Goal: Information Seeking & Learning: Learn about a topic

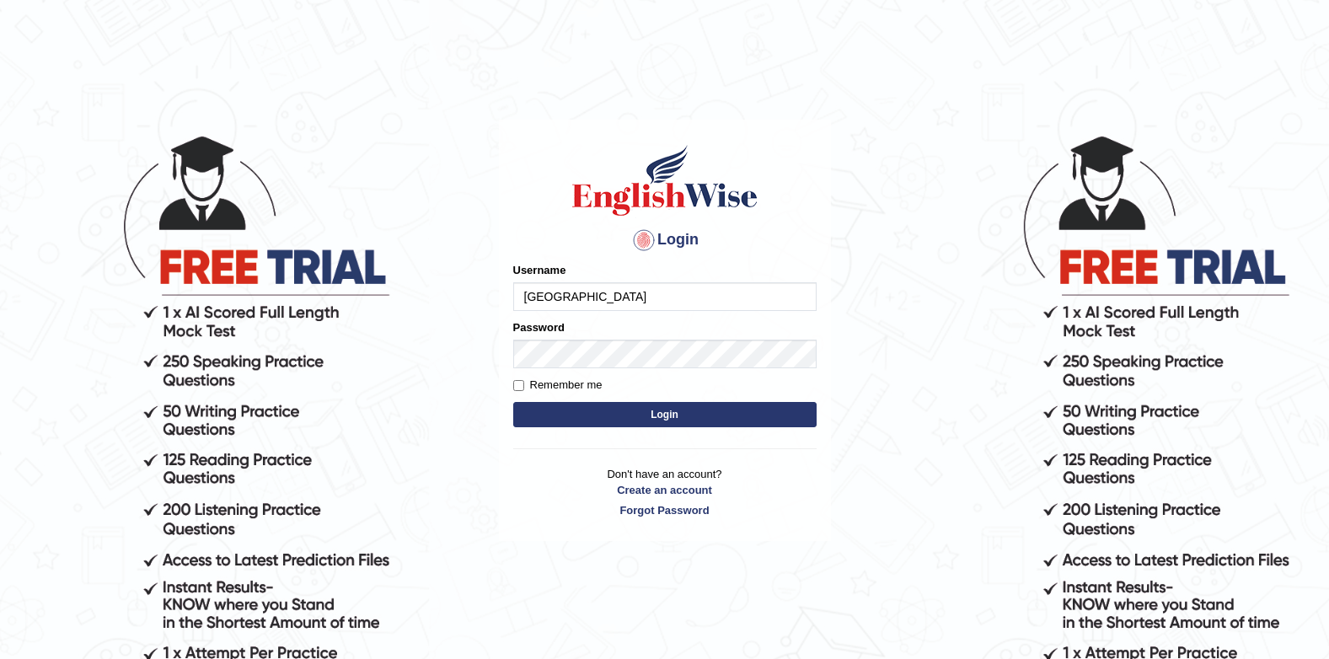
click at [641, 291] on input "Jenishdahal" at bounding box center [664, 296] width 303 height 29
type input "J"
drag, startPoint x: 933, startPoint y: 117, endPoint x: 921, endPoint y: 140, distance: 25.6
click at [933, 117] on body "Login Please fix the following errors: Username Password Remember me Login Don'…" at bounding box center [664, 396] width 1329 height 659
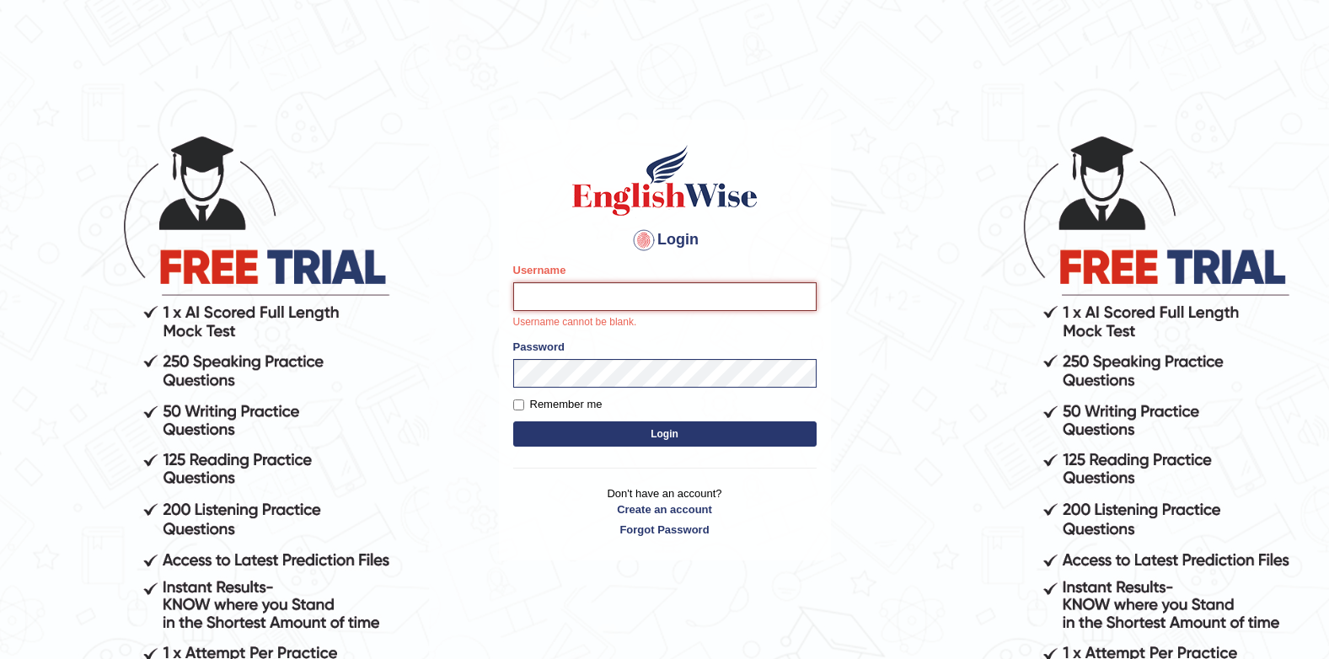
click at [678, 304] on input "Username" at bounding box center [664, 296] width 303 height 29
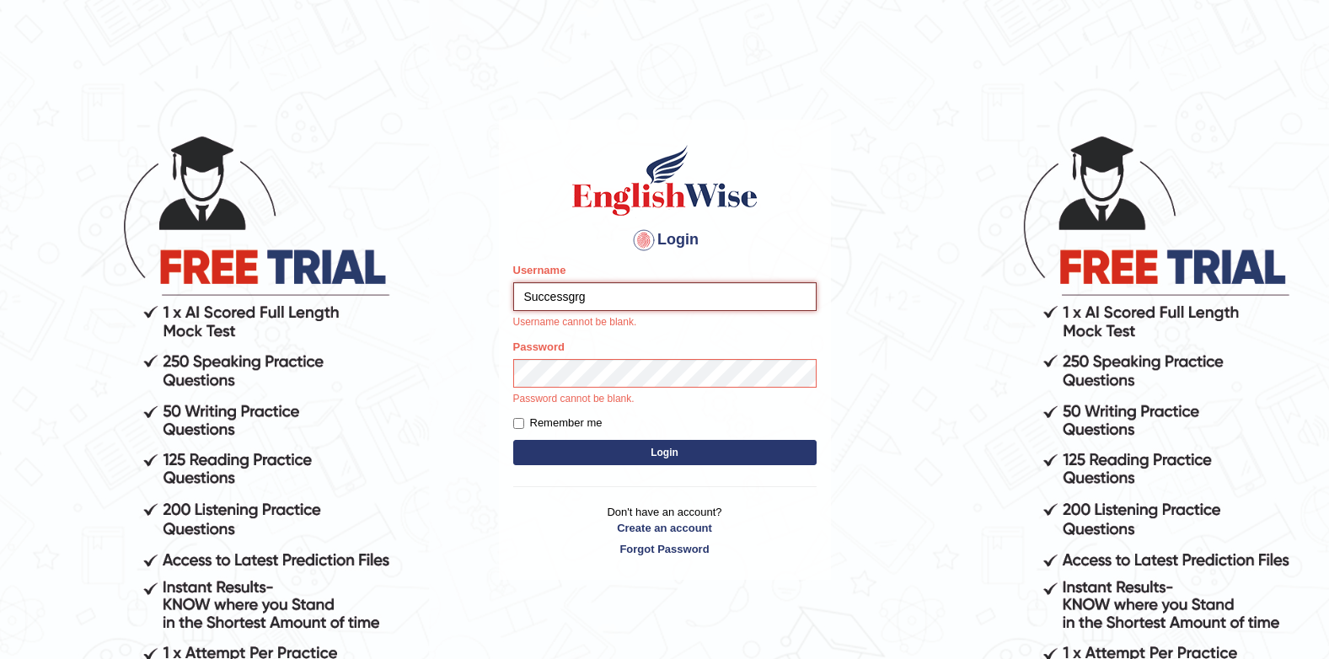
click at [758, 287] on input "Successgrg" at bounding box center [664, 296] width 303 height 29
type input "Successgrg"
click at [876, 248] on body "Login Please fix the following errors: Username Successgrg Username cannot be b…" at bounding box center [664, 396] width 1329 height 659
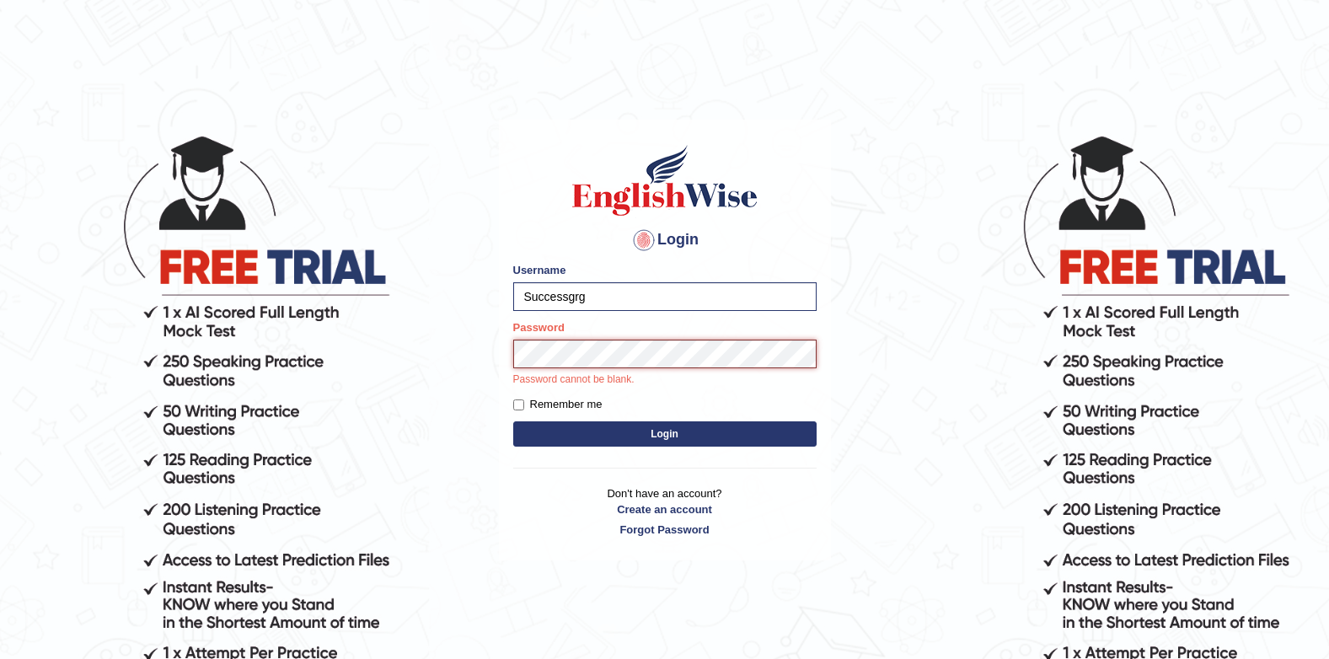
click at [513, 421] on button "Login" at bounding box center [664, 433] width 303 height 25
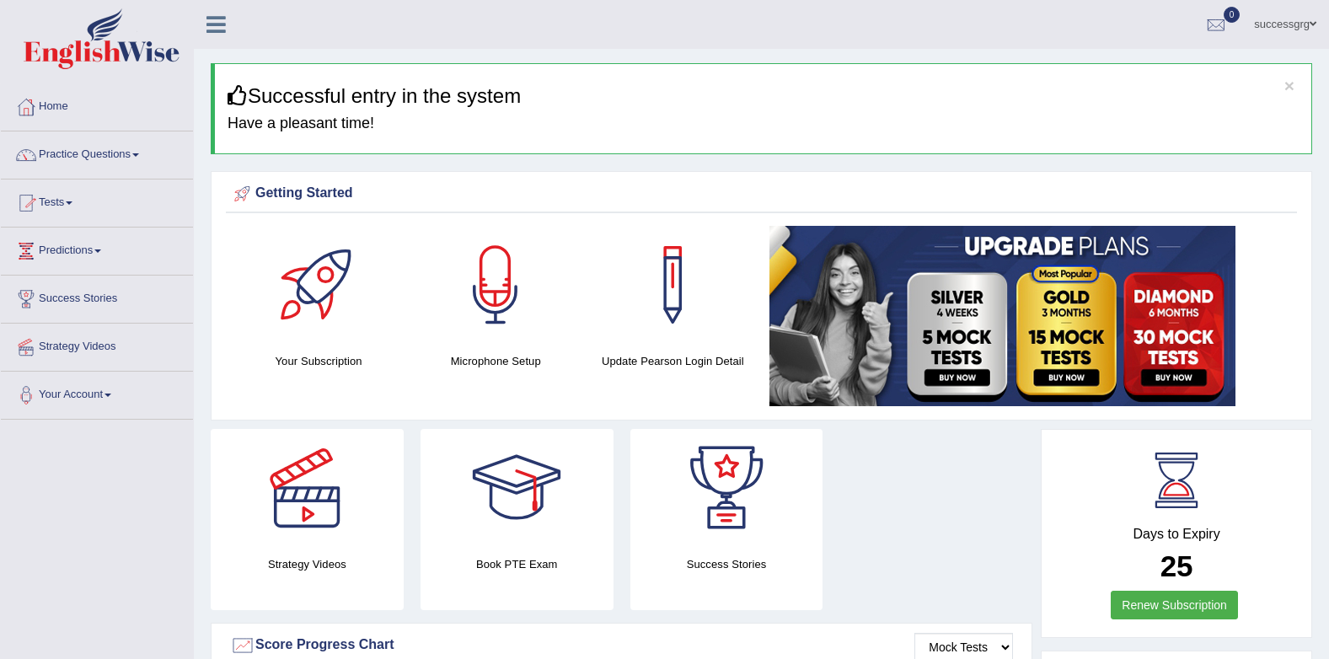
click at [136, 145] on link "Practice Questions" at bounding box center [97, 152] width 192 height 42
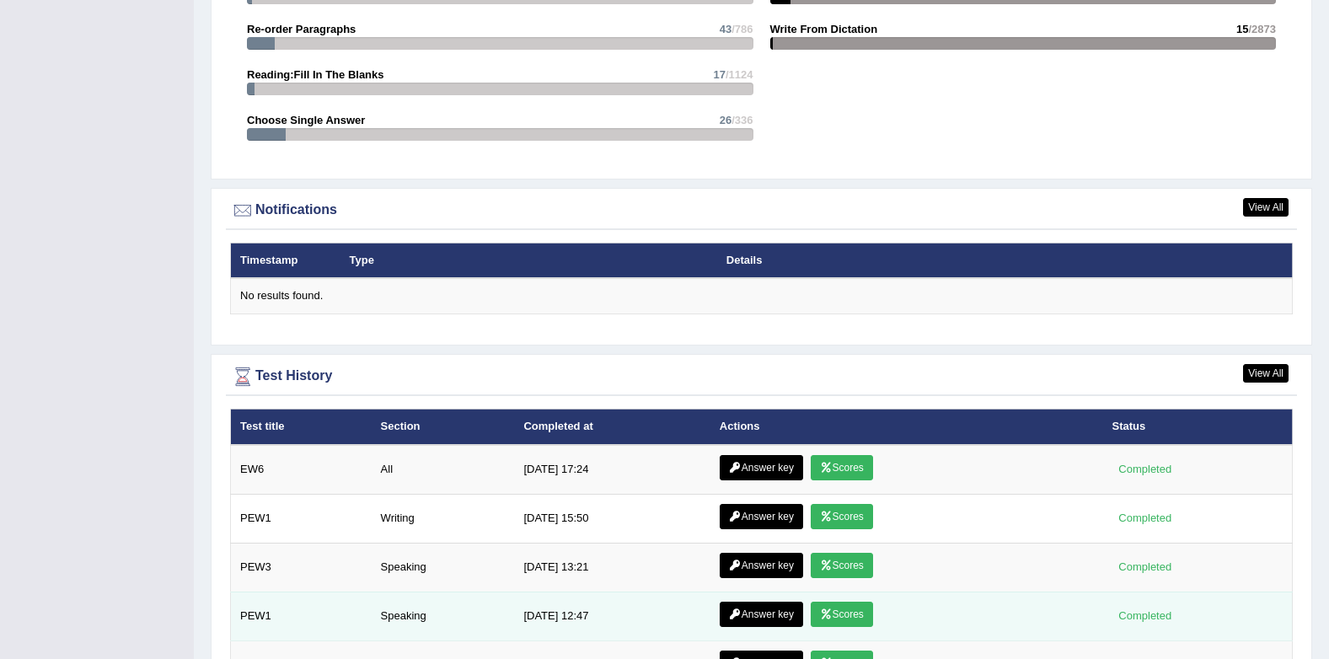
scroll to position [2096, 0]
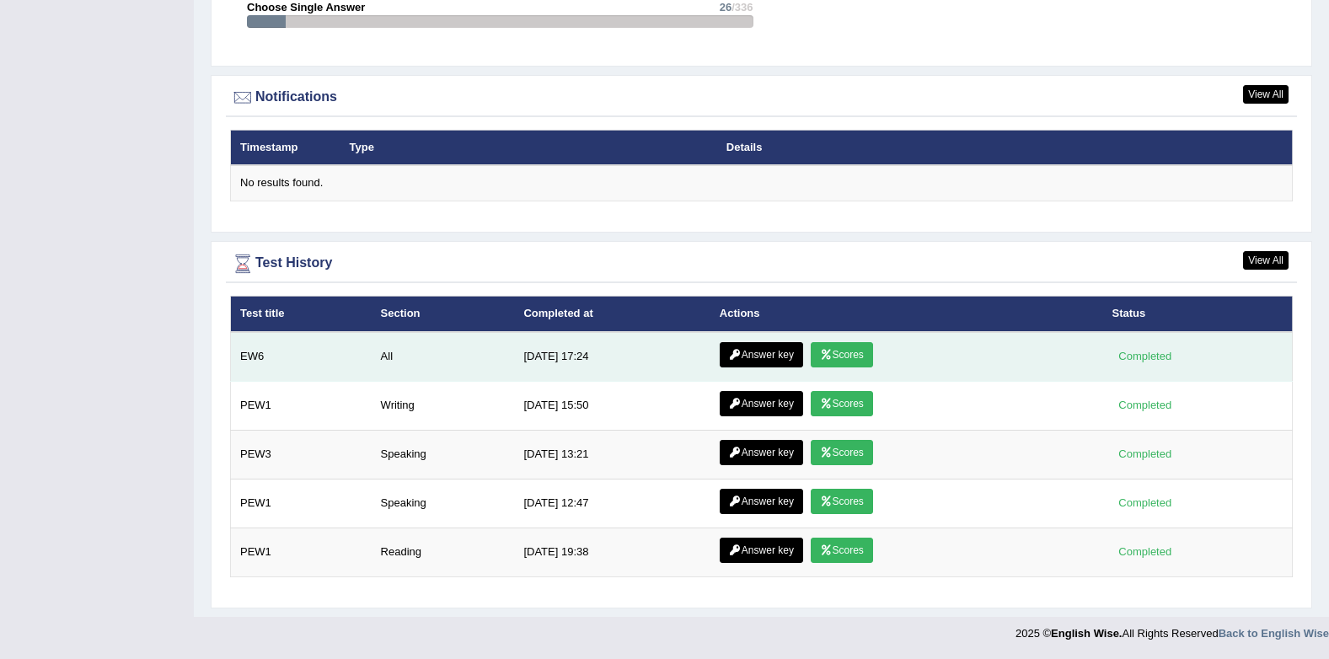
click at [835, 347] on link "Scores" at bounding box center [842, 354] width 62 height 25
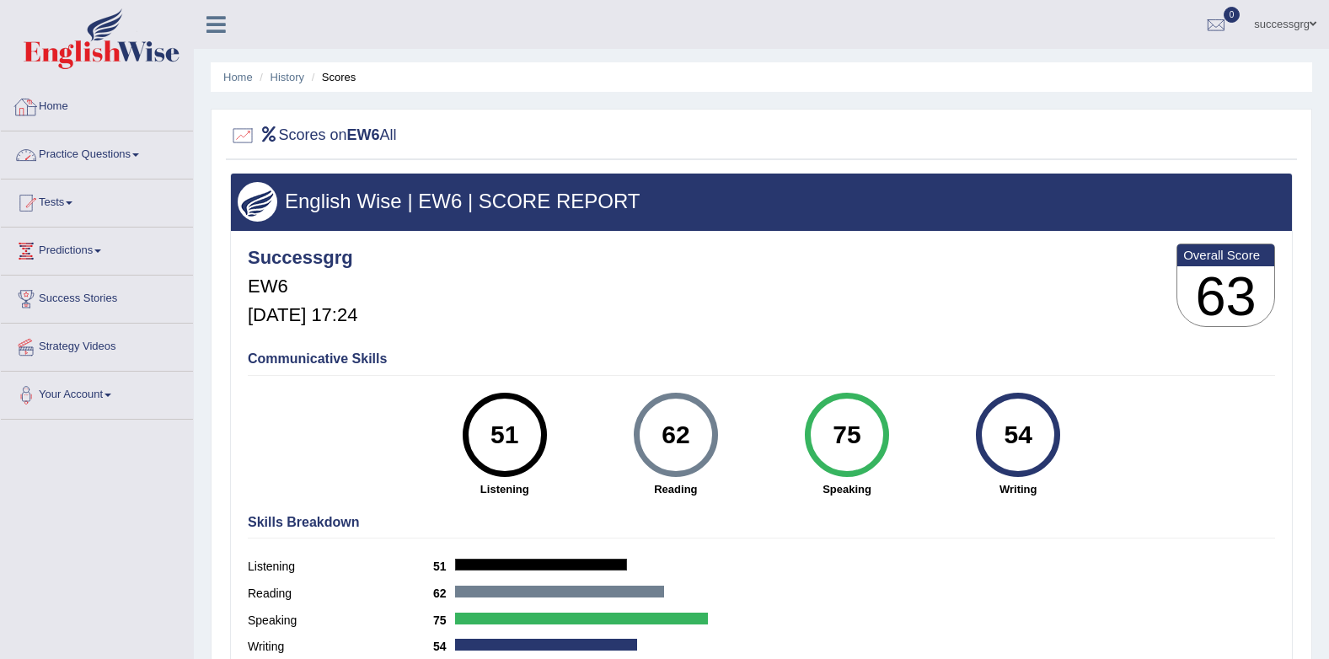
click at [83, 155] on link "Practice Questions" at bounding box center [97, 152] width 192 height 42
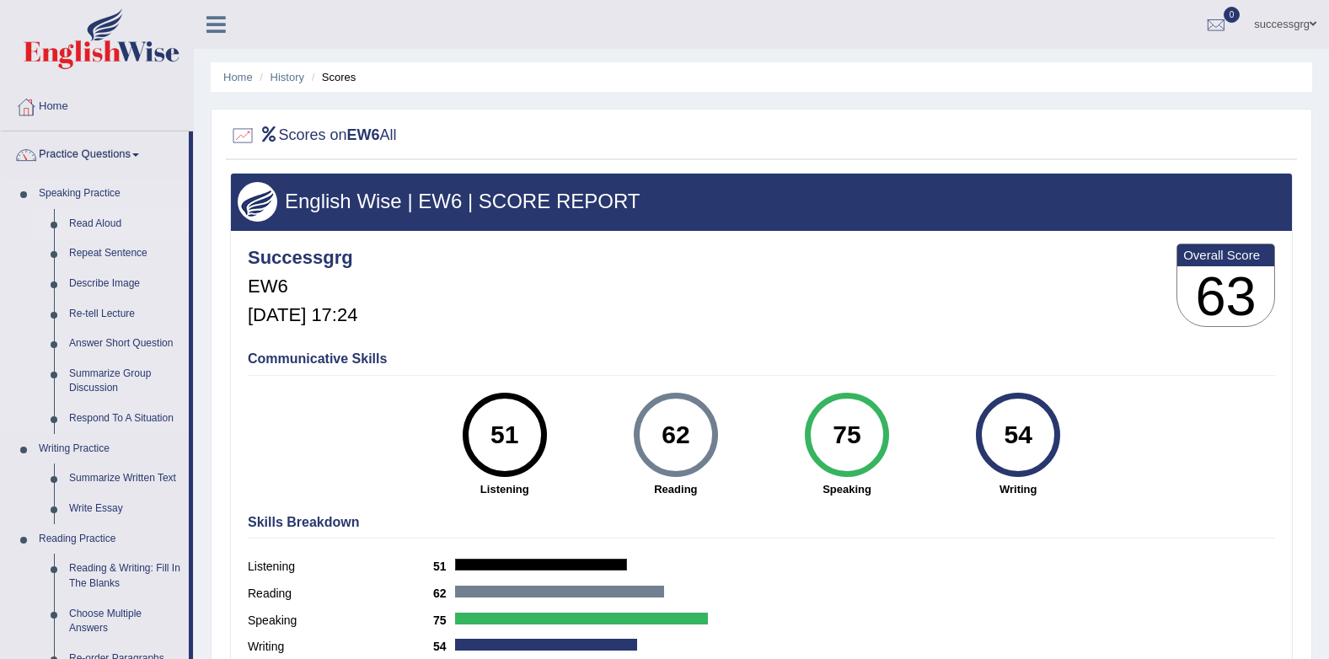
click at [94, 214] on link "Read Aloud" at bounding box center [125, 224] width 127 height 30
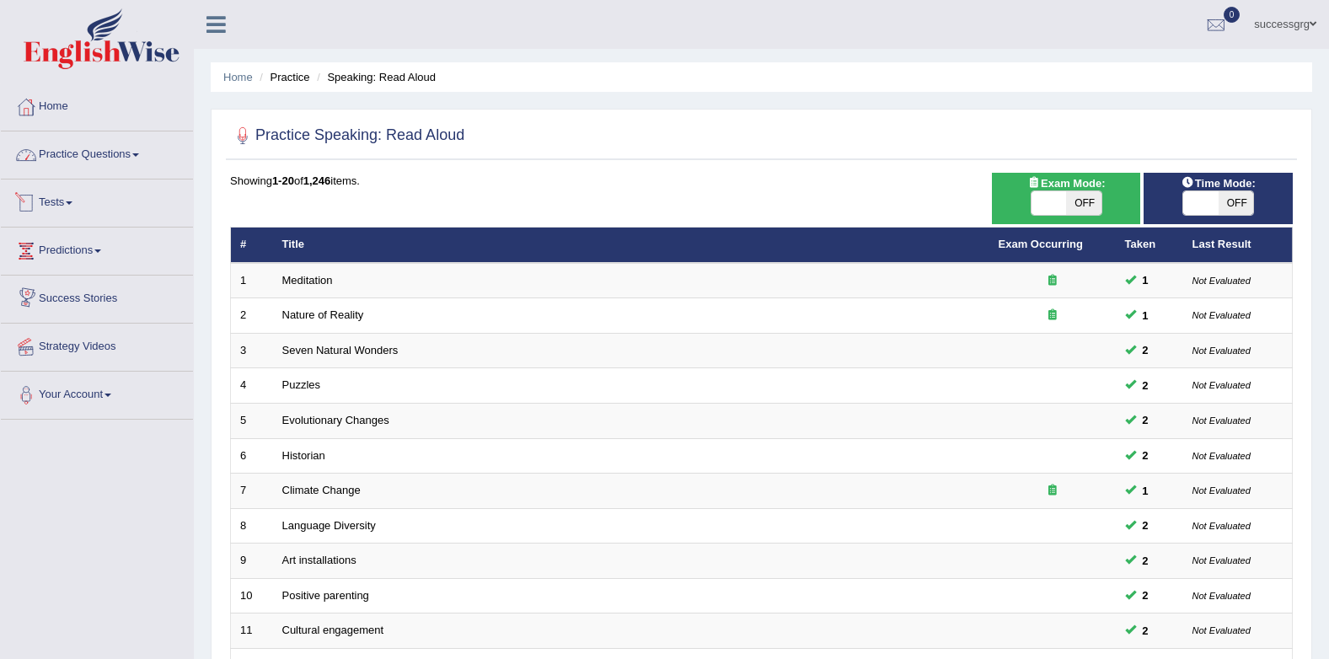
click at [108, 150] on link "Practice Questions" at bounding box center [97, 152] width 192 height 42
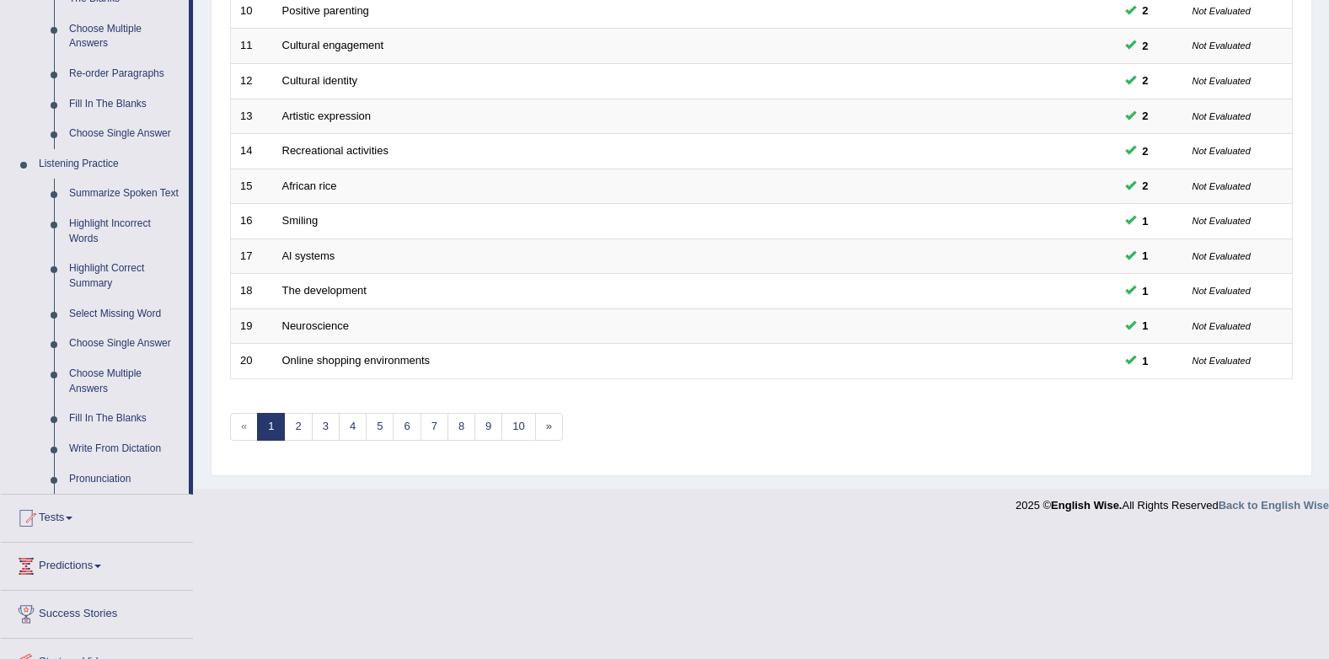
scroll to position [662, 0]
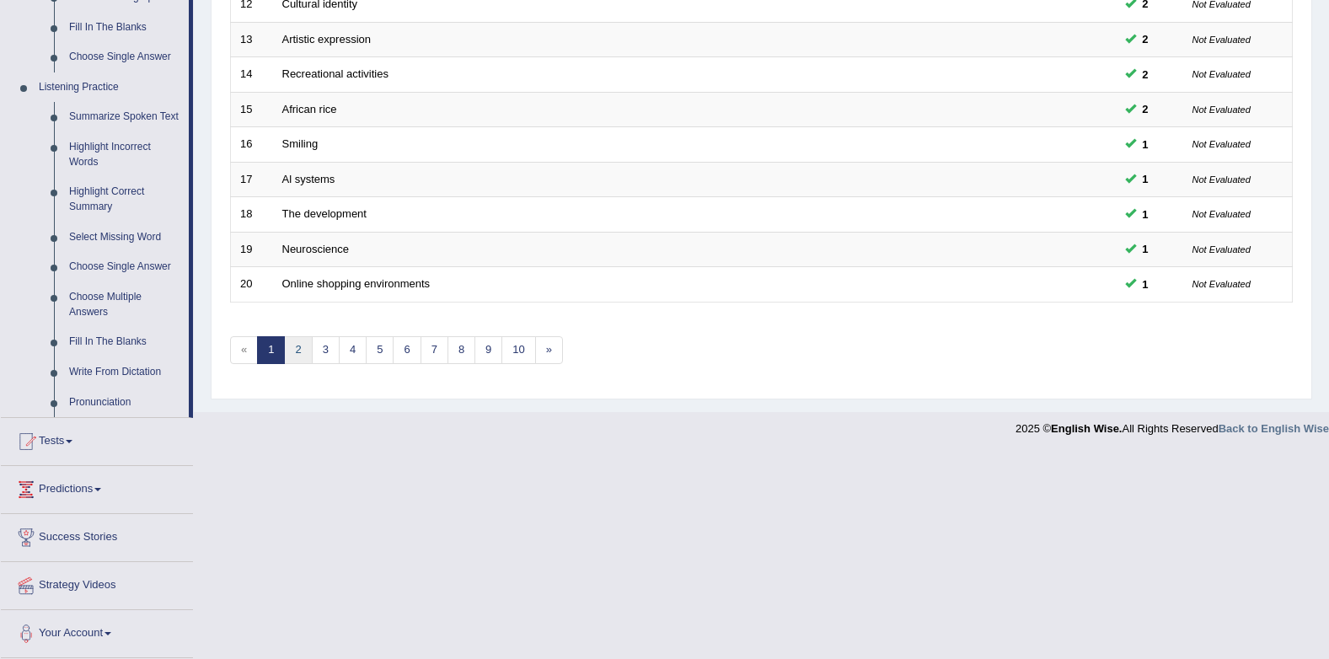
click at [290, 337] on link "2" at bounding box center [298, 350] width 28 height 28
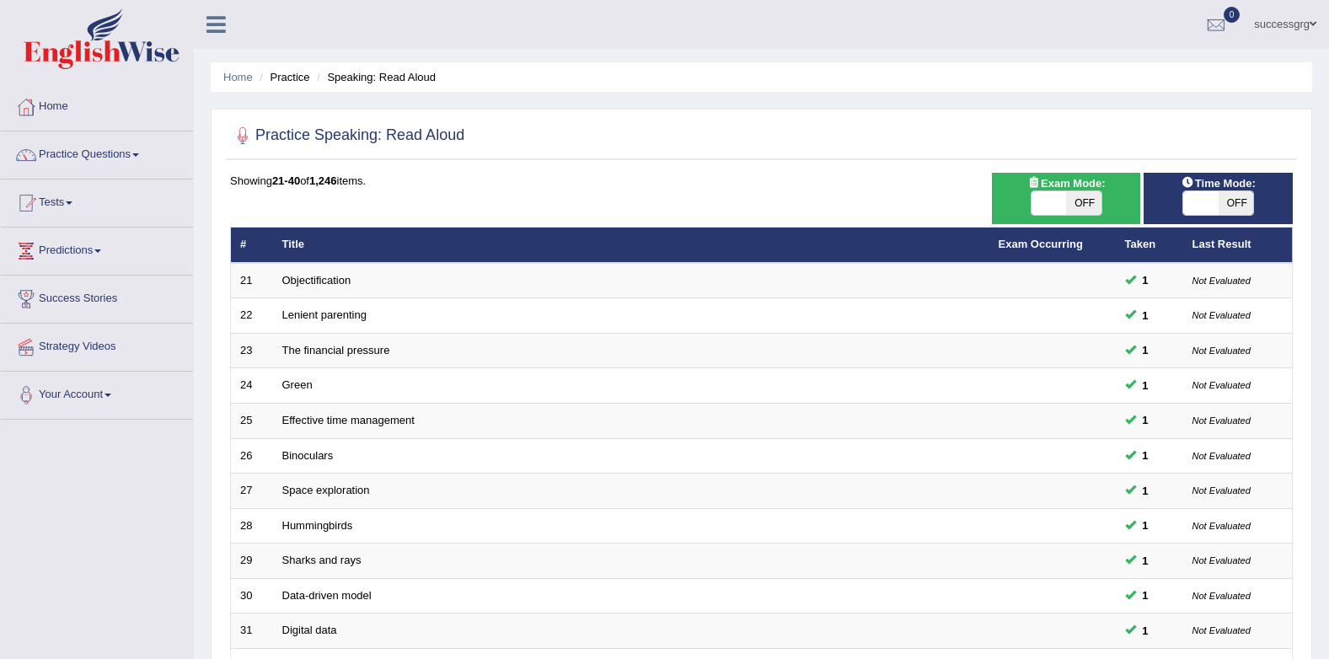
click at [1208, 217] on div "Time Mode: ON OFF" at bounding box center [1218, 198] width 149 height 51
click at [1208, 200] on span at bounding box center [1200, 203] width 35 height 24
checkbox input "true"
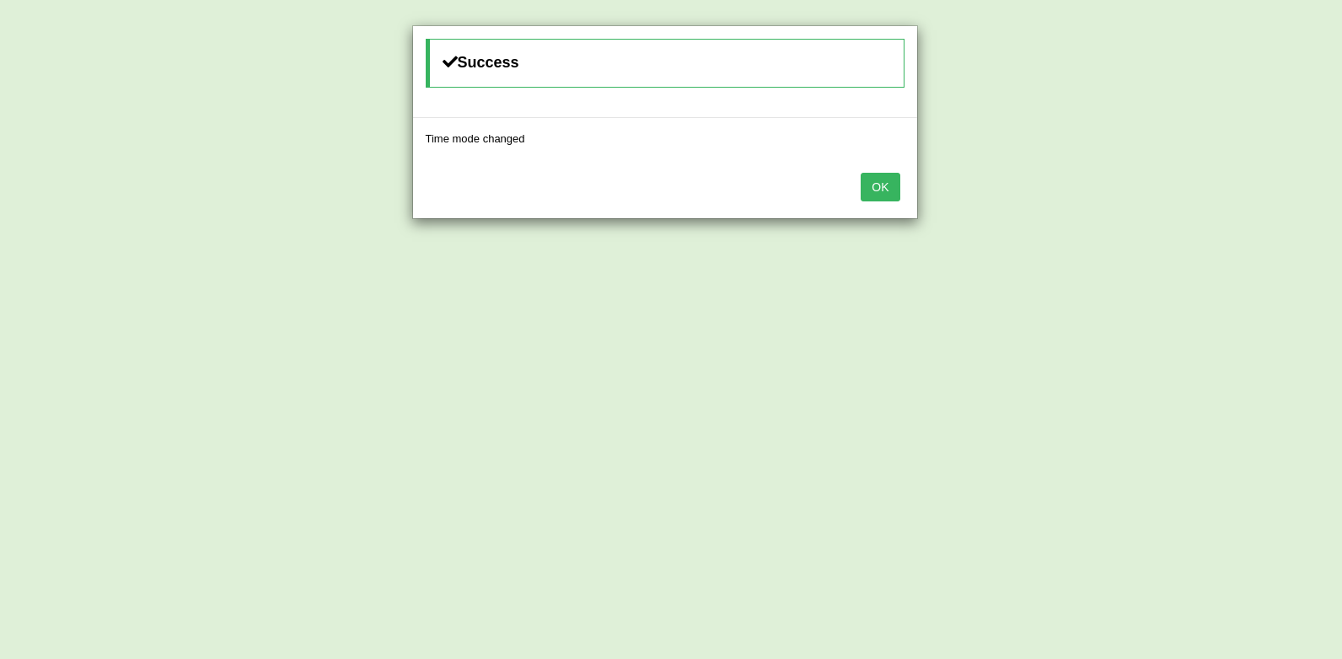
click at [882, 183] on button "OK" at bounding box center [879, 187] width 39 height 29
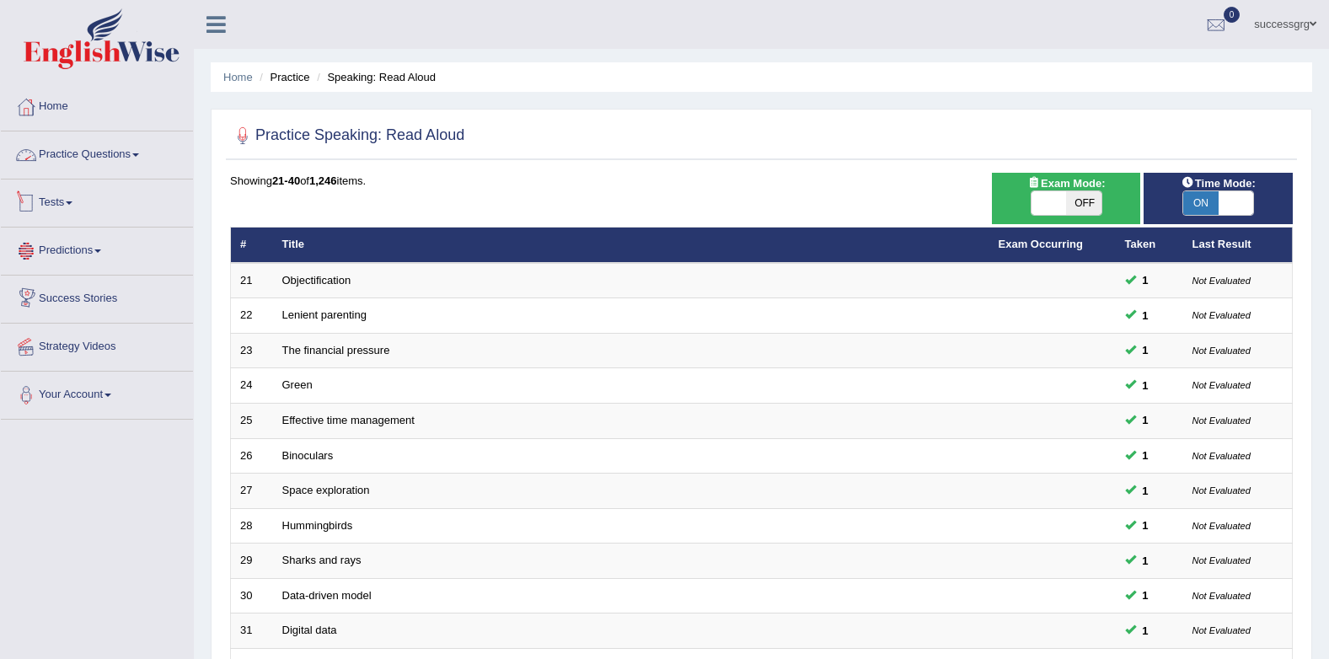
click at [64, 146] on link "Practice Questions" at bounding box center [97, 152] width 192 height 42
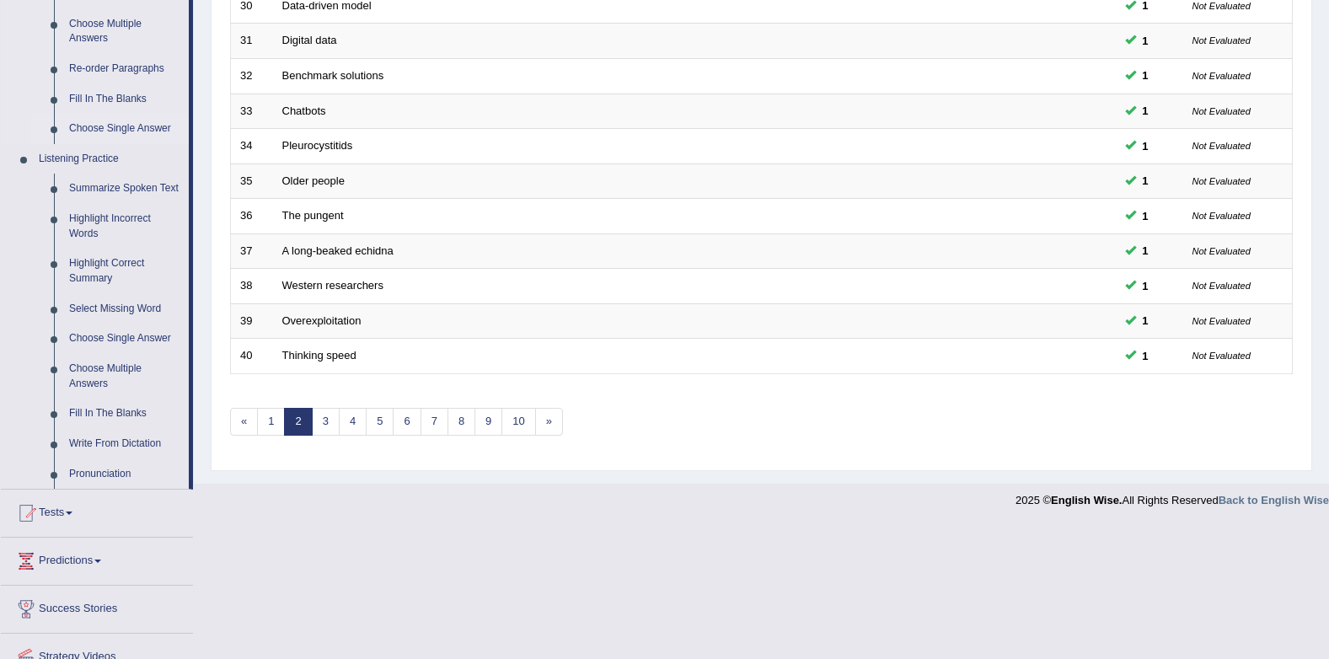
scroll to position [506, 0]
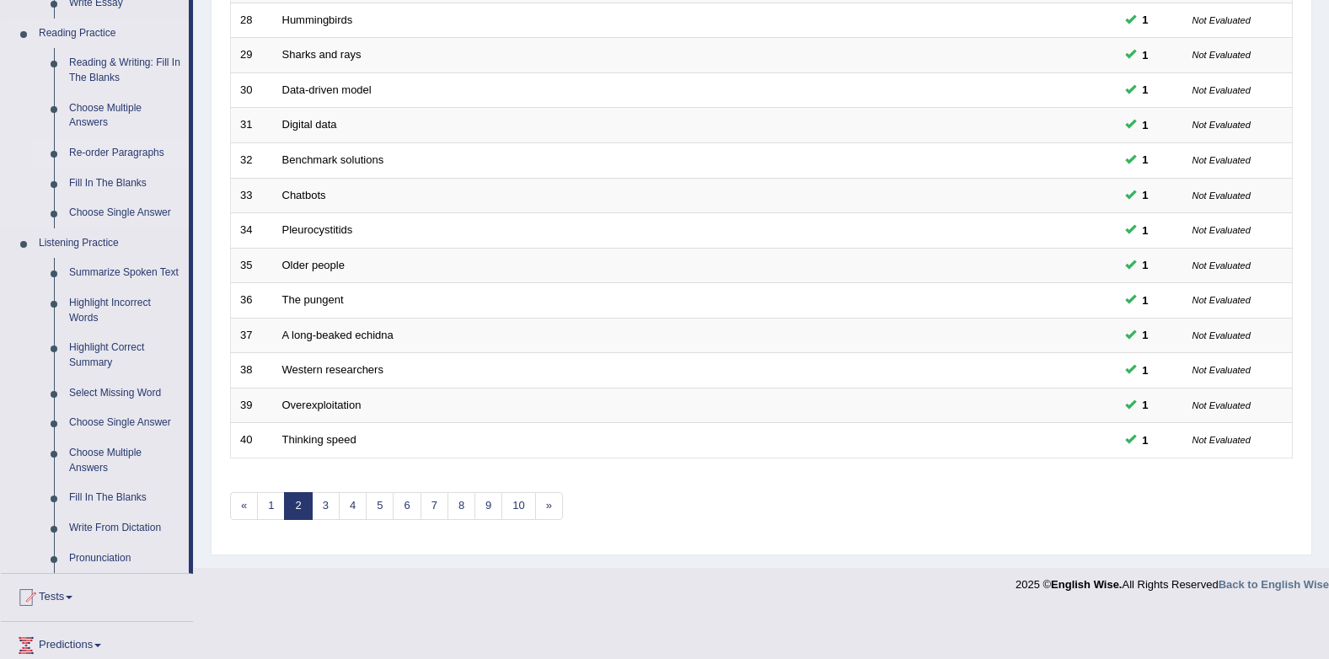
click at [109, 155] on link "Re-order Paragraphs" at bounding box center [125, 153] width 127 height 30
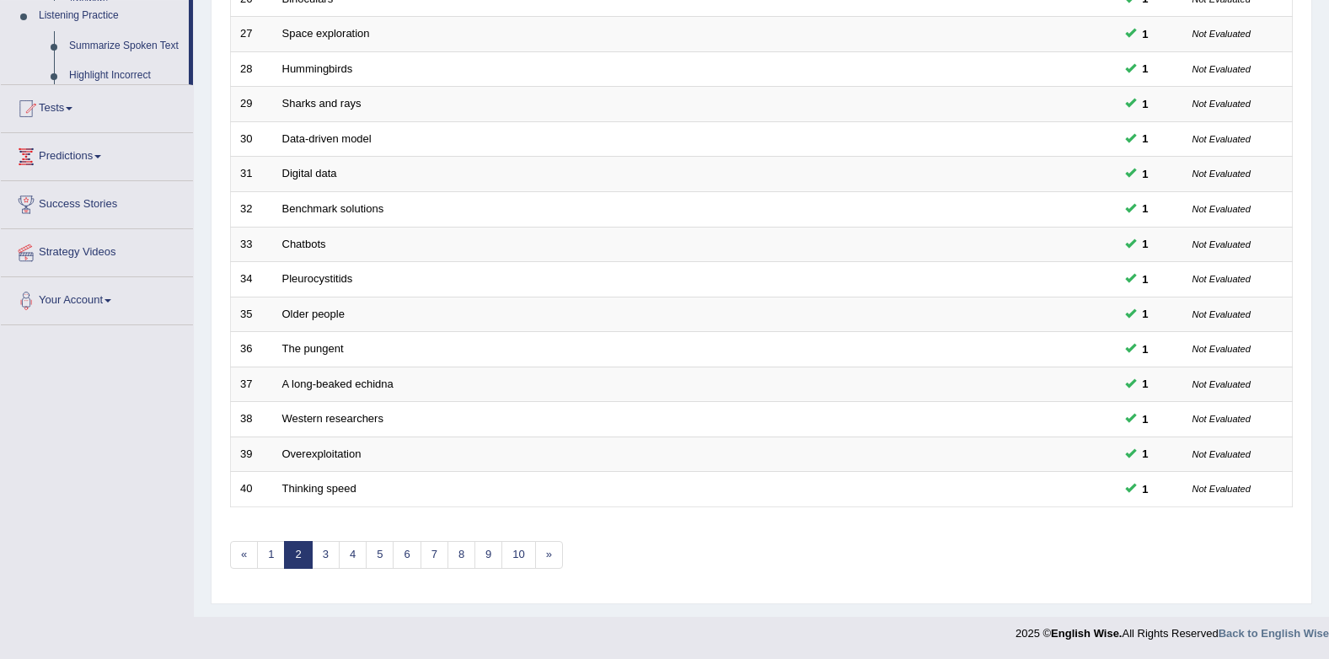
scroll to position [457, 0]
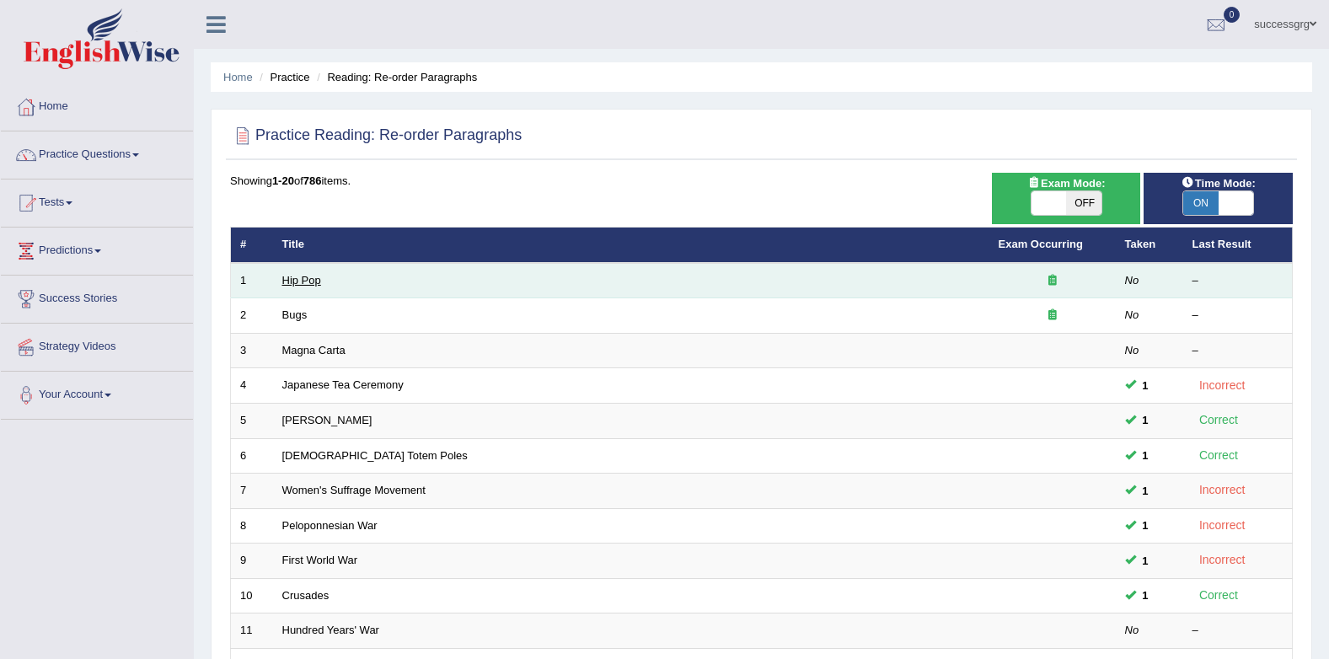
click at [308, 276] on link "Hip Pop" at bounding box center [301, 280] width 39 height 13
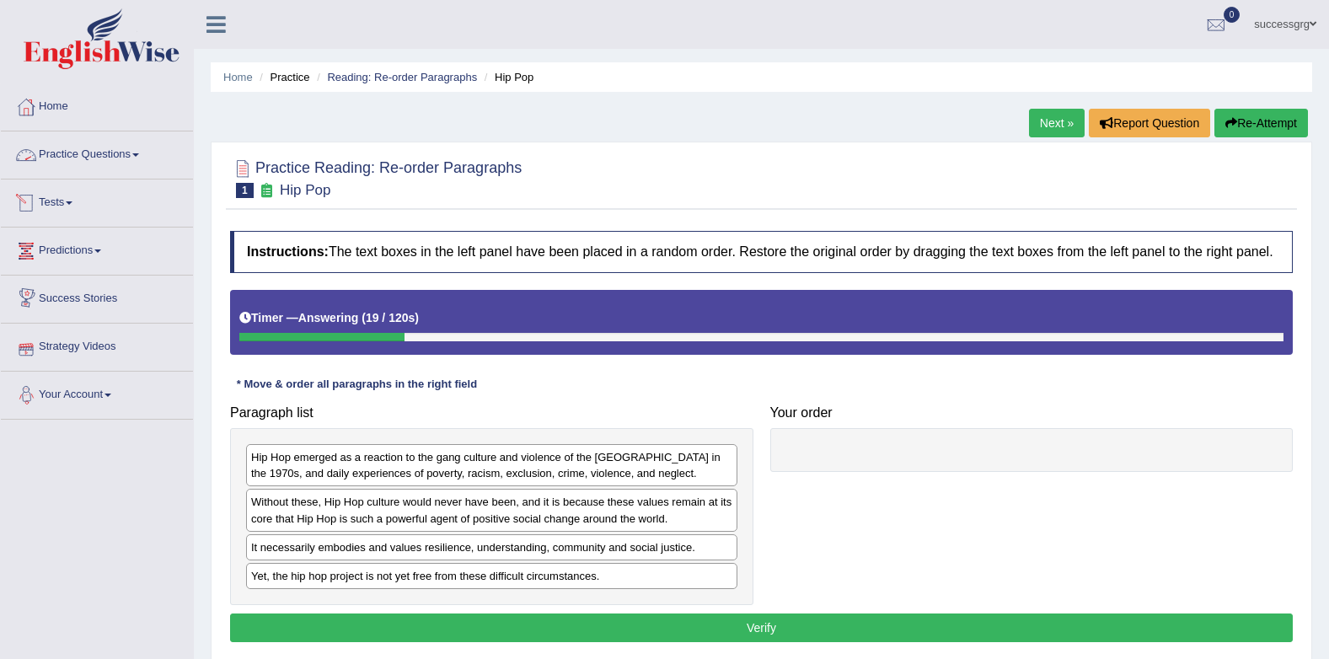
click at [88, 155] on link "Practice Questions" at bounding box center [97, 152] width 192 height 42
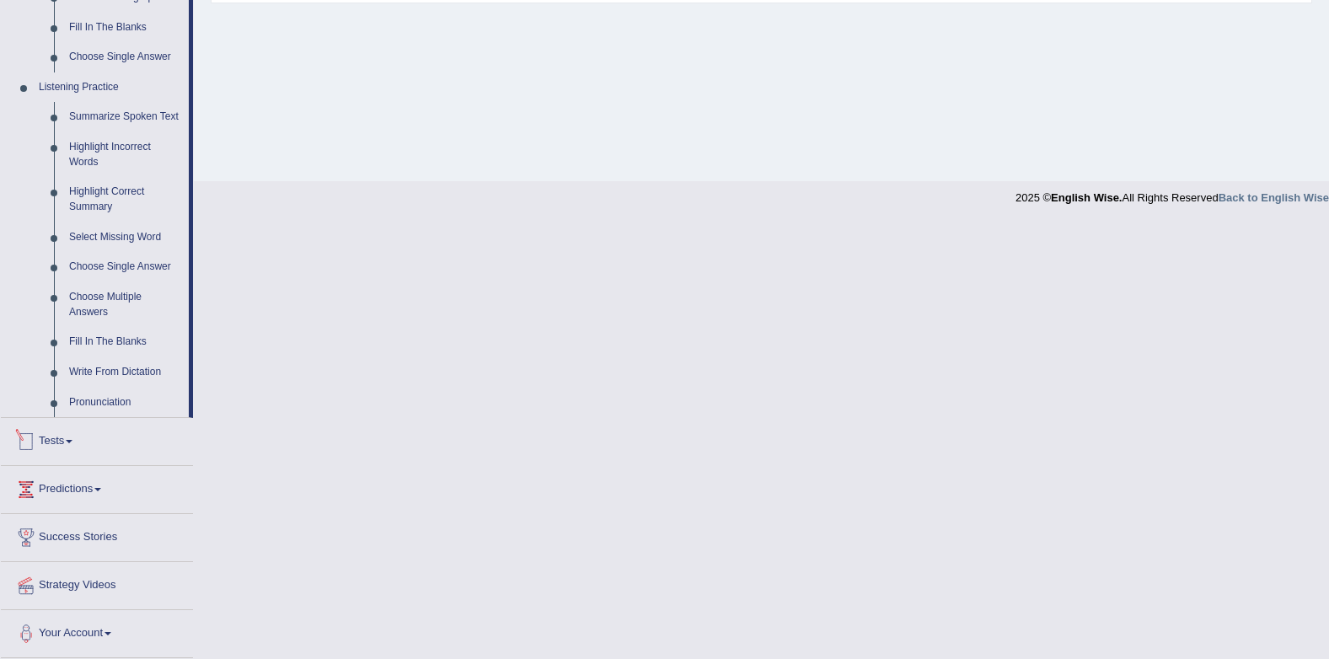
click at [66, 442] on link "Tests" at bounding box center [97, 439] width 192 height 42
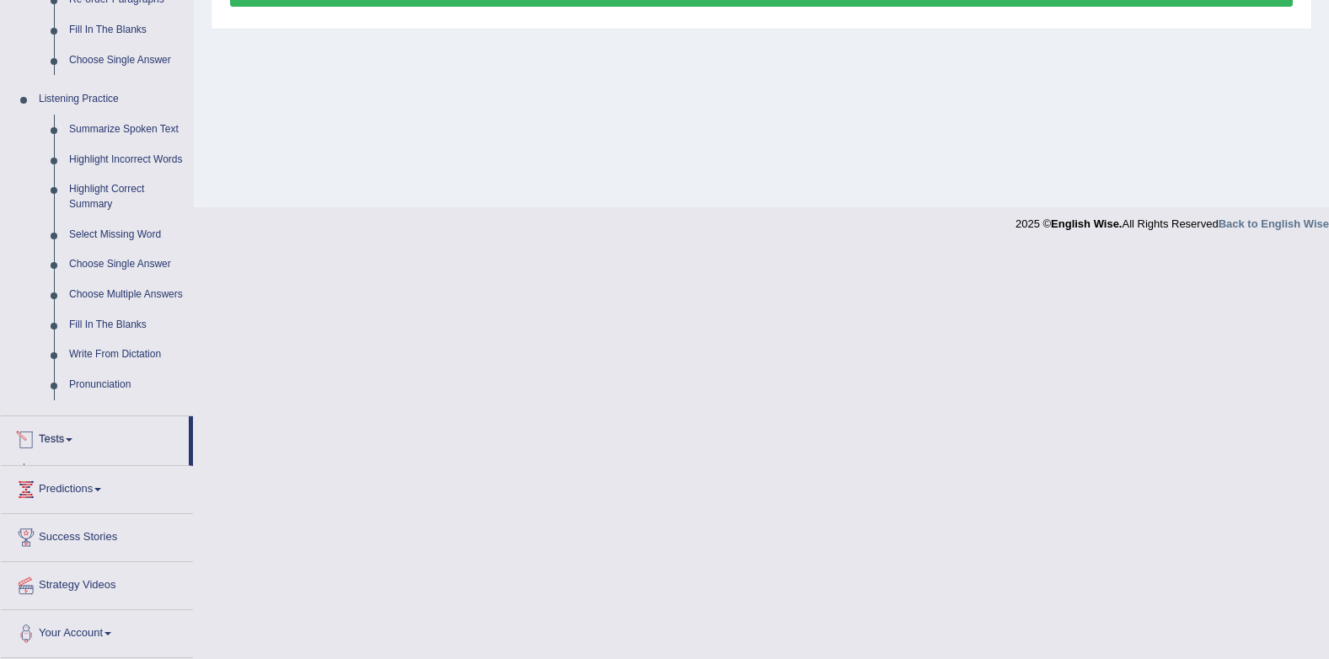
scroll to position [226, 0]
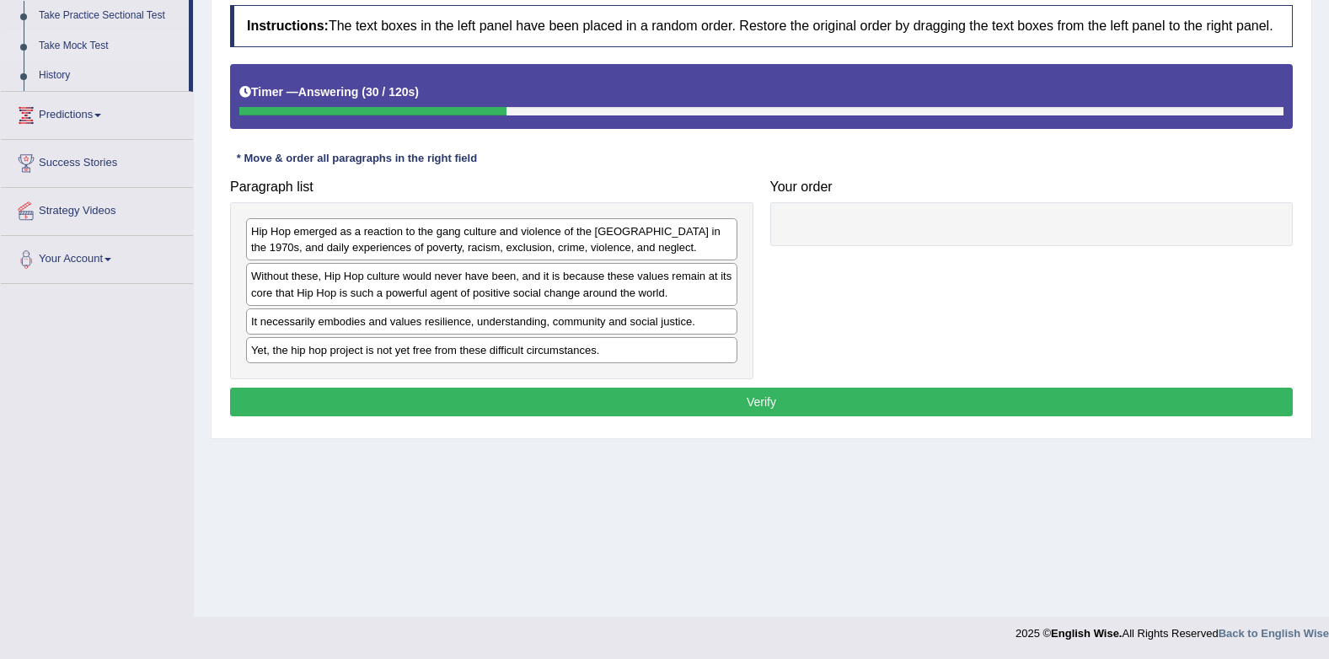
click at [69, 49] on link "Take Mock Test" at bounding box center [110, 46] width 158 height 30
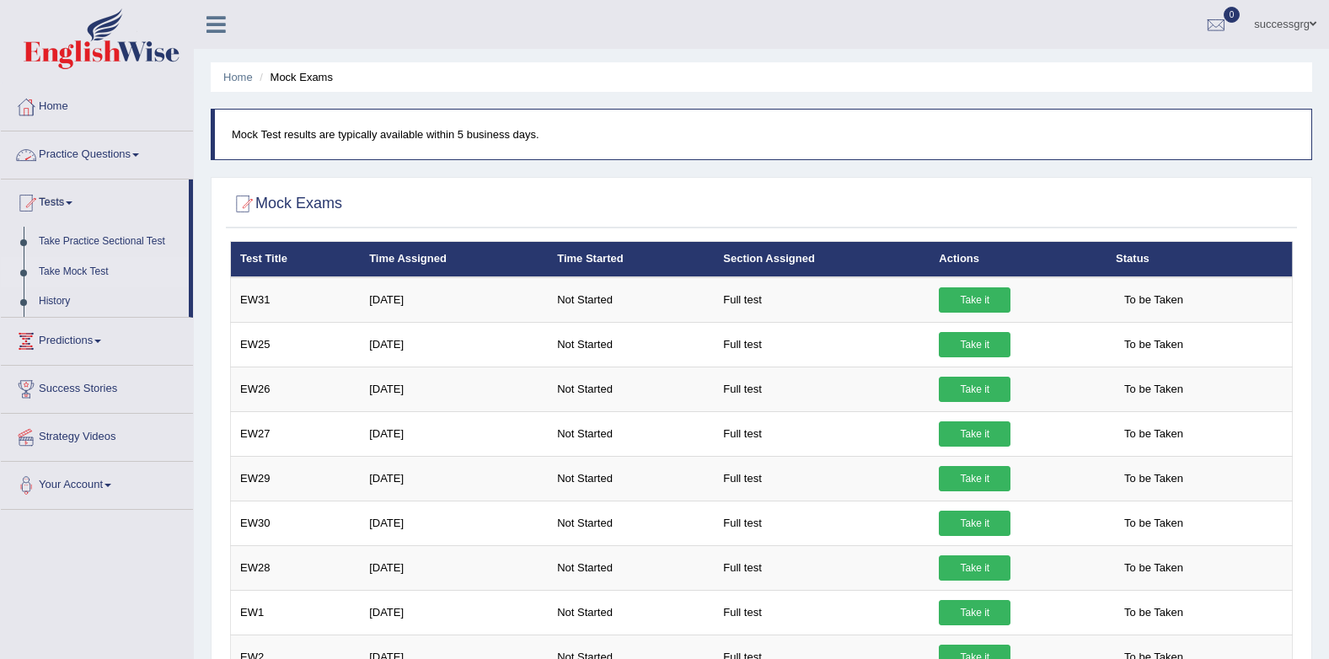
click at [109, 158] on link "Practice Questions" at bounding box center [97, 152] width 192 height 42
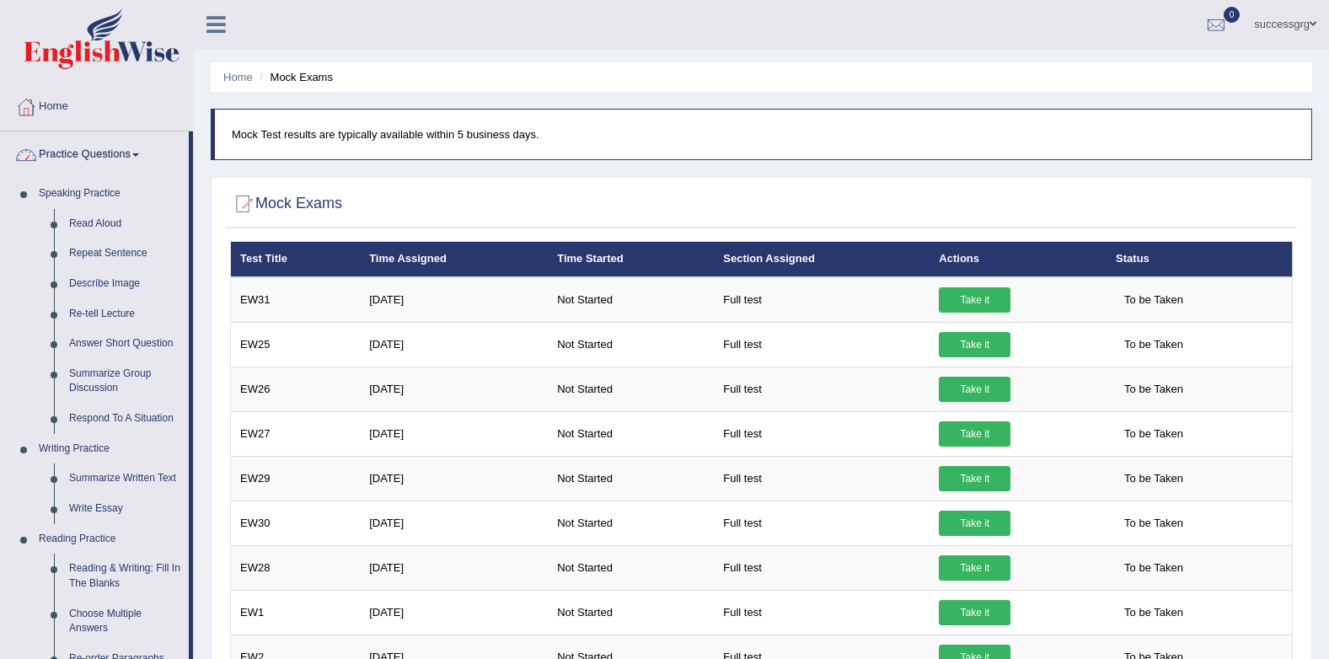
click at [79, 153] on link "Practice Questions" at bounding box center [95, 152] width 188 height 42
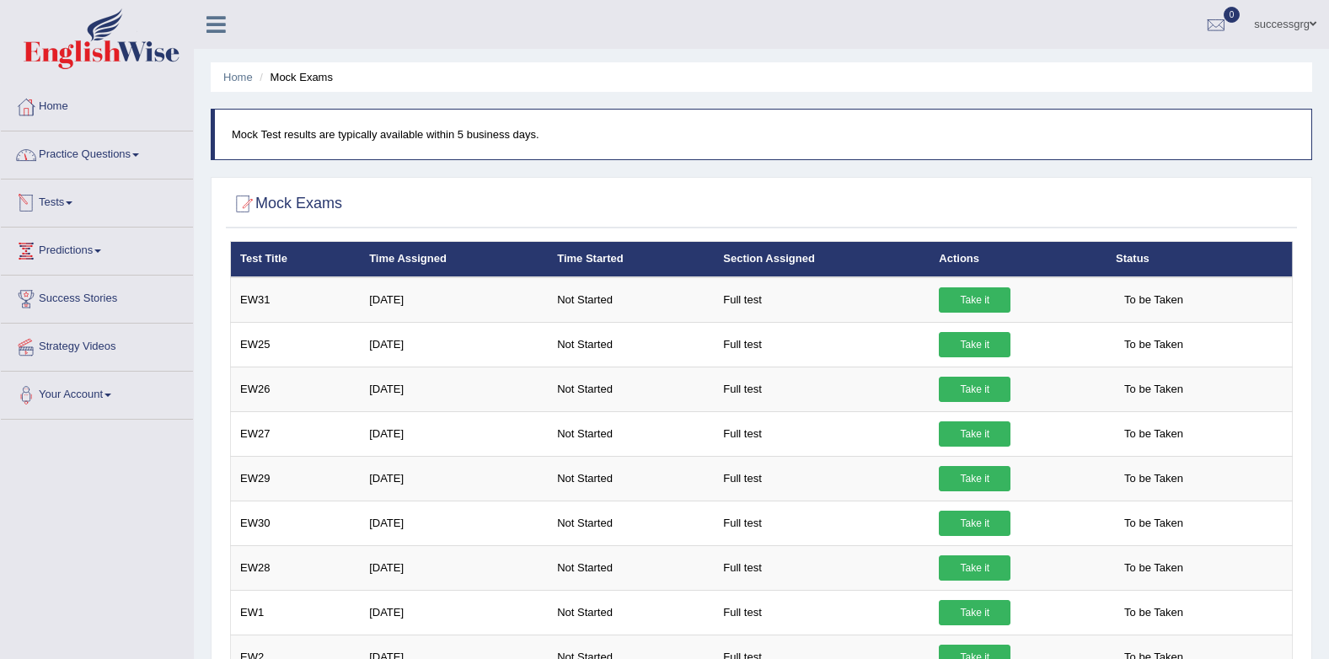
click at [71, 203] on link "Tests" at bounding box center [97, 201] width 192 height 42
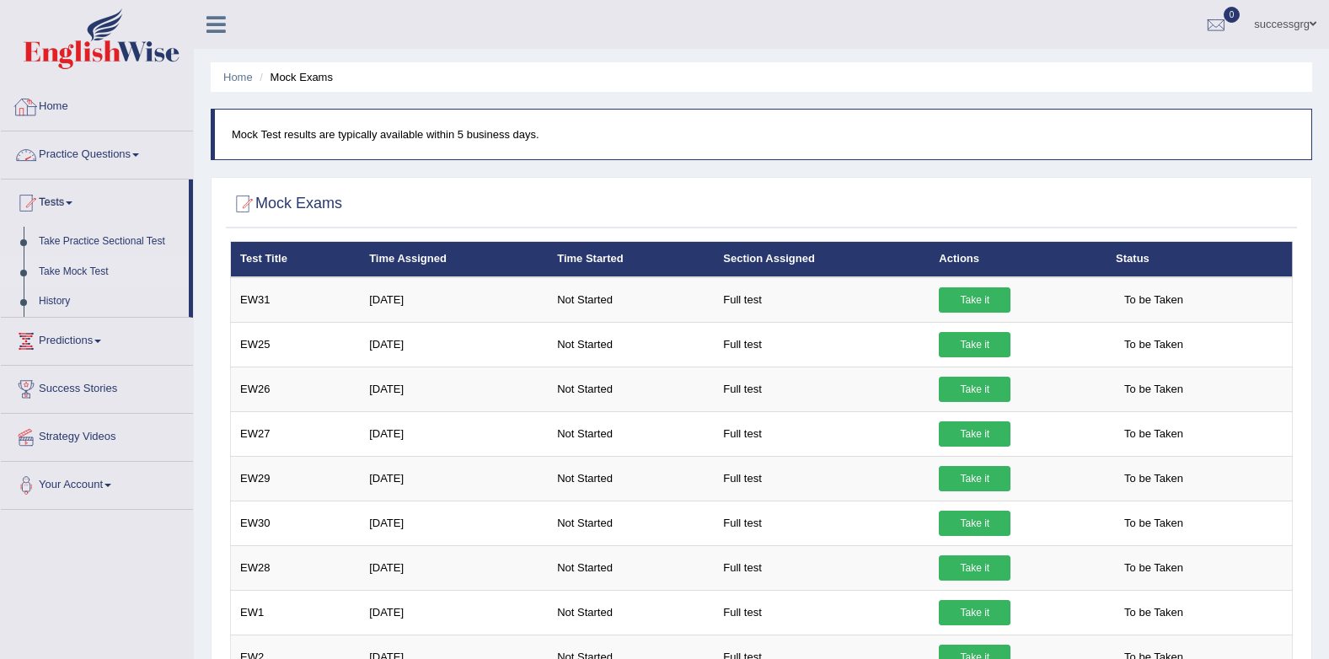
click at [96, 156] on link "Practice Questions" at bounding box center [97, 152] width 192 height 42
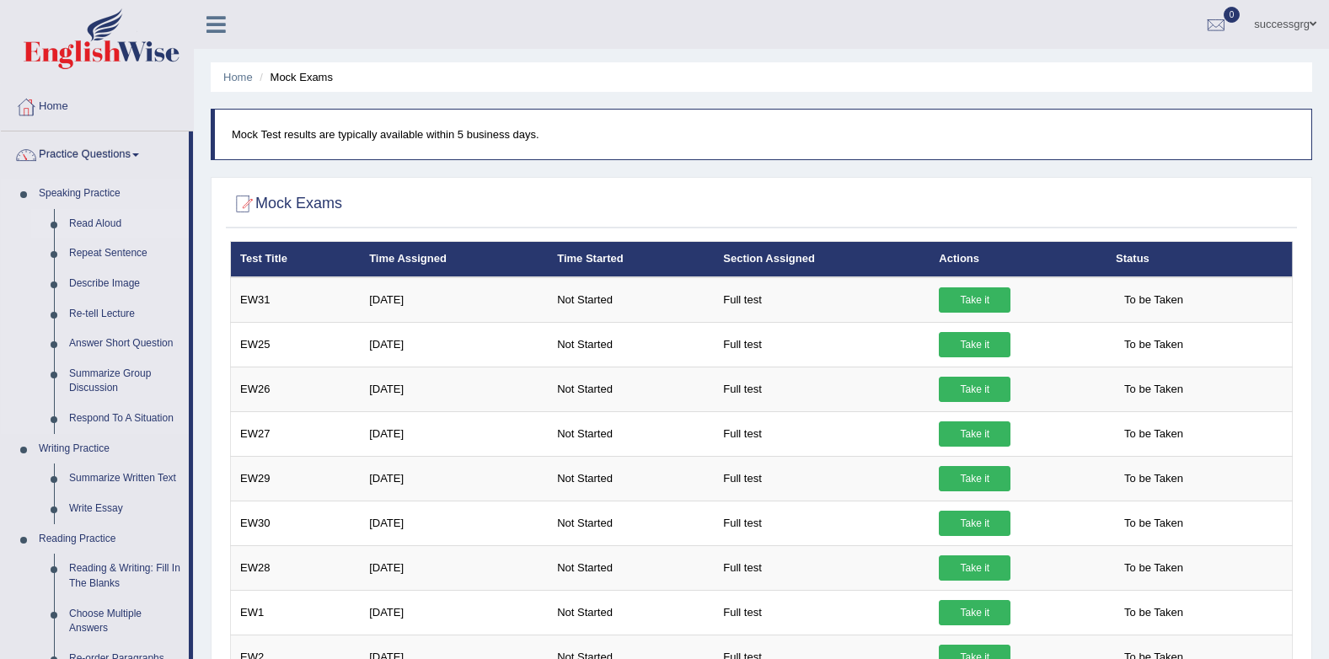
click at [101, 221] on link "Read Aloud" at bounding box center [125, 224] width 127 height 30
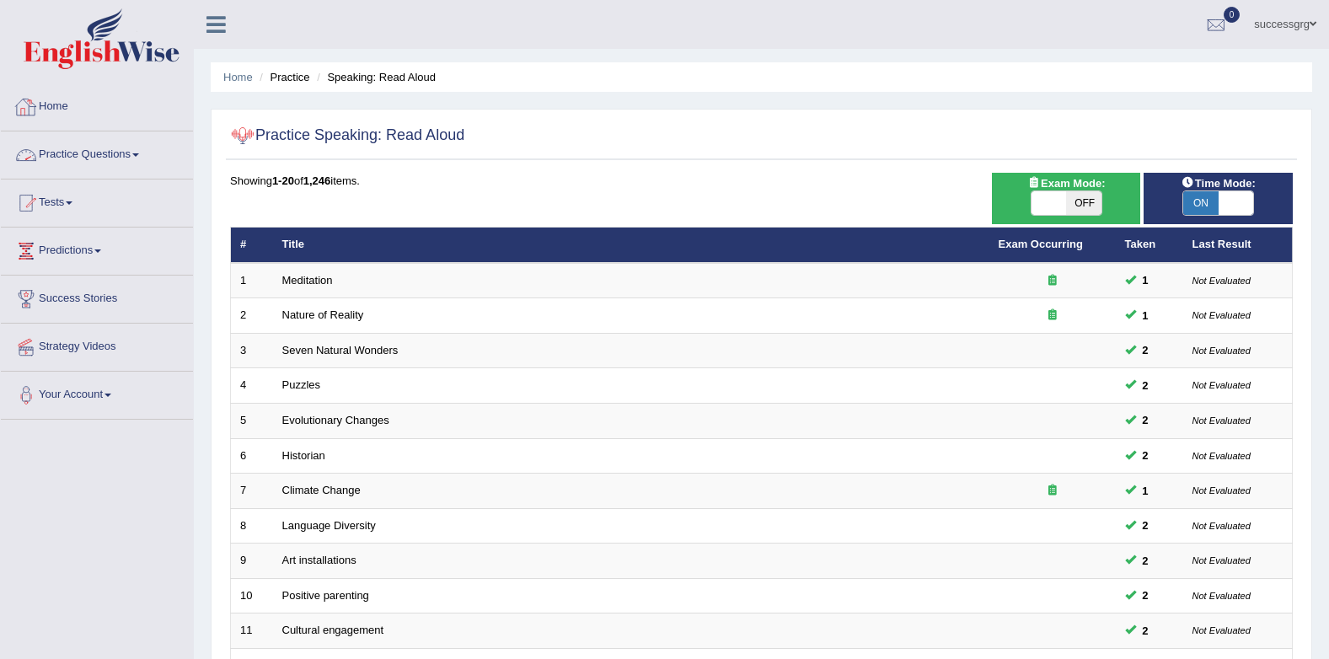
click at [115, 161] on link "Practice Questions" at bounding box center [97, 152] width 192 height 42
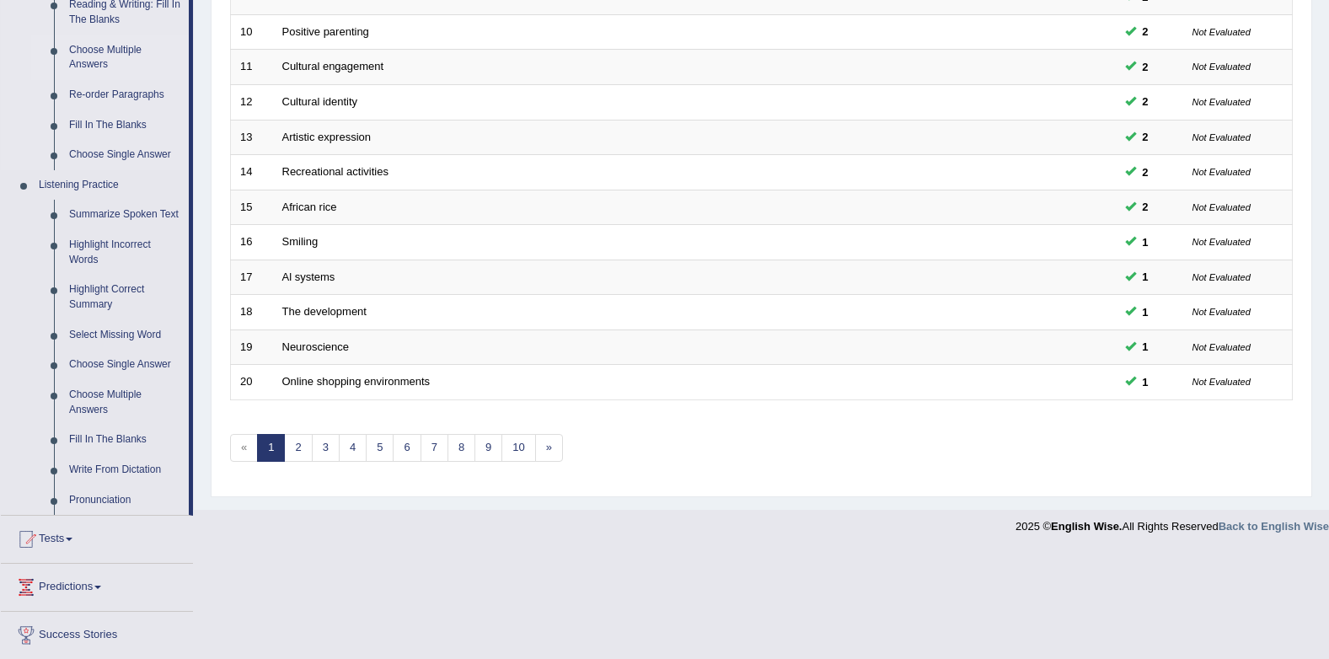
scroll to position [662, 0]
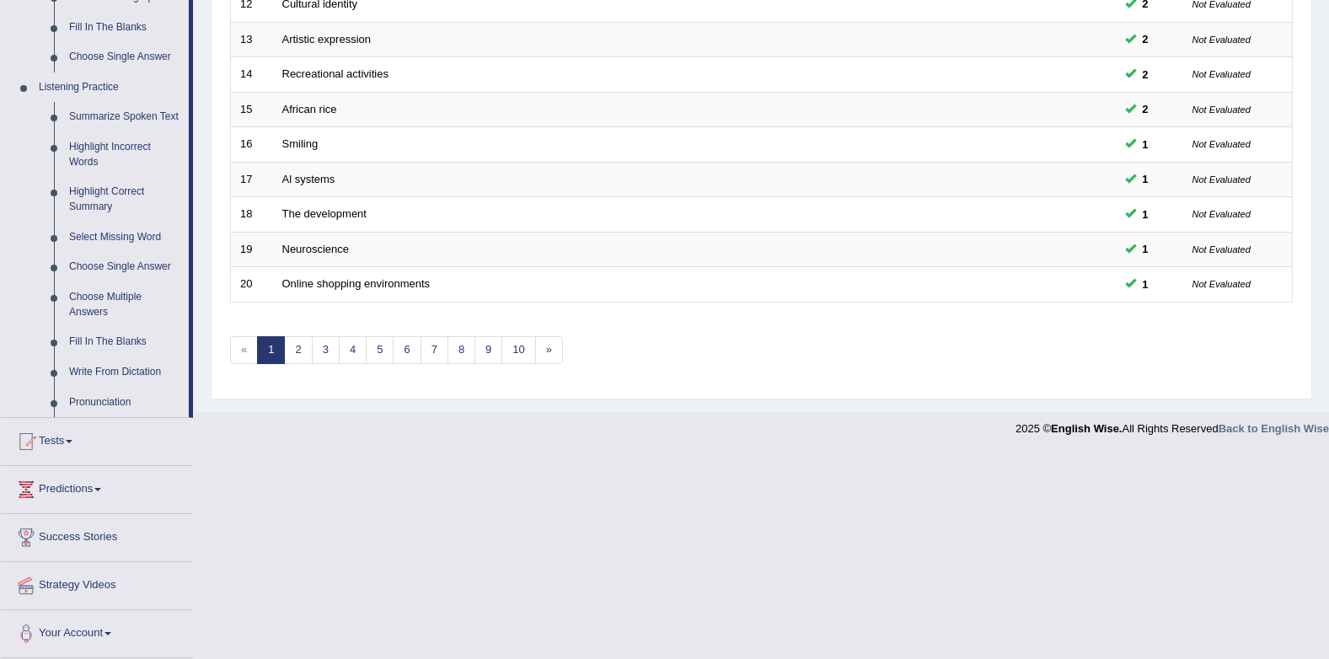
click at [54, 447] on link "Tests" at bounding box center [97, 439] width 192 height 42
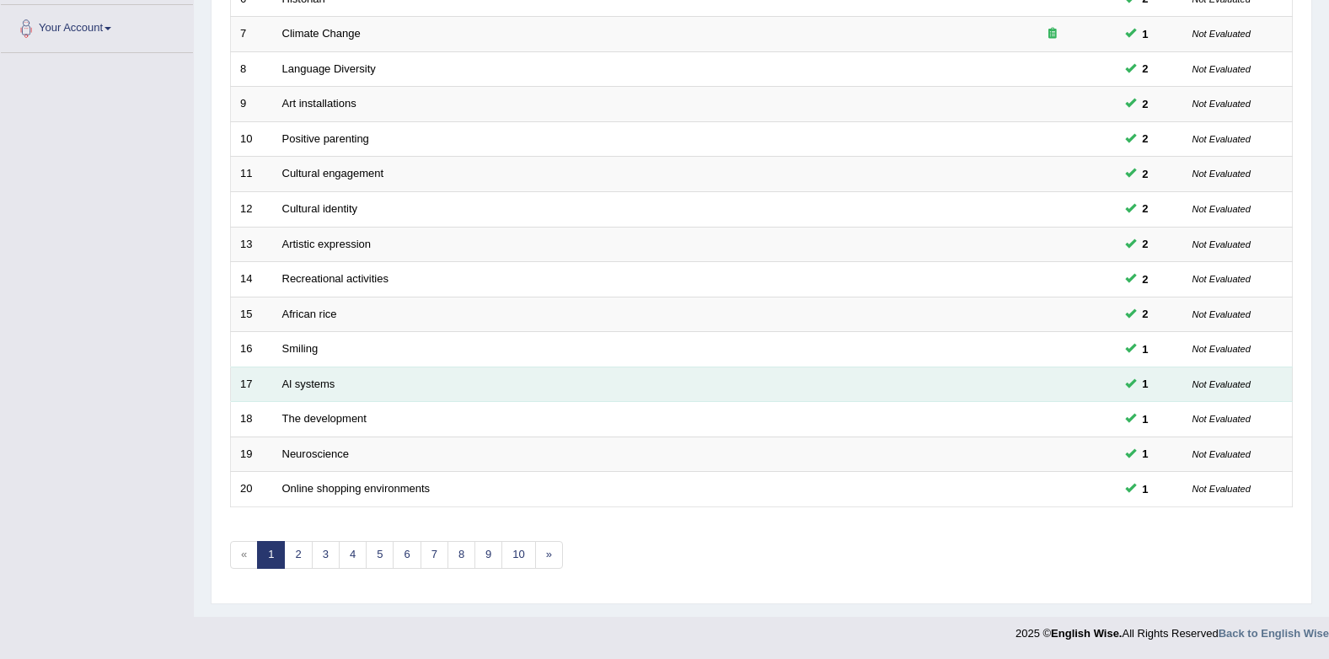
scroll to position [120, 0]
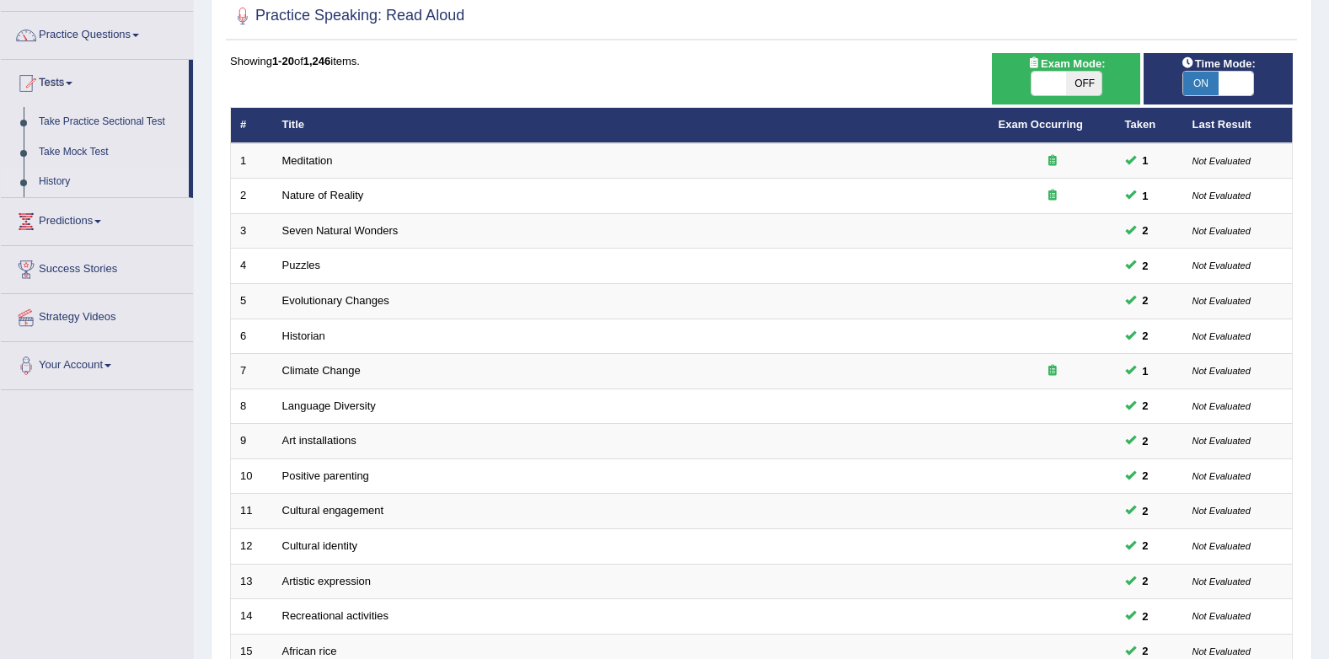
click at [56, 177] on link "History" at bounding box center [110, 182] width 158 height 30
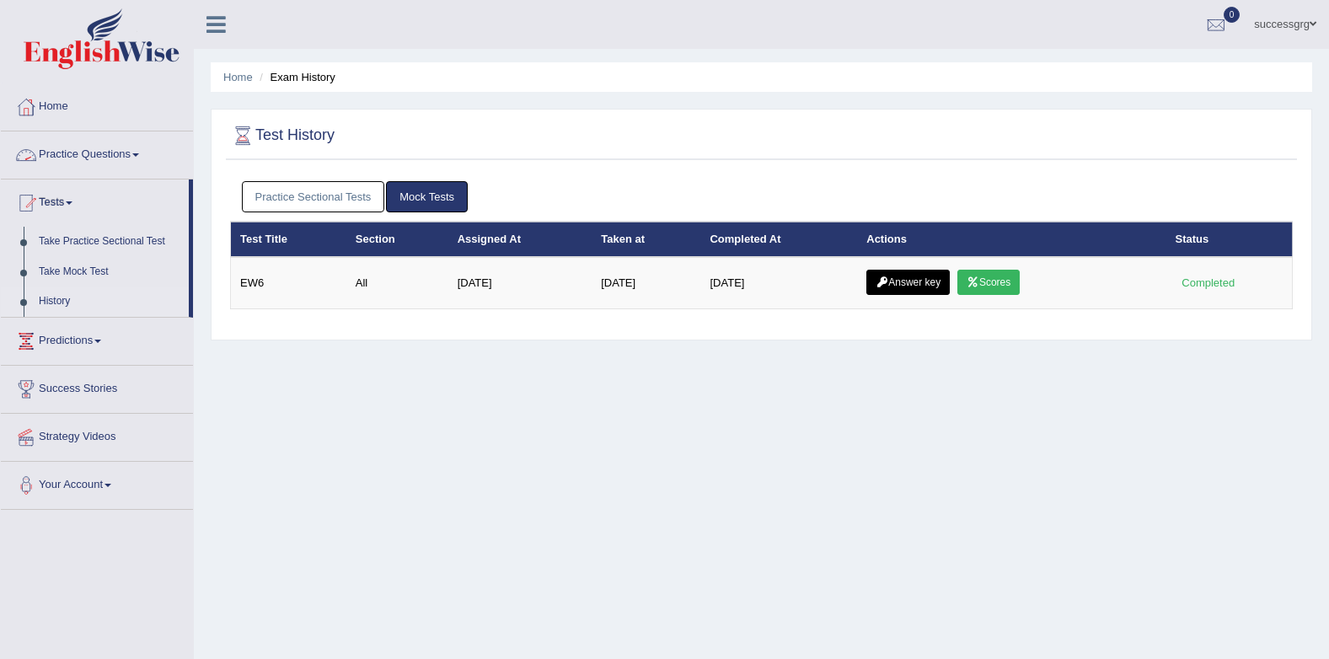
click at [51, 146] on link "Practice Questions" at bounding box center [97, 152] width 192 height 42
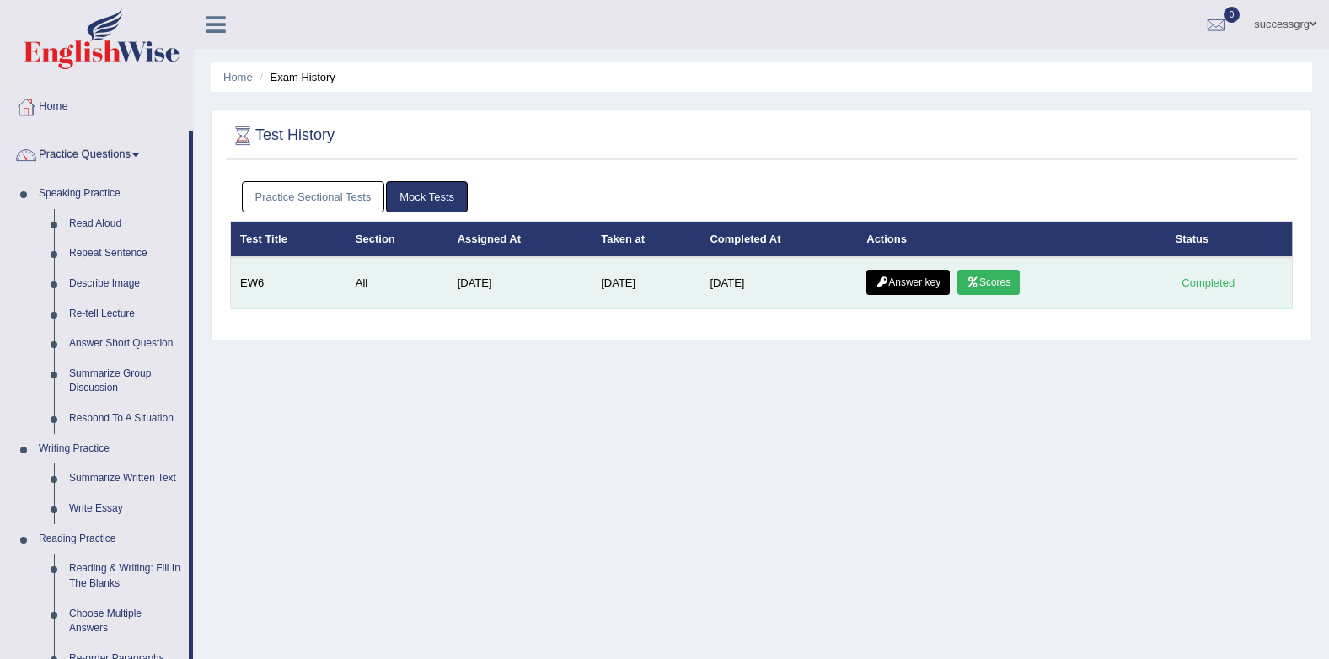
click at [983, 277] on link "Scores" at bounding box center [988, 282] width 62 height 25
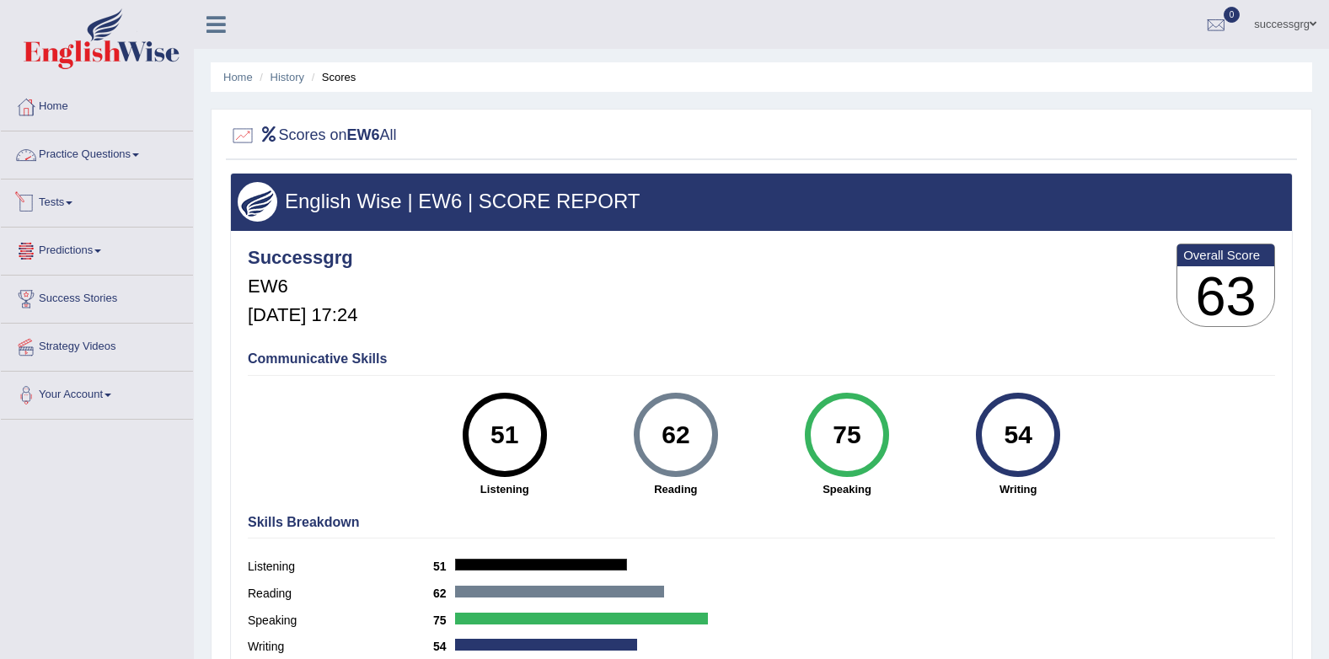
click at [94, 153] on link "Practice Questions" at bounding box center [97, 152] width 192 height 42
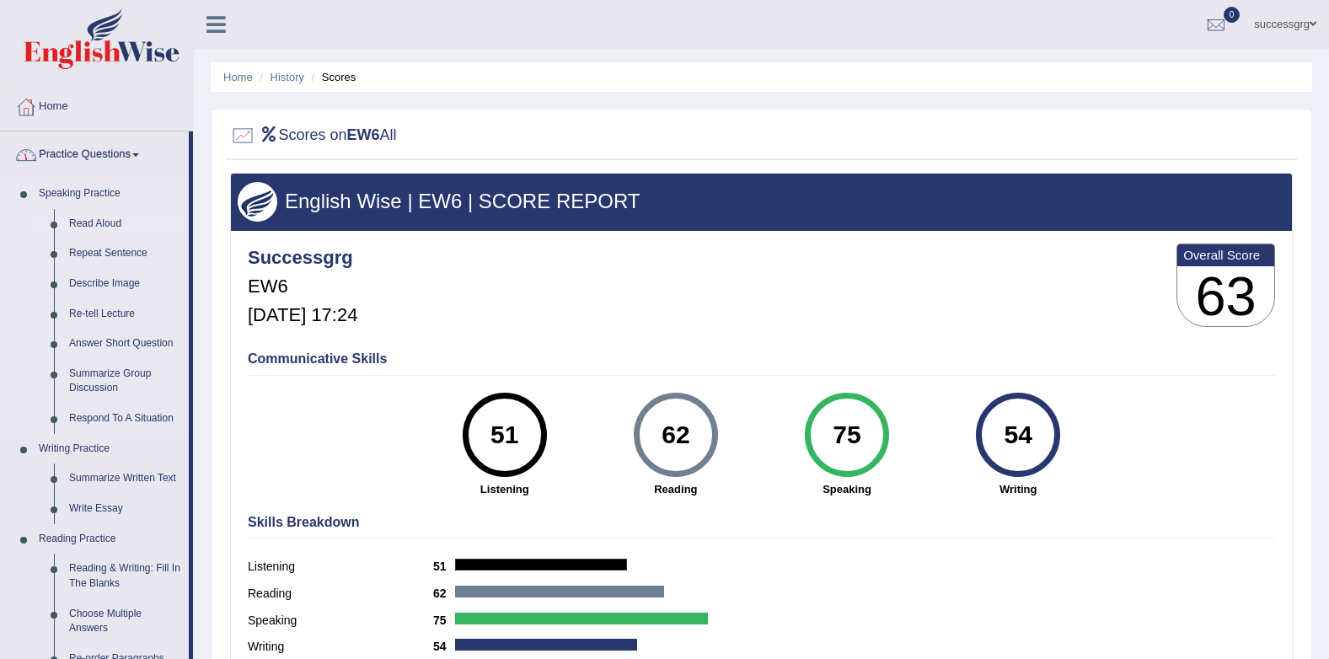
click at [103, 221] on link "Read Aloud" at bounding box center [125, 224] width 127 height 30
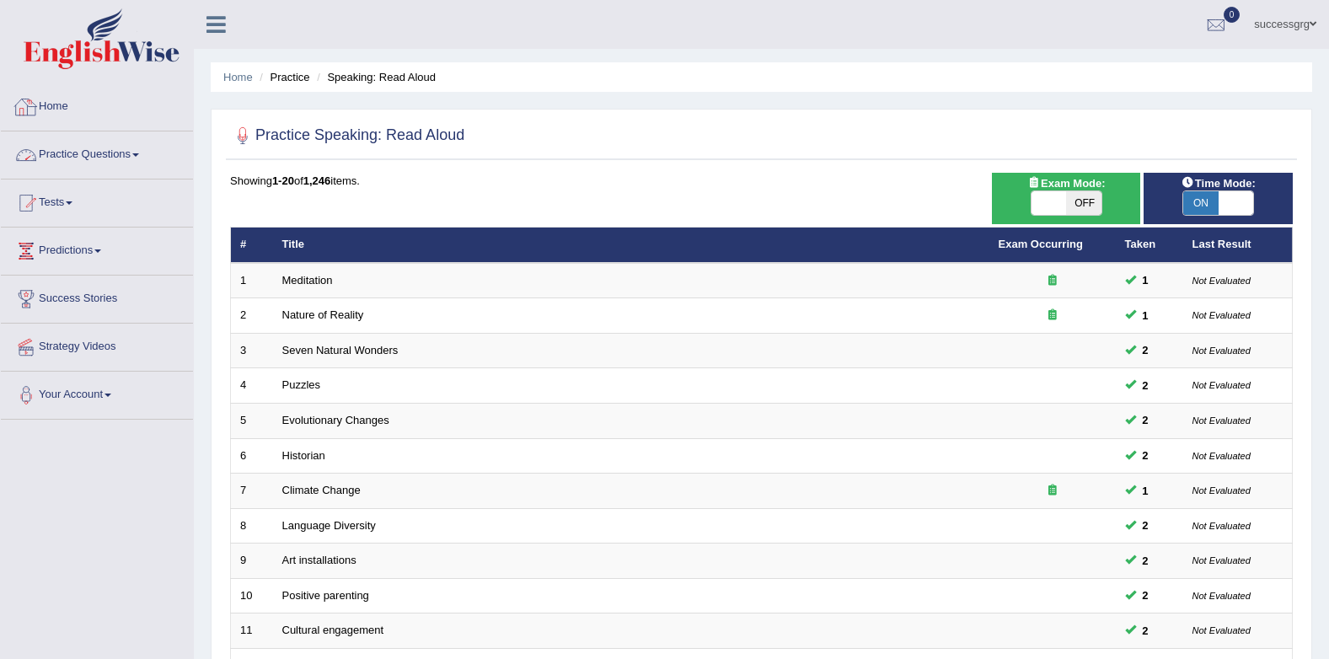
click at [123, 158] on link "Practice Questions" at bounding box center [97, 152] width 192 height 42
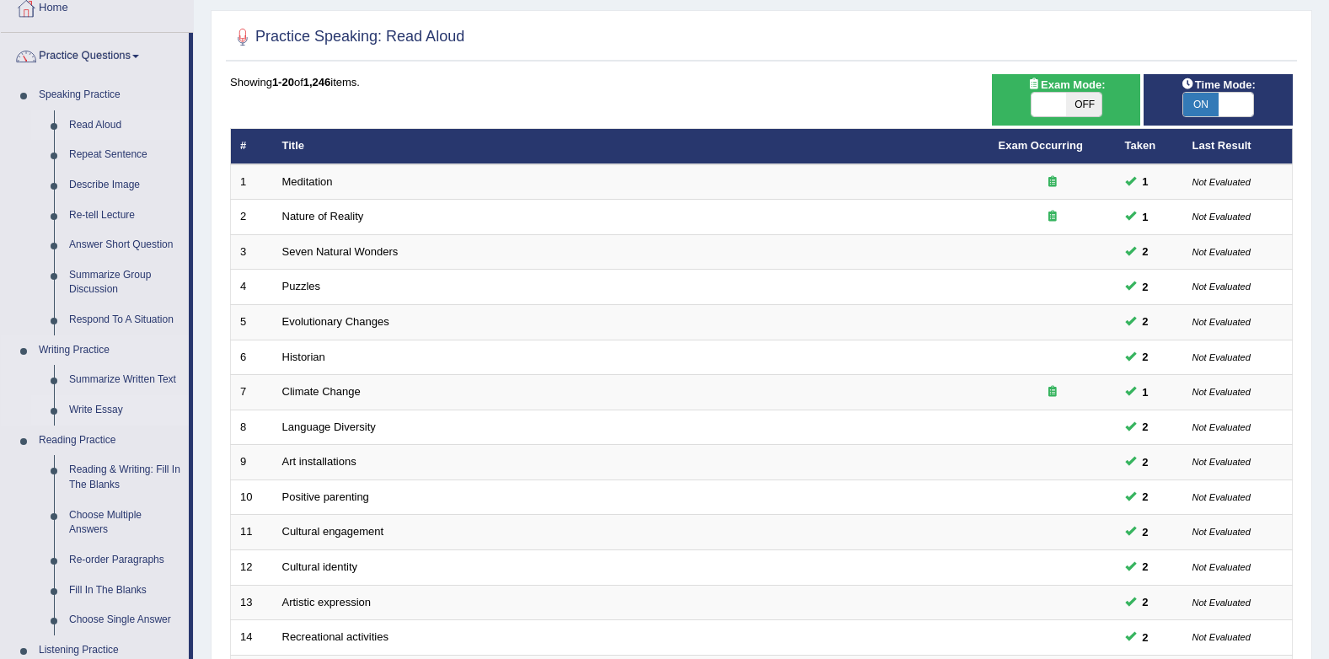
scroll to position [84, 0]
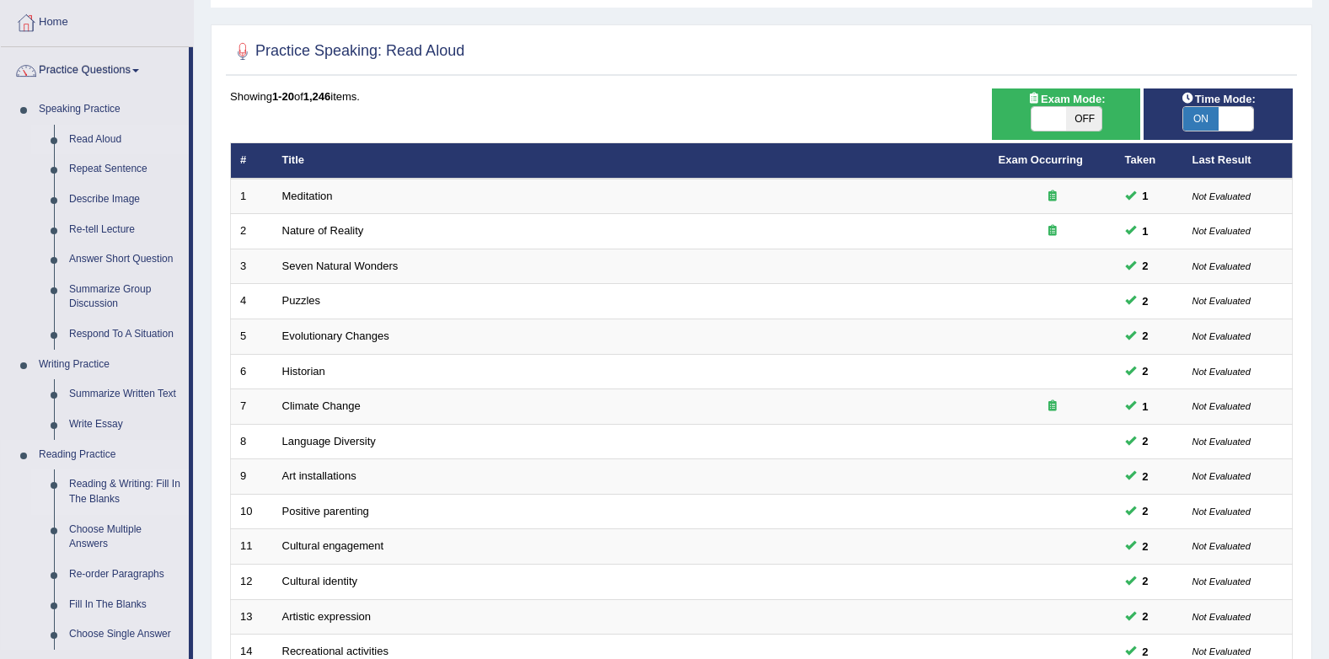
click at [126, 480] on link "Reading & Writing: Fill In The Blanks" at bounding box center [125, 491] width 127 height 45
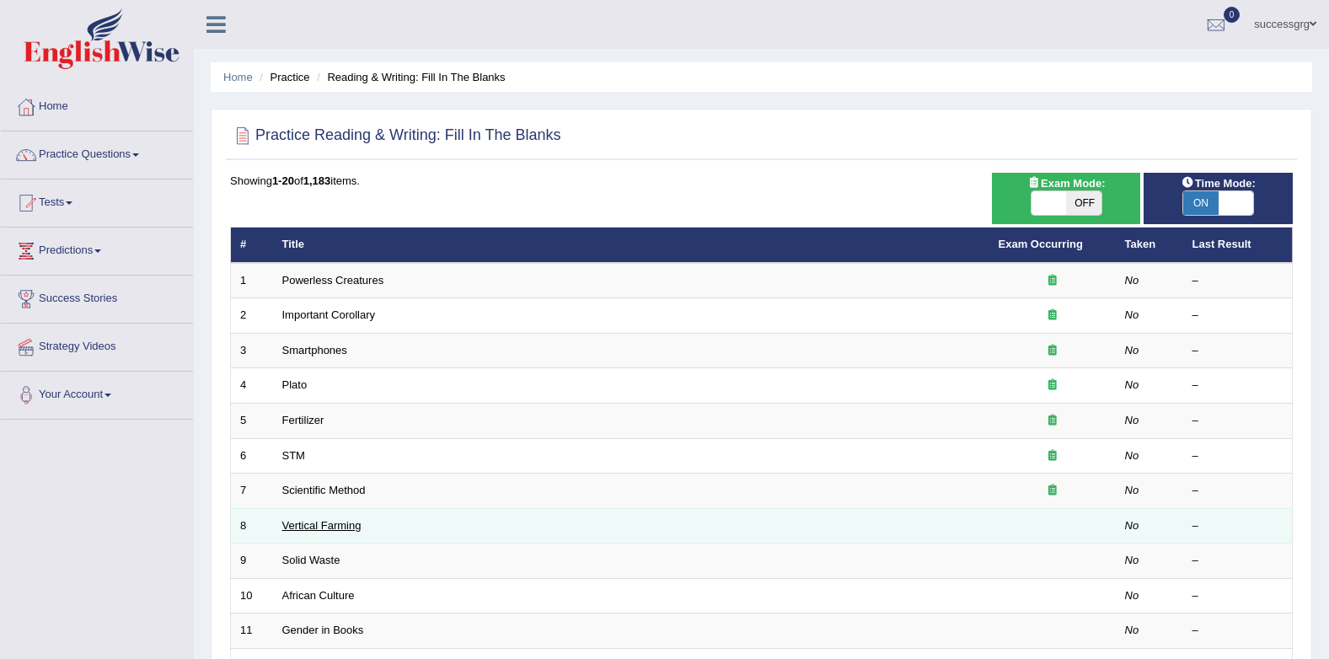
click at [308, 522] on link "Vertical Farming" at bounding box center [321, 525] width 79 height 13
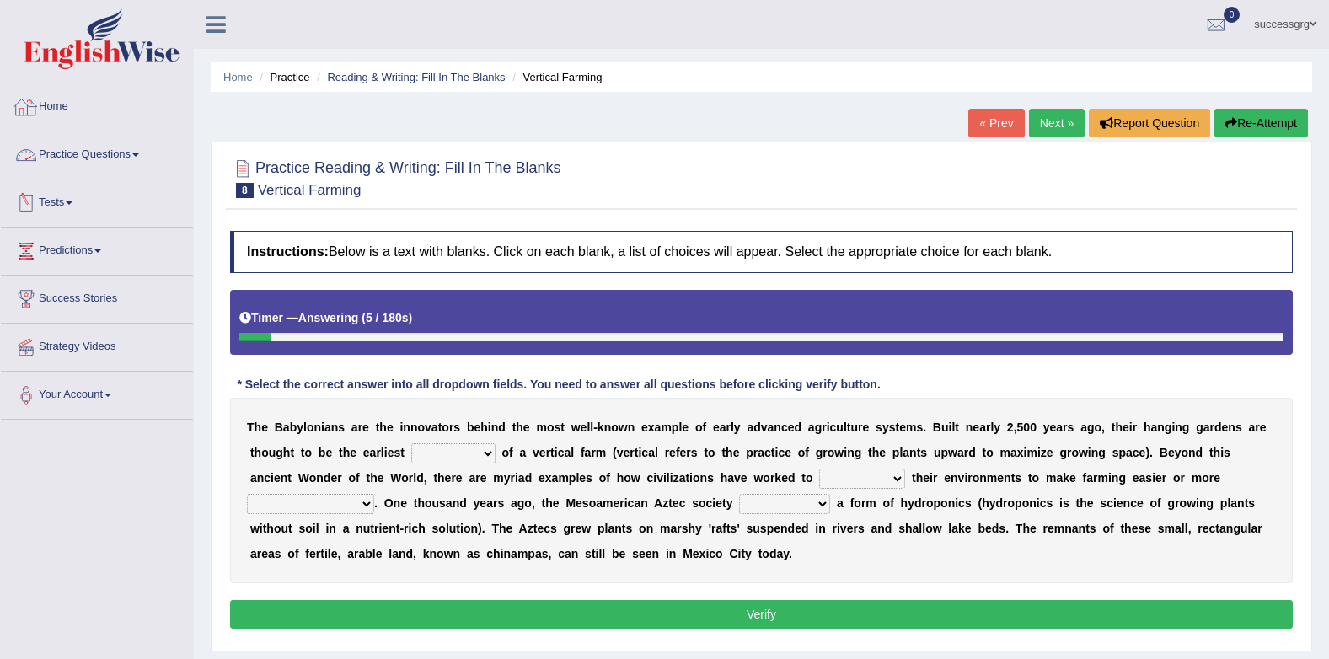
click at [100, 147] on link "Practice Questions" at bounding box center [97, 152] width 192 height 42
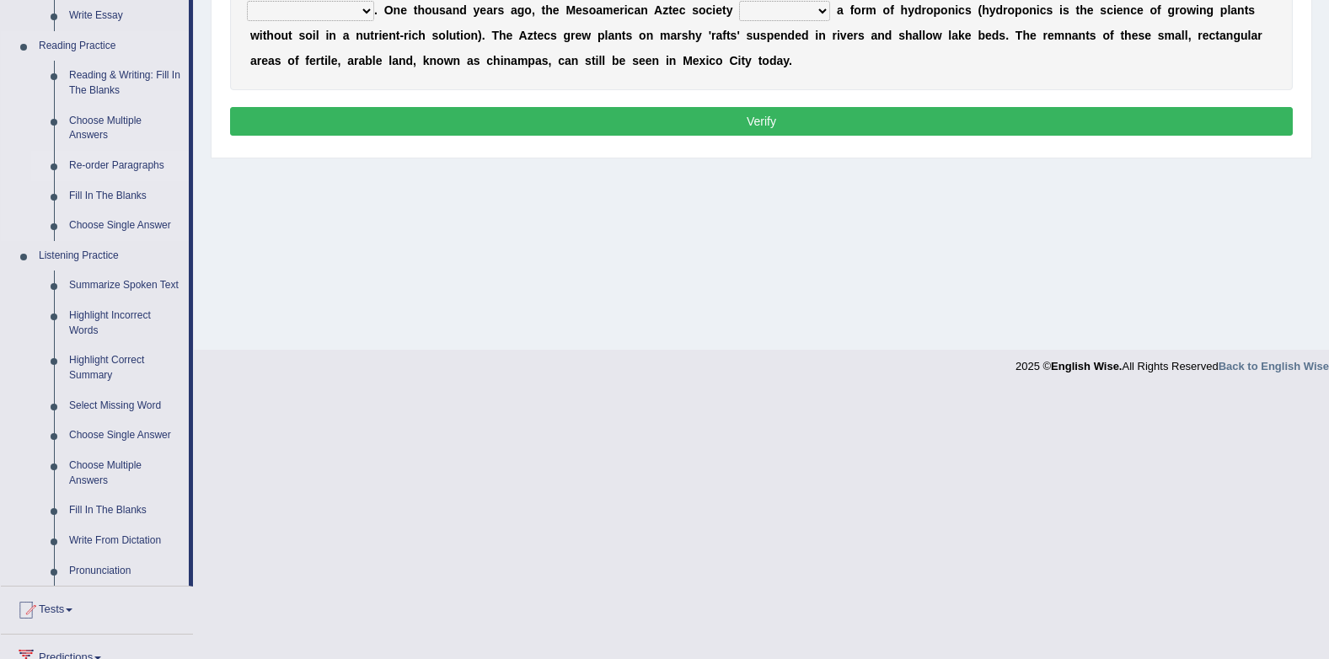
scroll to position [324, 0]
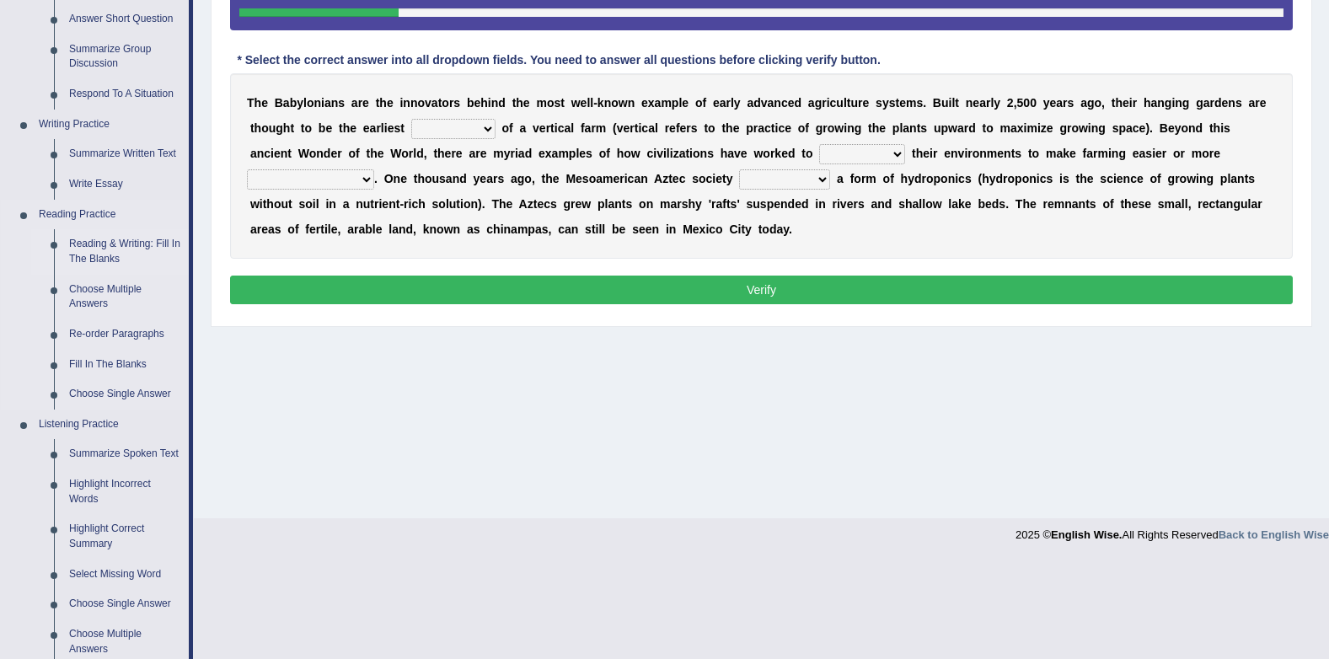
click at [125, 249] on link "Reading & Writing: Fill In The Blanks" at bounding box center [125, 251] width 127 height 45
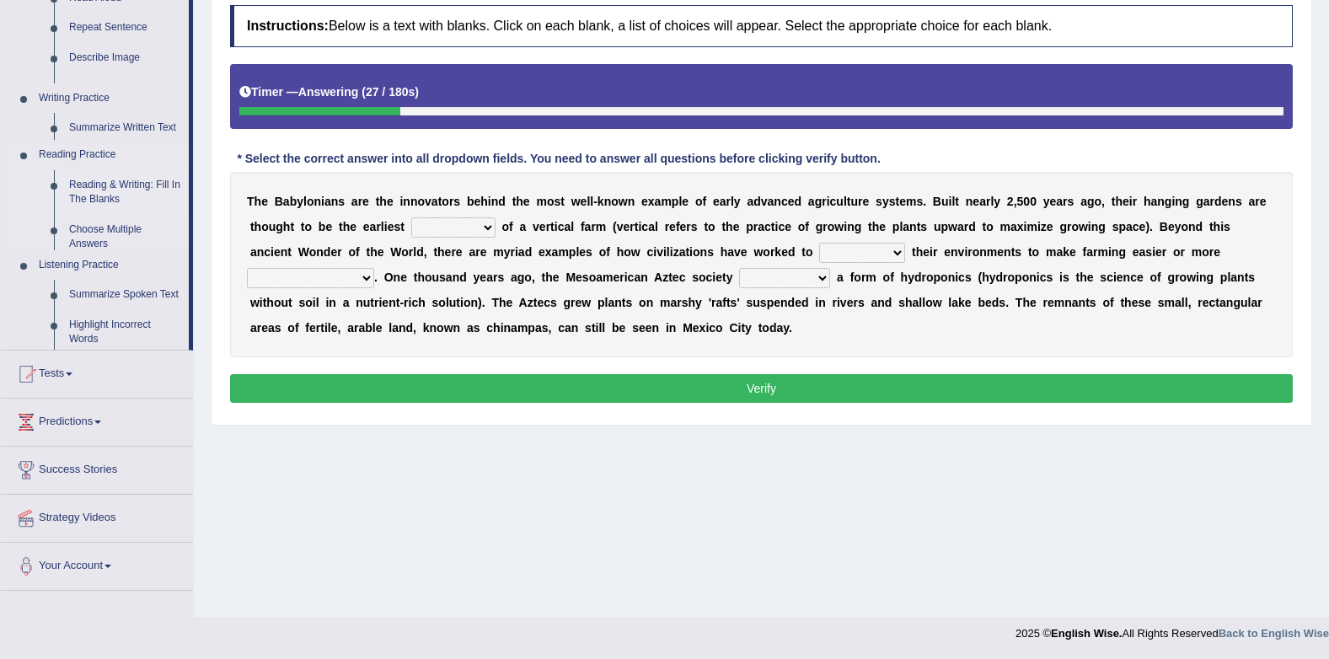
scroll to position [226, 0]
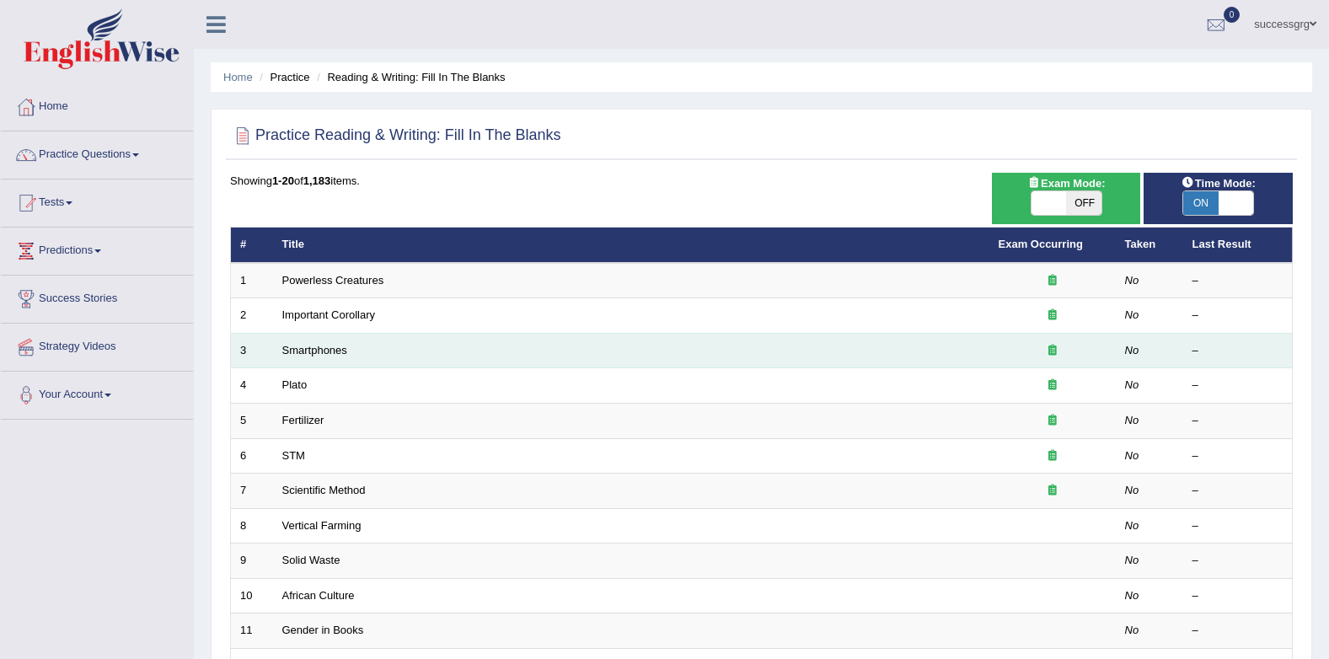
click at [310, 334] on td "Smartphones" at bounding box center [631, 350] width 716 height 35
click at [304, 351] on link "Smartphones" at bounding box center [314, 350] width 65 height 13
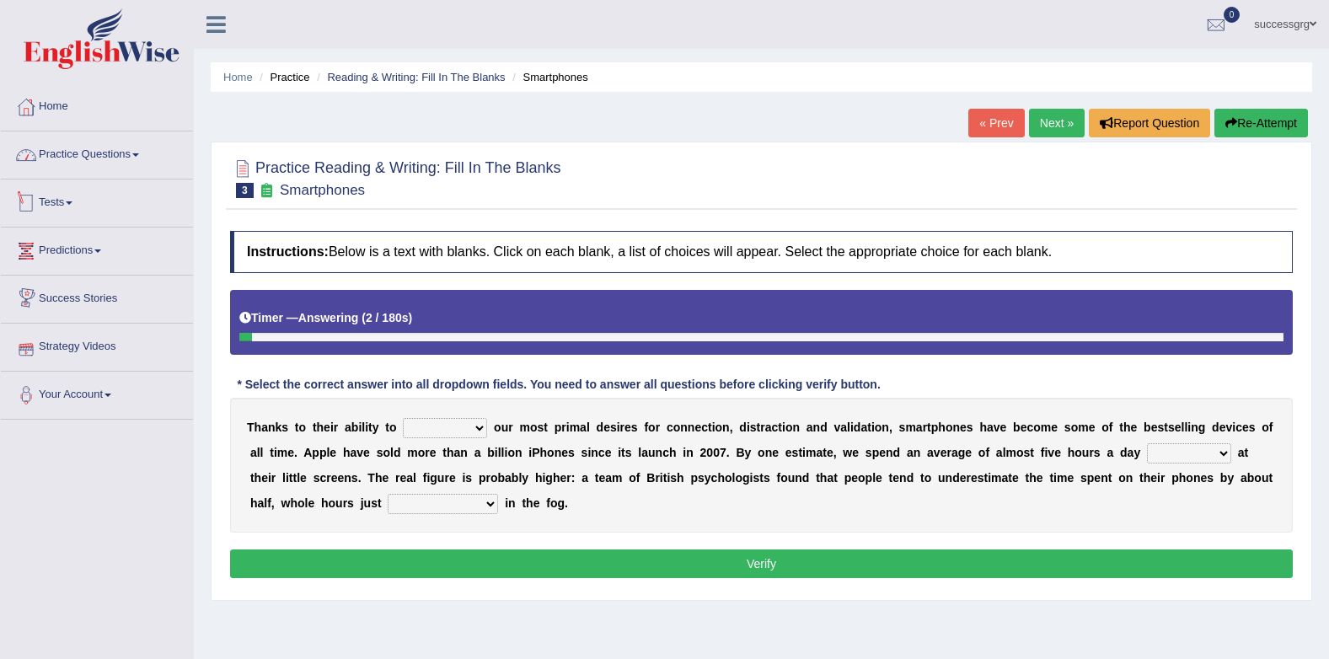
click at [78, 153] on link "Practice Questions" at bounding box center [97, 152] width 192 height 42
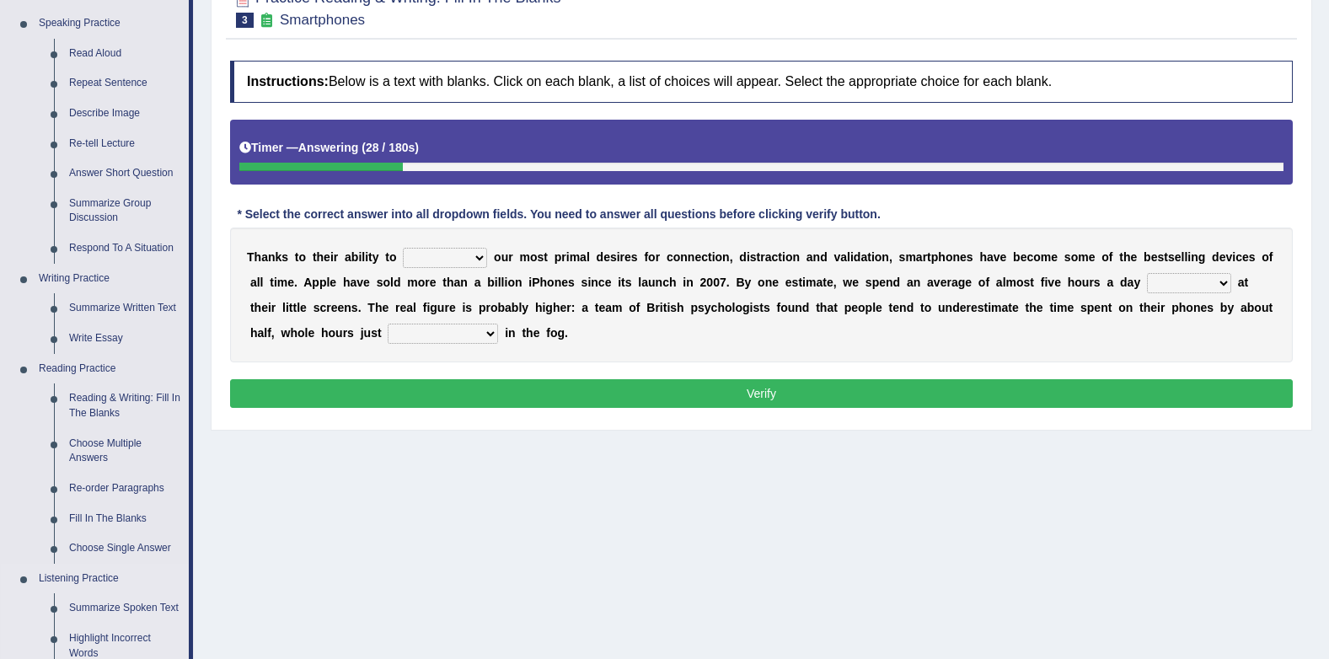
scroll to position [169, 0]
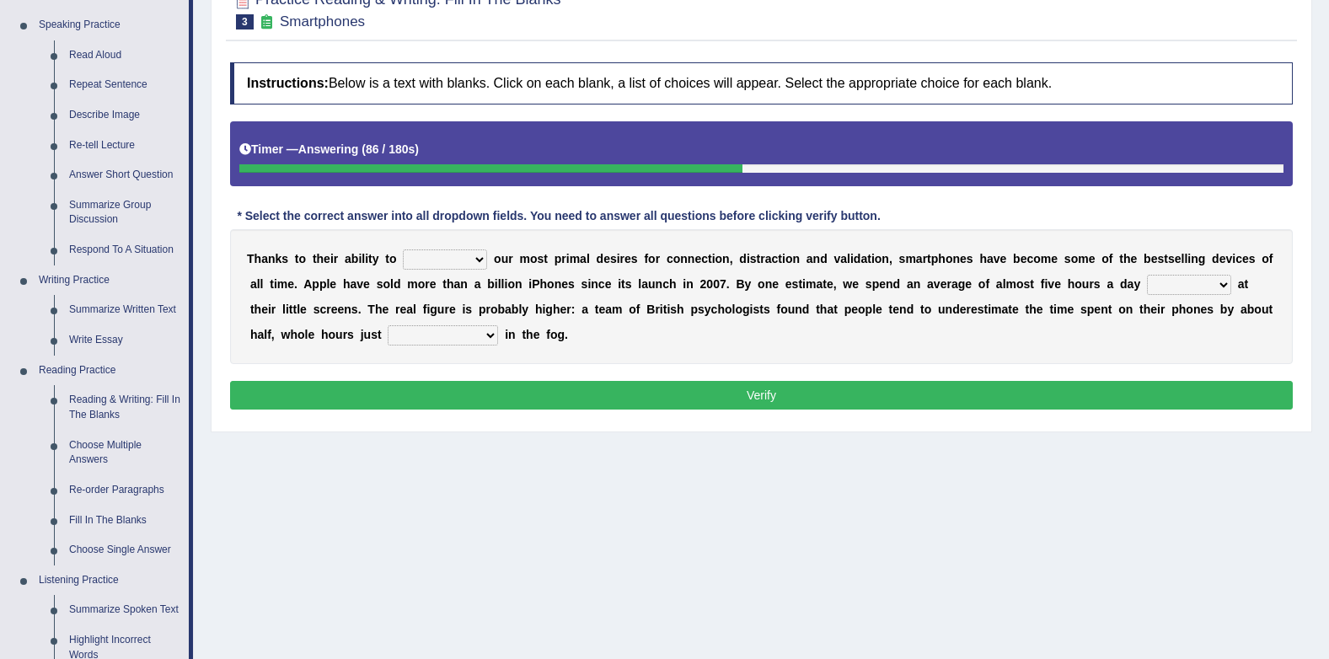
click at [472, 255] on select "hijack describe sharpen conserve" at bounding box center [445, 259] width 84 height 20
select select "describe"
click at [403, 249] on select "hijack describe sharpen conserve" at bounding box center [445, 259] width 84 height 20
click at [1147, 285] on select "watching waggling snoring staring" at bounding box center [1189, 285] width 84 height 20
select select "staring"
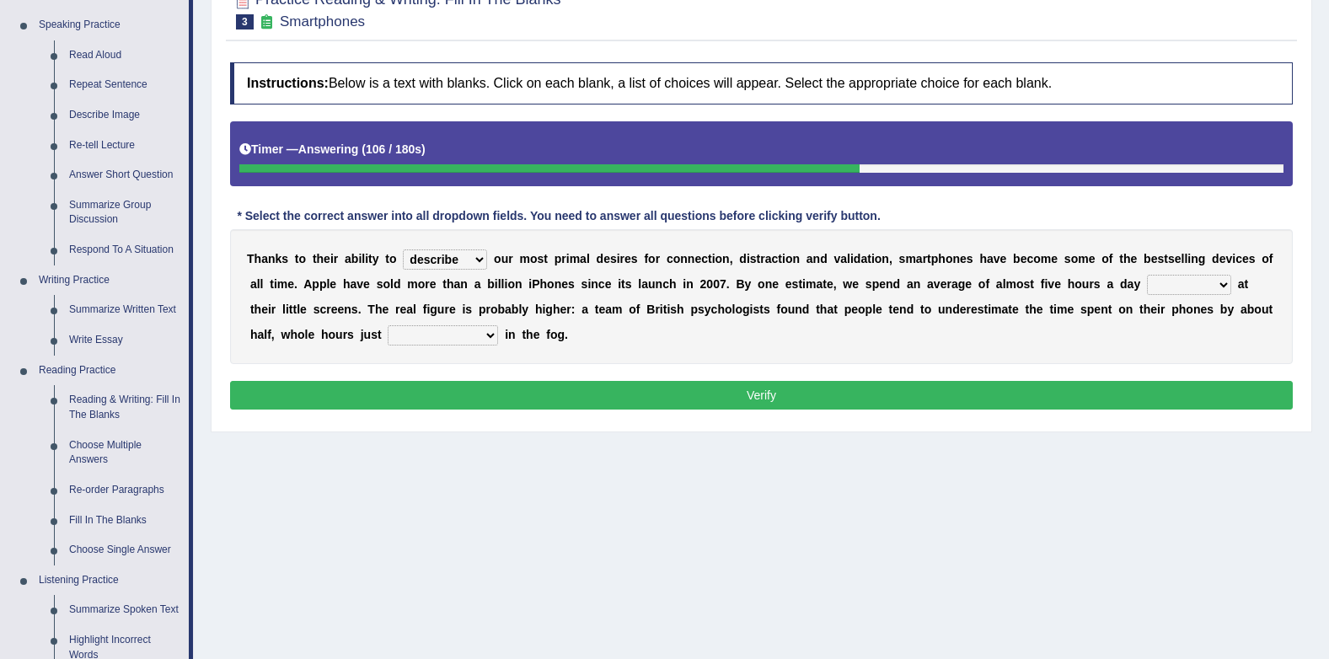
click at [1147, 275] on select "watching waggling snoring staring" at bounding box center [1189, 285] width 84 height 20
click at [388, 336] on select "has evaporated evaporating evaporate evaporates" at bounding box center [443, 335] width 110 height 20
select select "evaporate"
click at [388, 325] on select "has evaporated evaporating evaporate evaporates" at bounding box center [443, 335] width 110 height 20
click at [359, 393] on button "Verify" at bounding box center [761, 395] width 1063 height 29
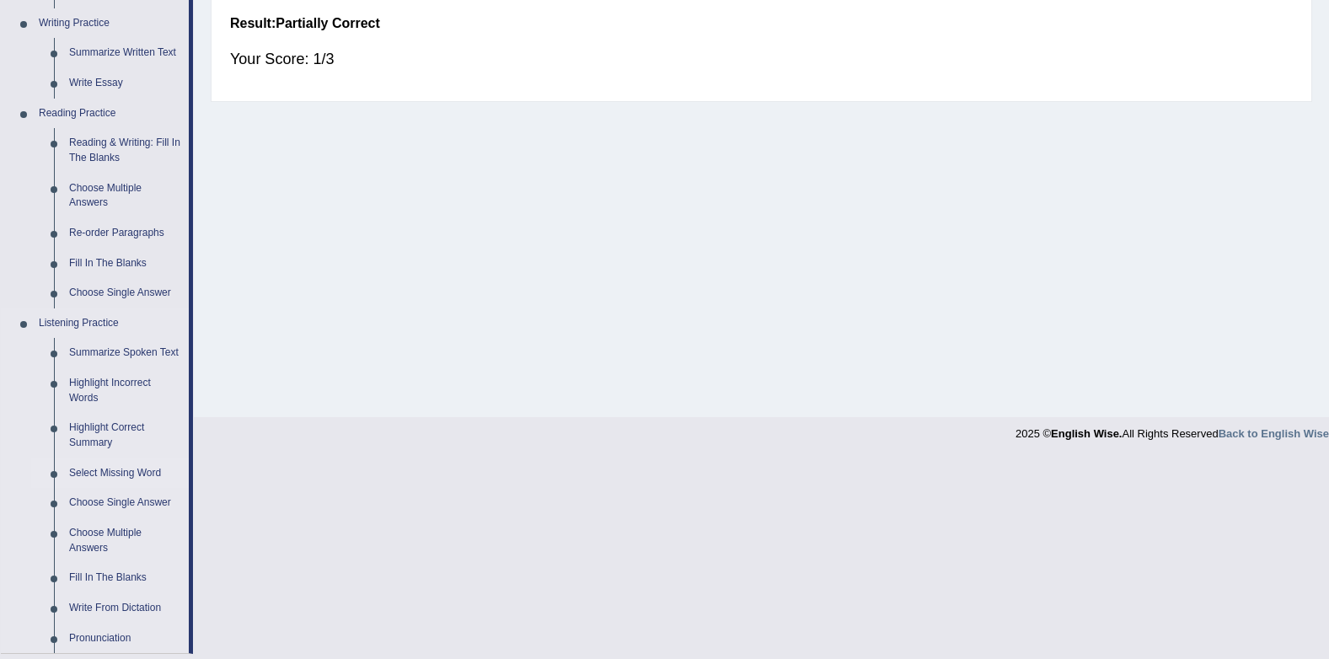
scroll to position [506, 0]
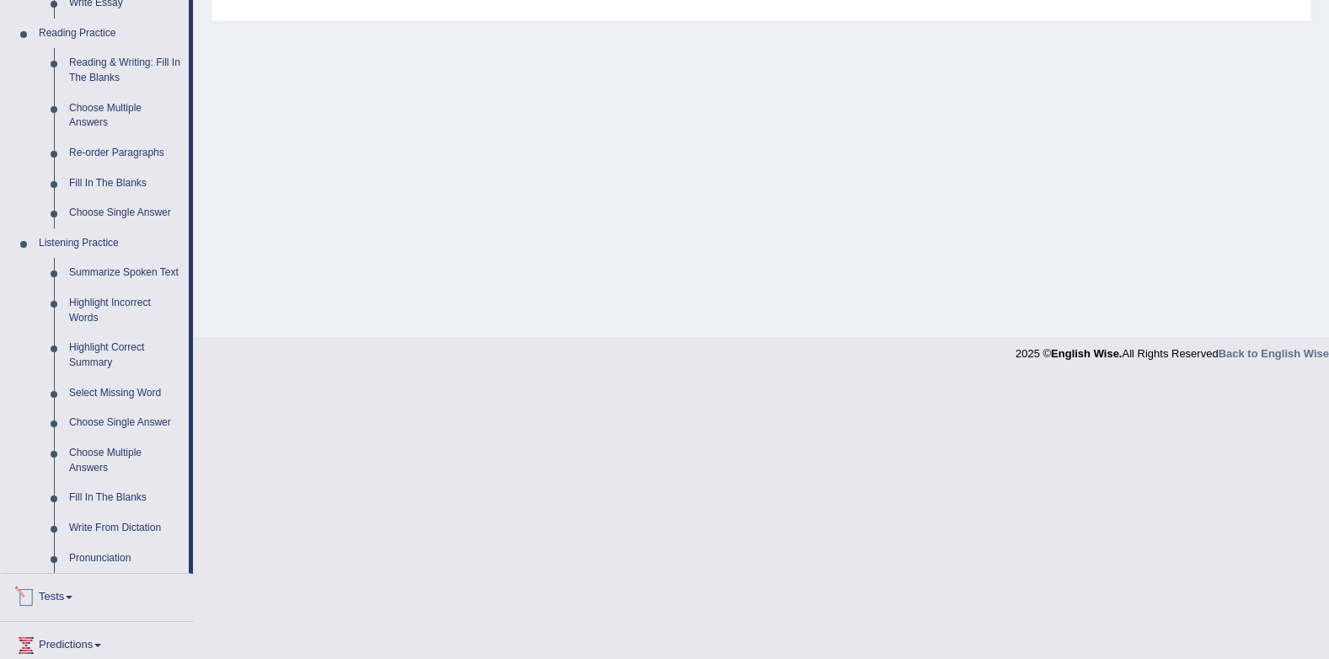
click at [61, 597] on link "Tests" at bounding box center [97, 595] width 192 height 42
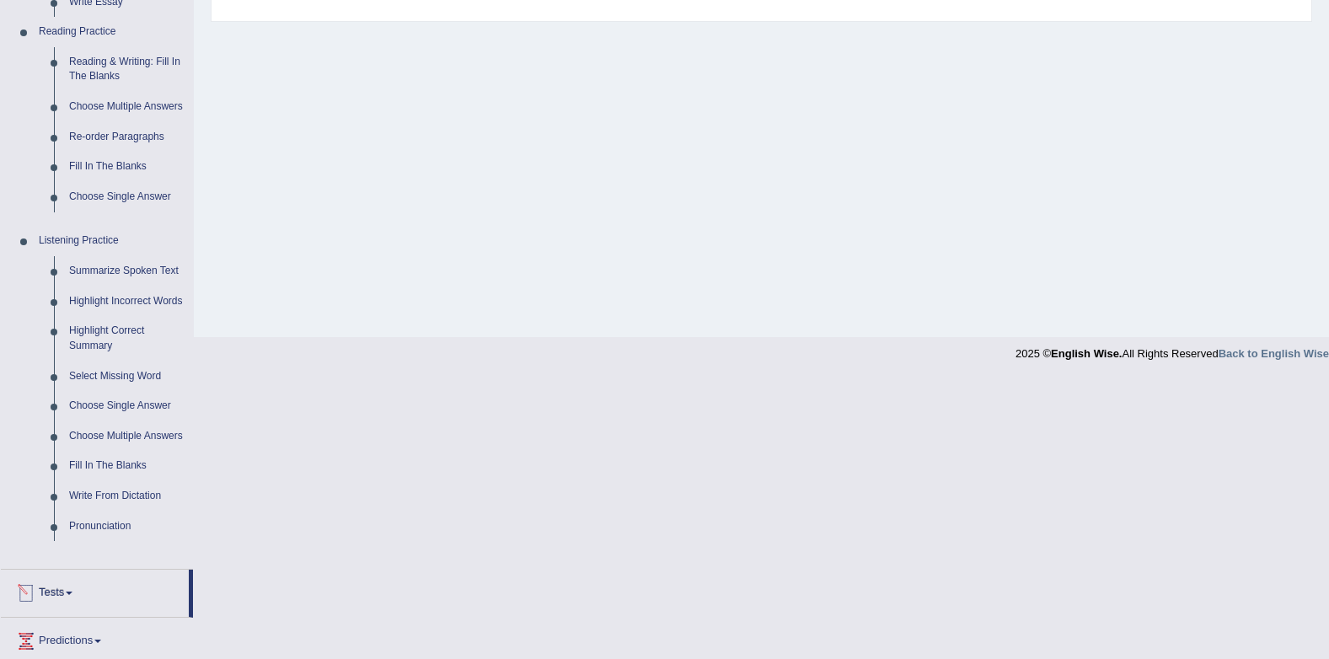
scroll to position [226, 0]
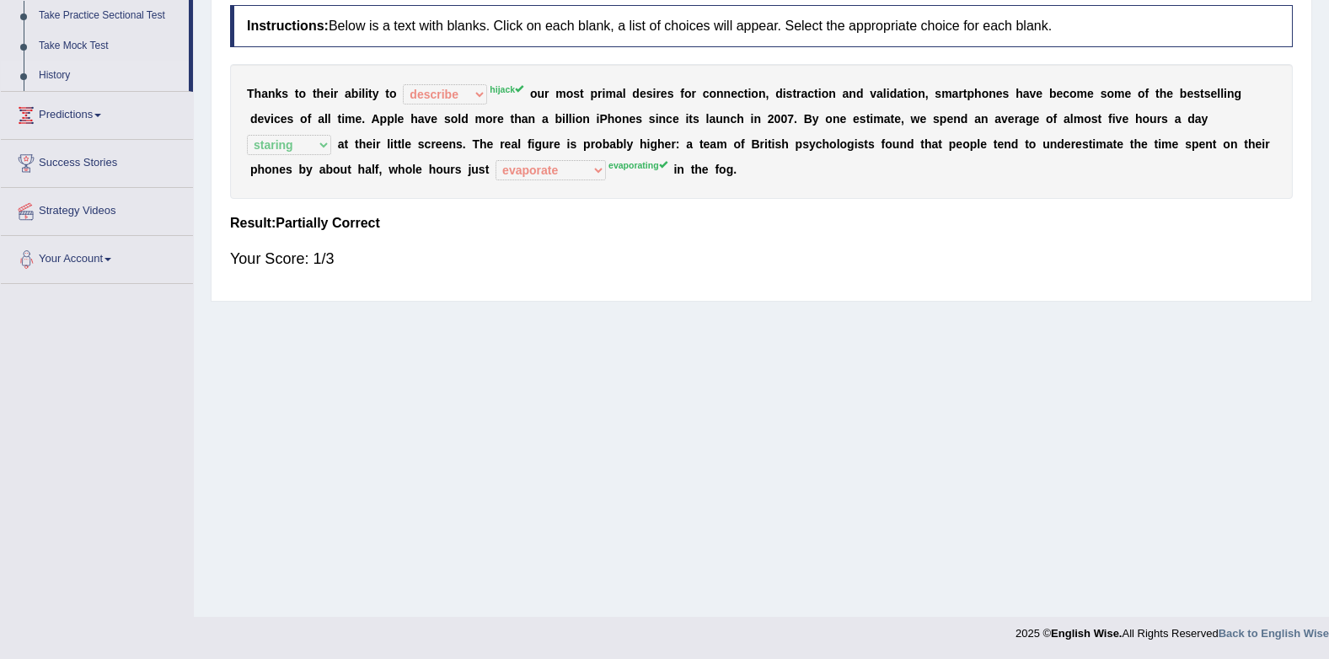
click at [51, 79] on link "History" at bounding box center [110, 76] width 158 height 30
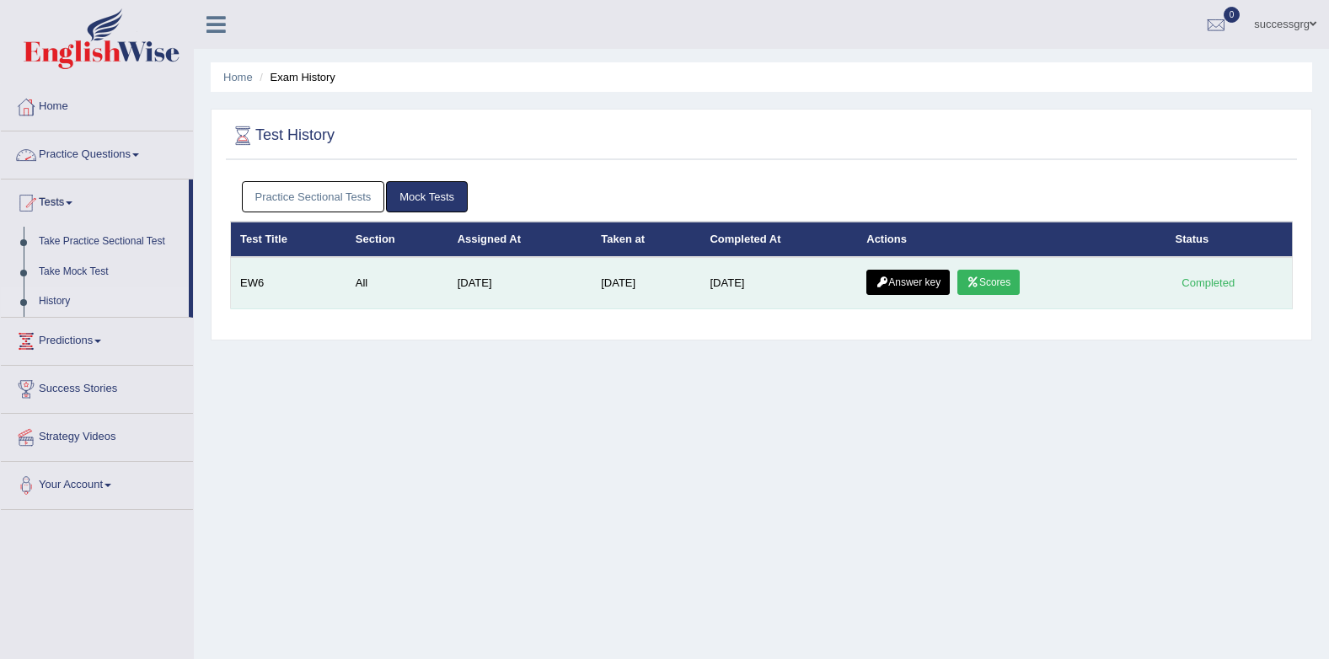
click at [906, 284] on link "Answer key" at bounding box center [907, 282] width 83 height 25
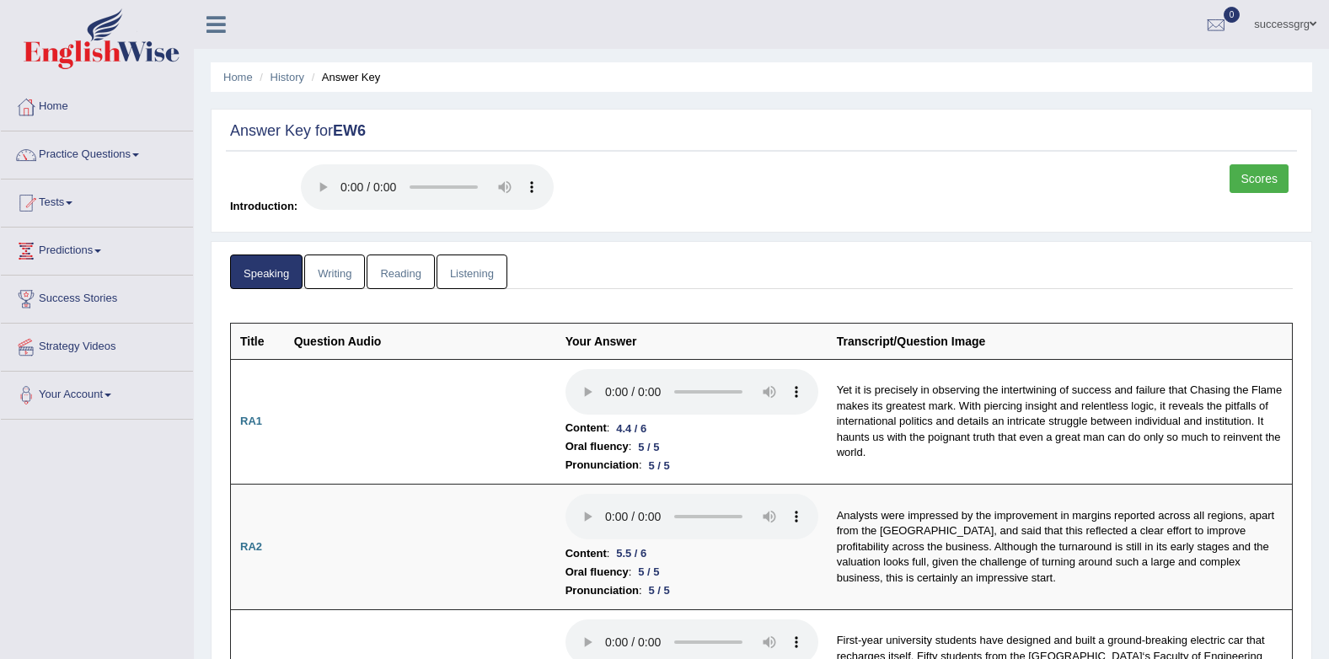
click at [453, 277] on link "Listening" at bounding box center [472, 272] width 71 height 35
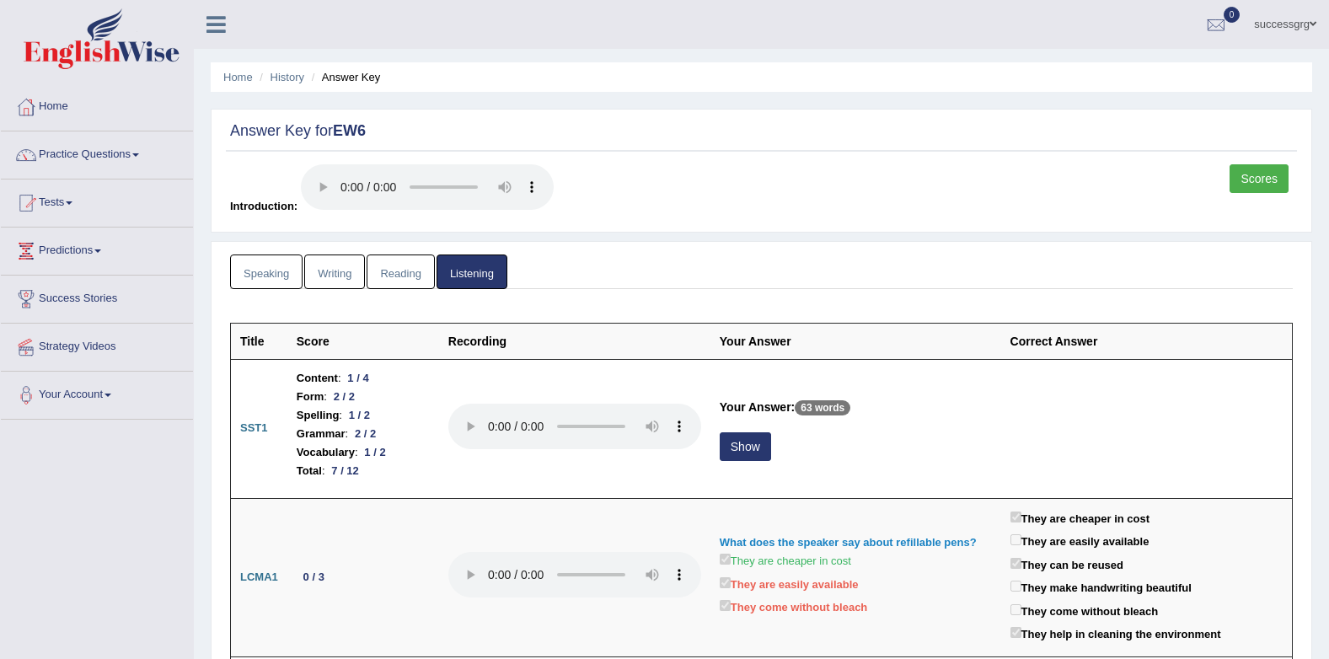
click at [326, 268] on link "Writing" at bounding box center [334, 272] width 61 height 35
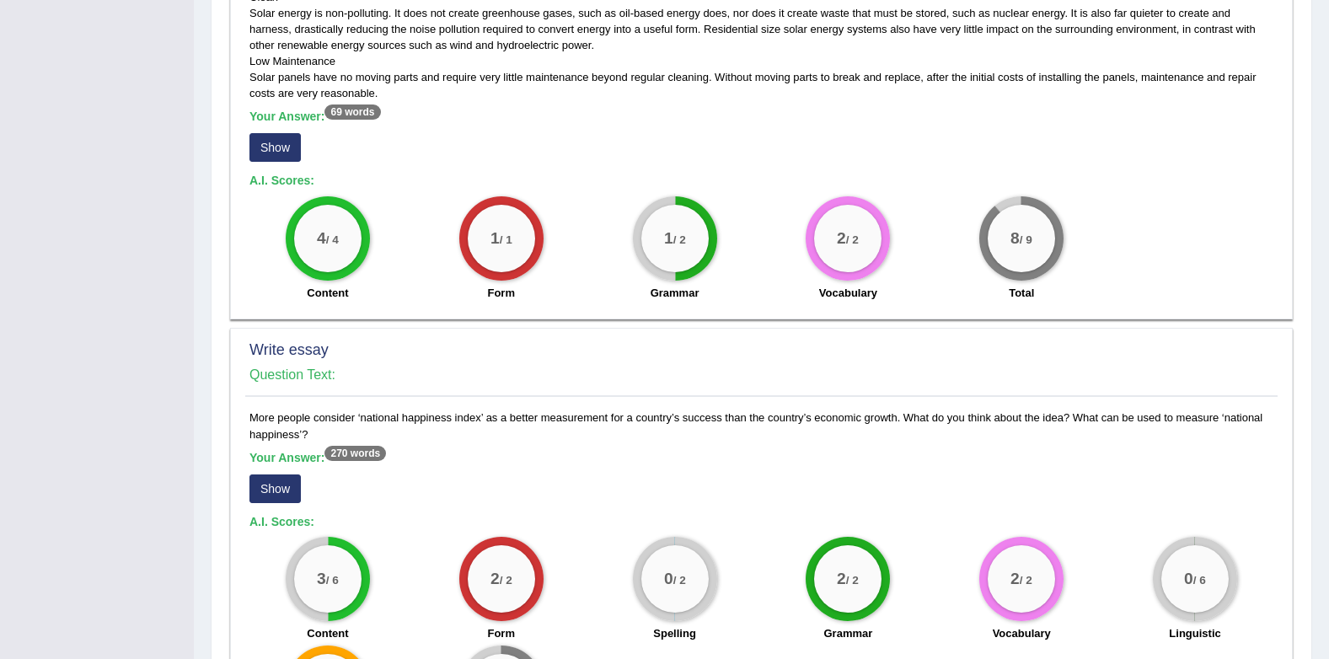
scroll to position [901, 0]
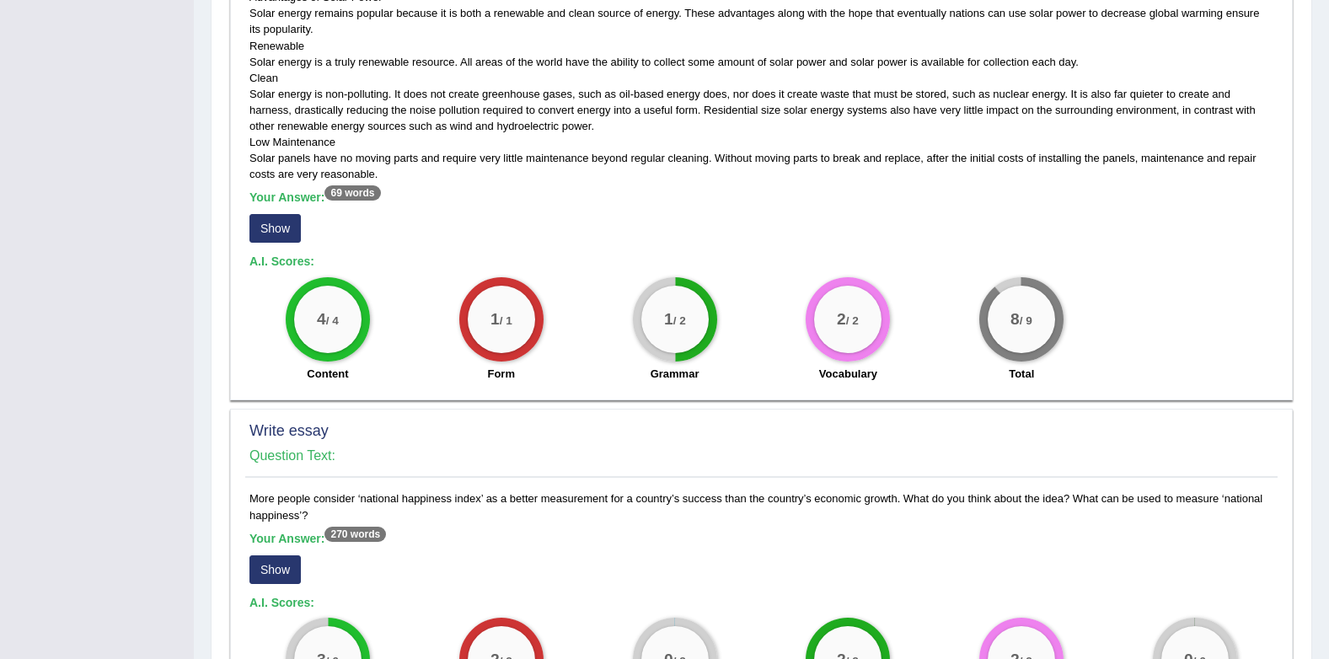
click at [260, 214] on button "Show" at bounding box center [274, 228] width 51 height 29
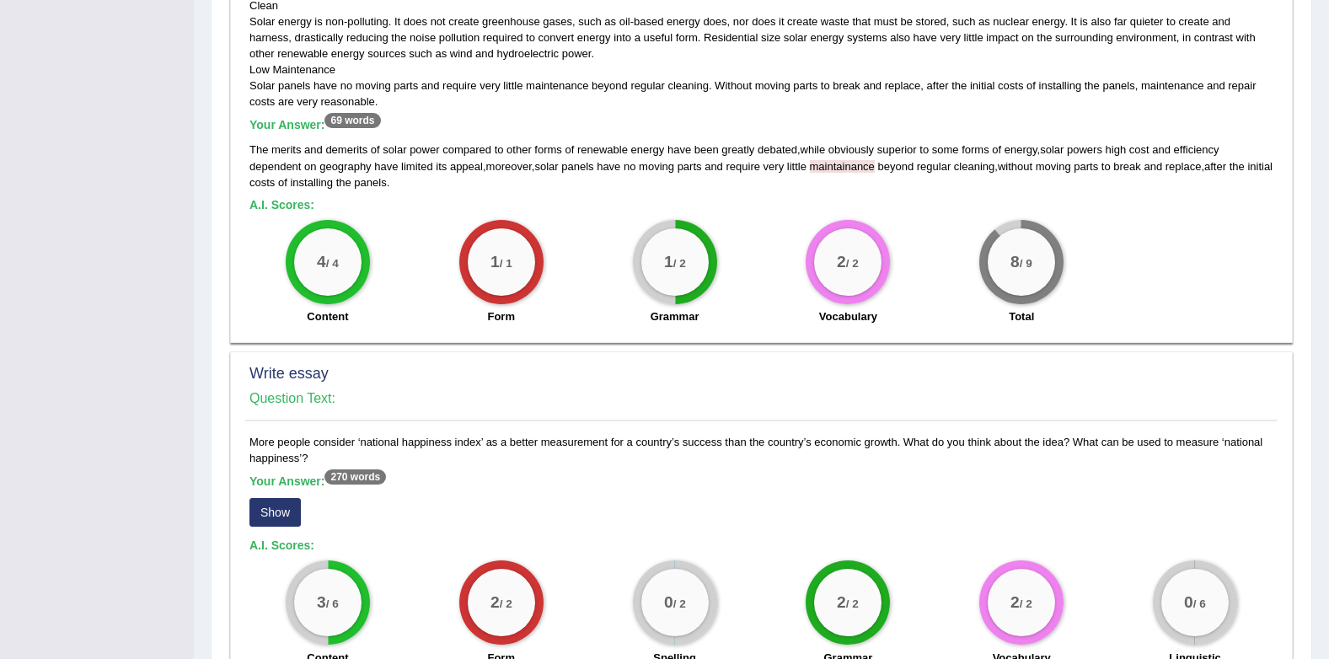
scroll to position [1169, 0]
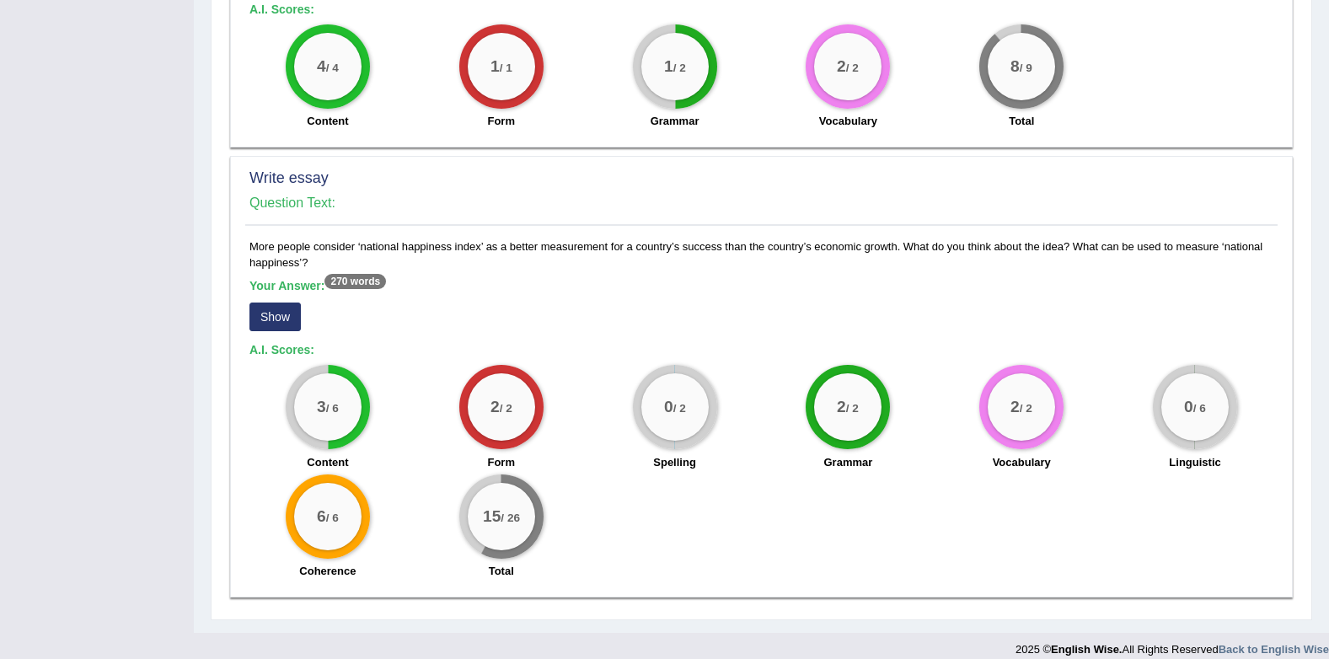
click at [285, 309] on button "Show" at bounding box center [274, 317] width 51 height 29
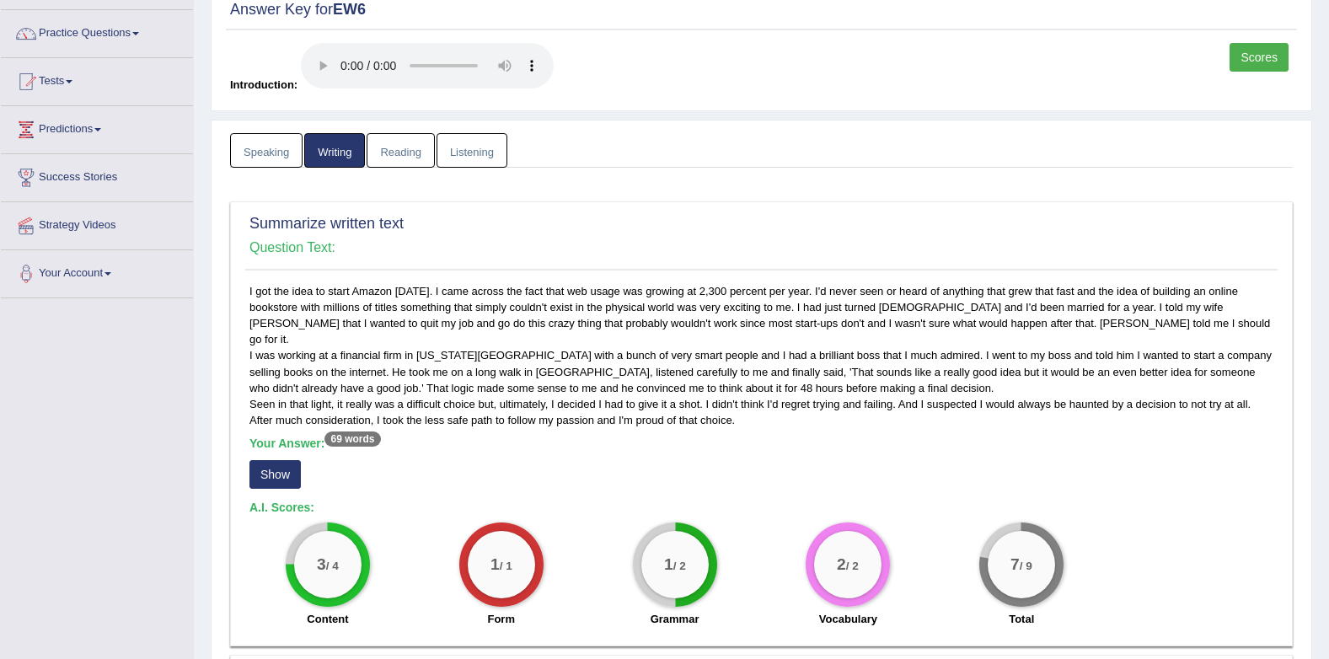
scroll to position [0, 0]
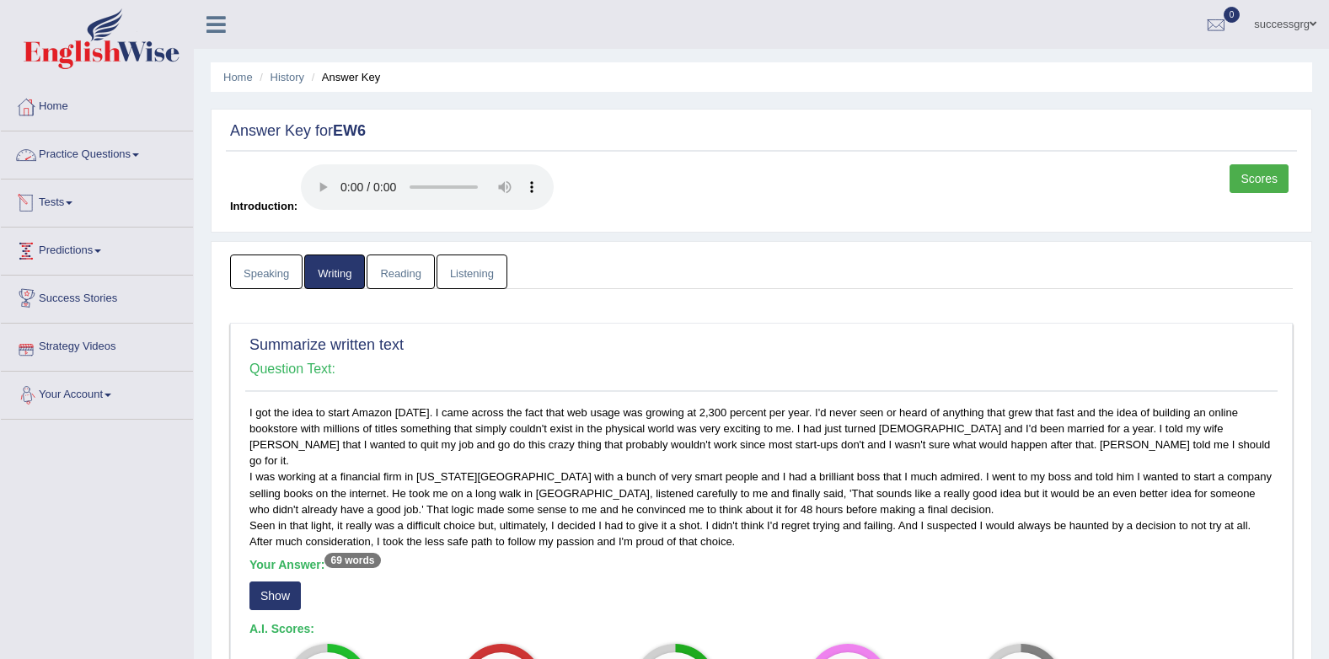
click at [98, 147] on link "Practice Questions" at bounding box center [97, 152] width 192 height 42
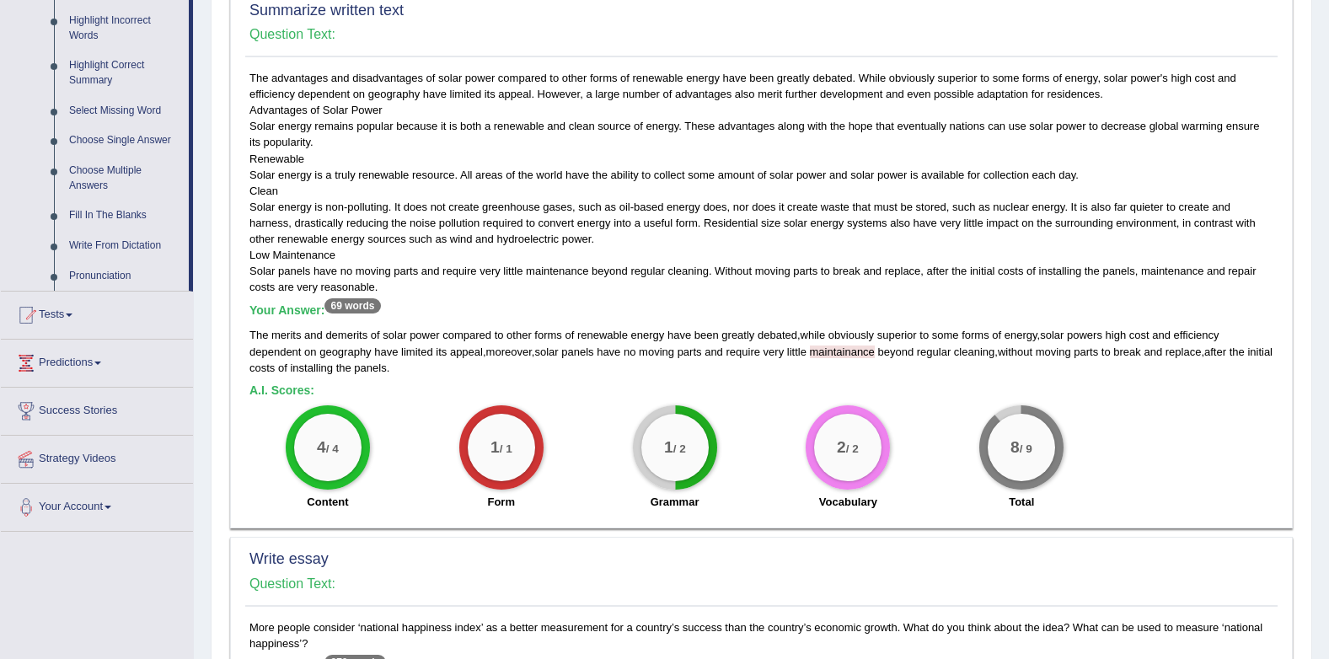
scroll to position [843, 0]
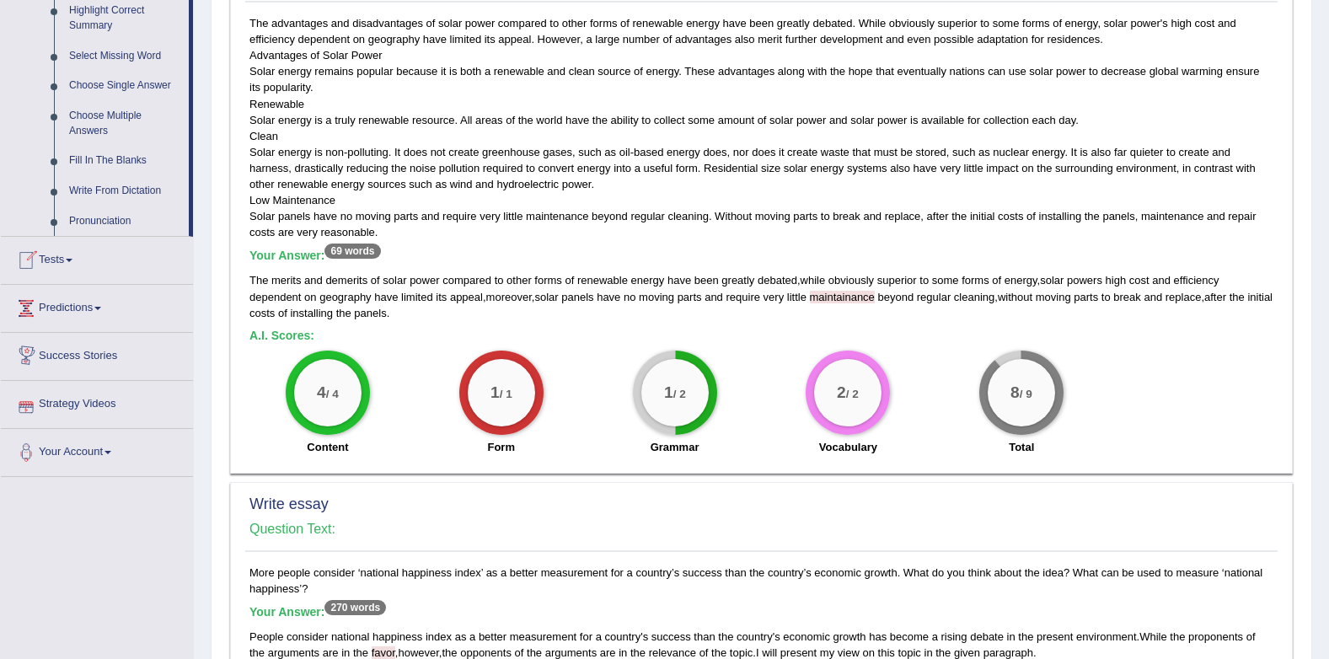
click at [72, 260] on span at bounding box center [69, 260] width 7 height 3
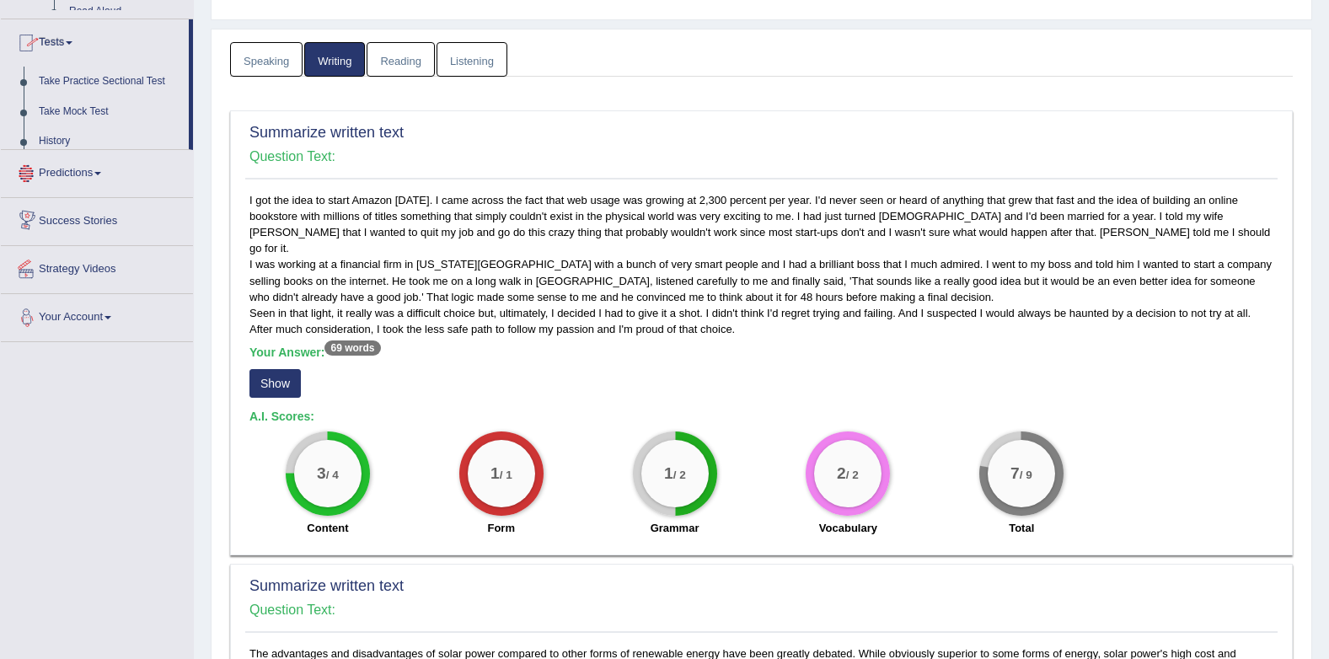
scroll to position [211, 0]
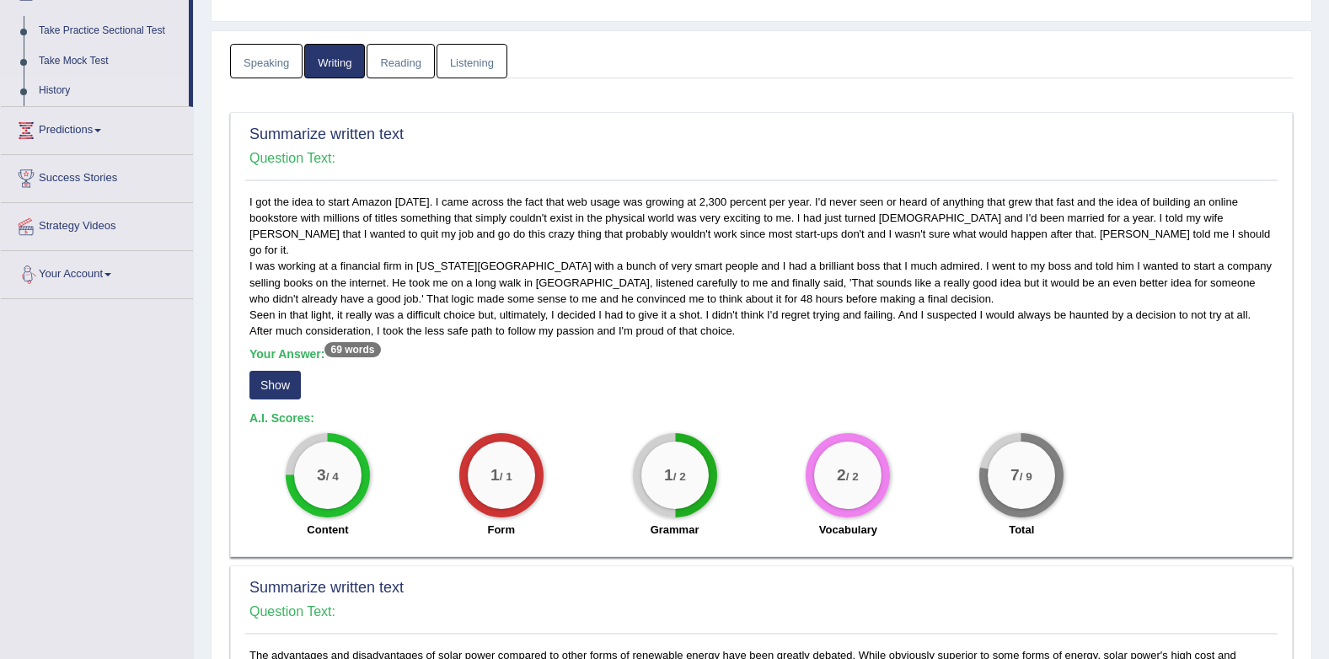
click at [56, 92] on link "History" at bounding box center [110, 91] width 158 height 30
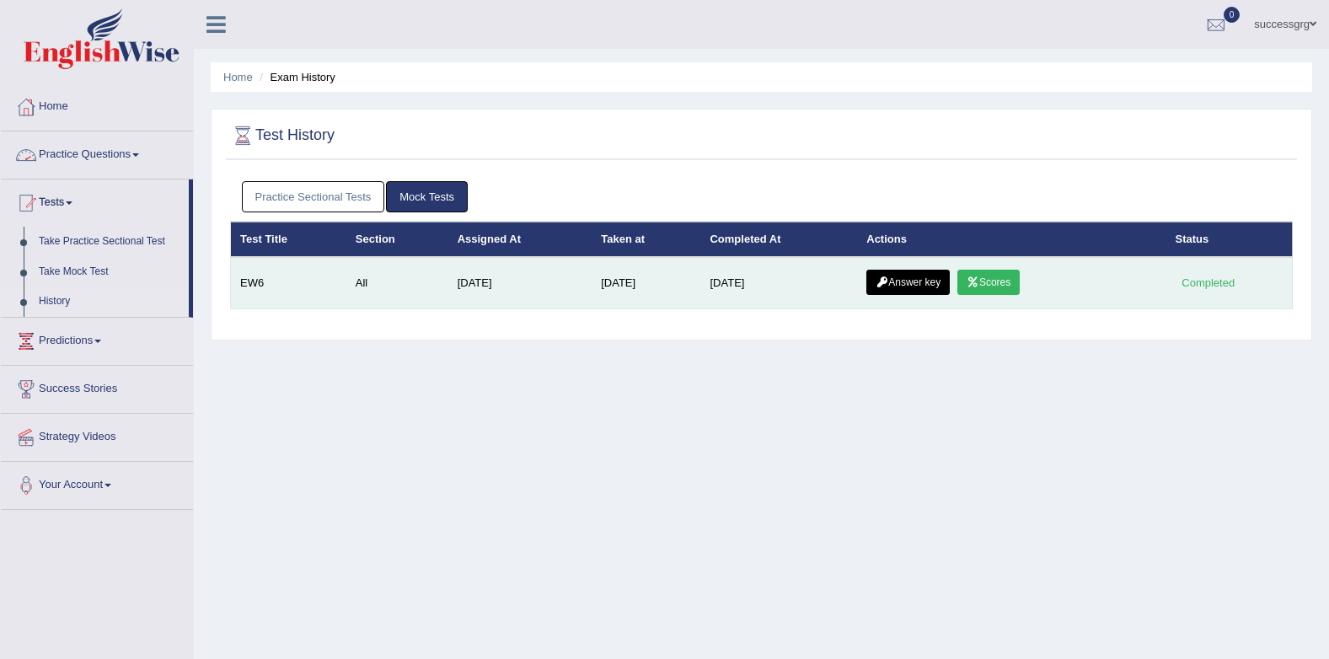
click at [912, 285] on link "Answer key" at bounding box center [907, 282] width 83 height 25
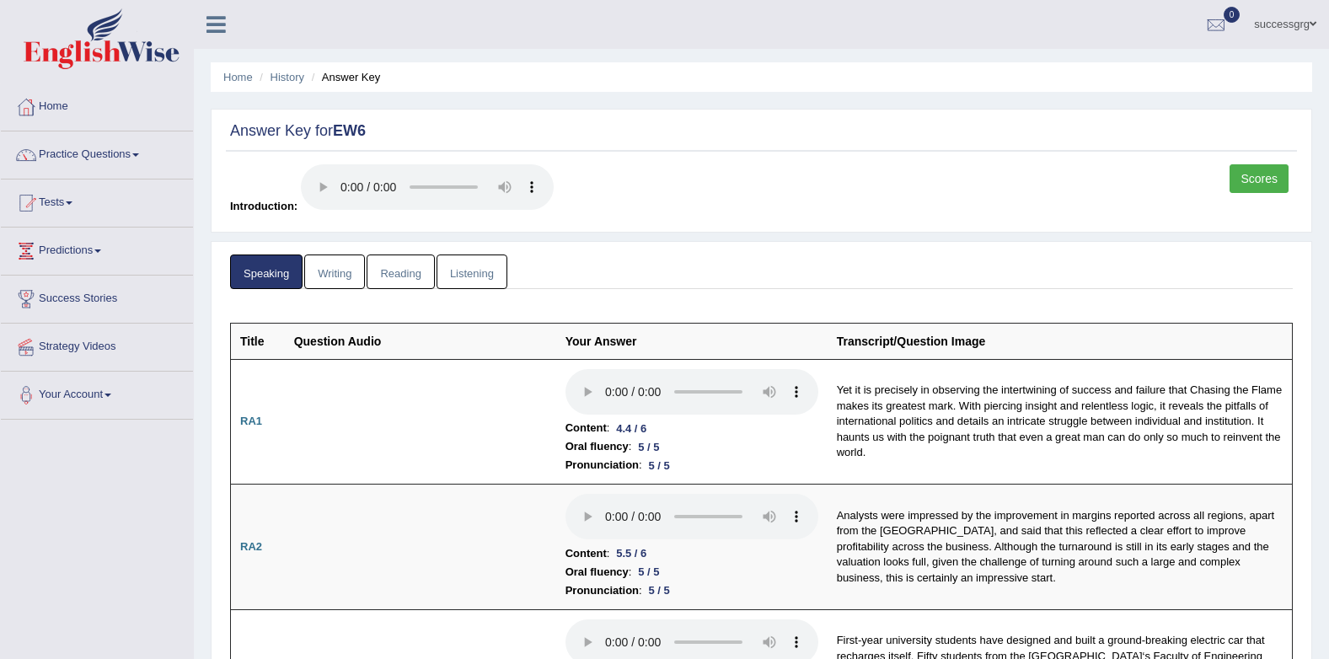
click at [335, 263] on link "Writing" at bounding box center [334, 272] width 61 height 35
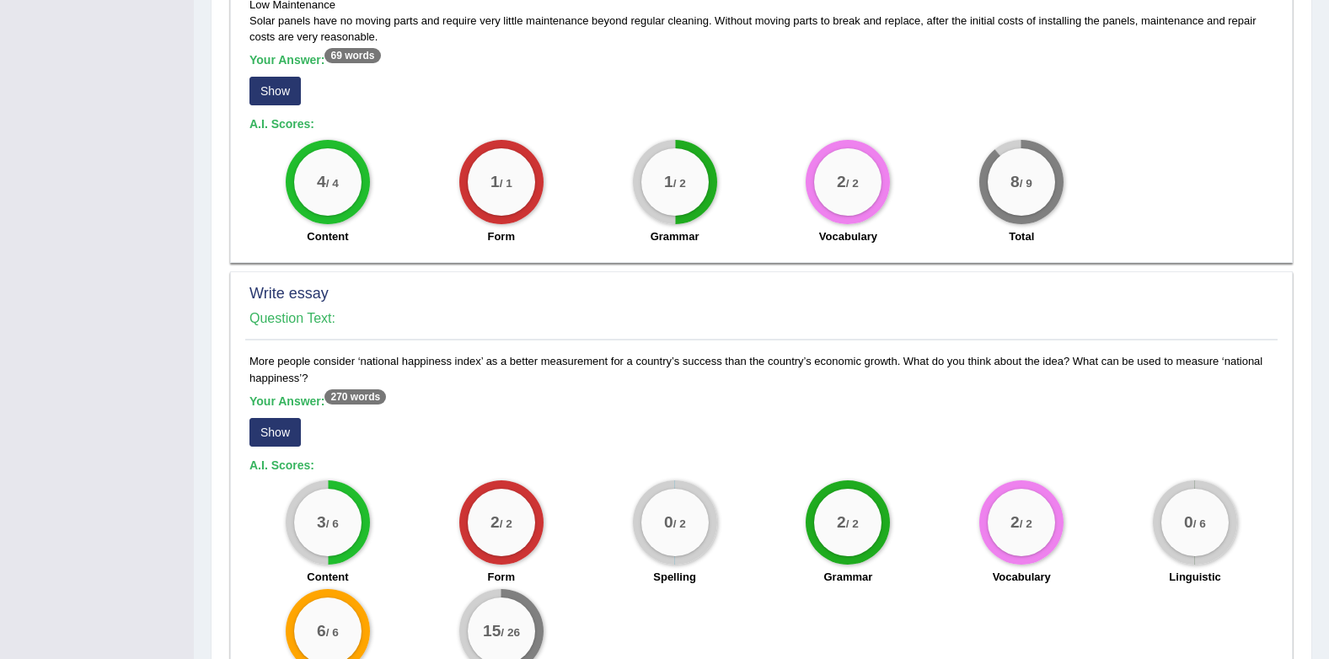
scroll to position [1154, 0]
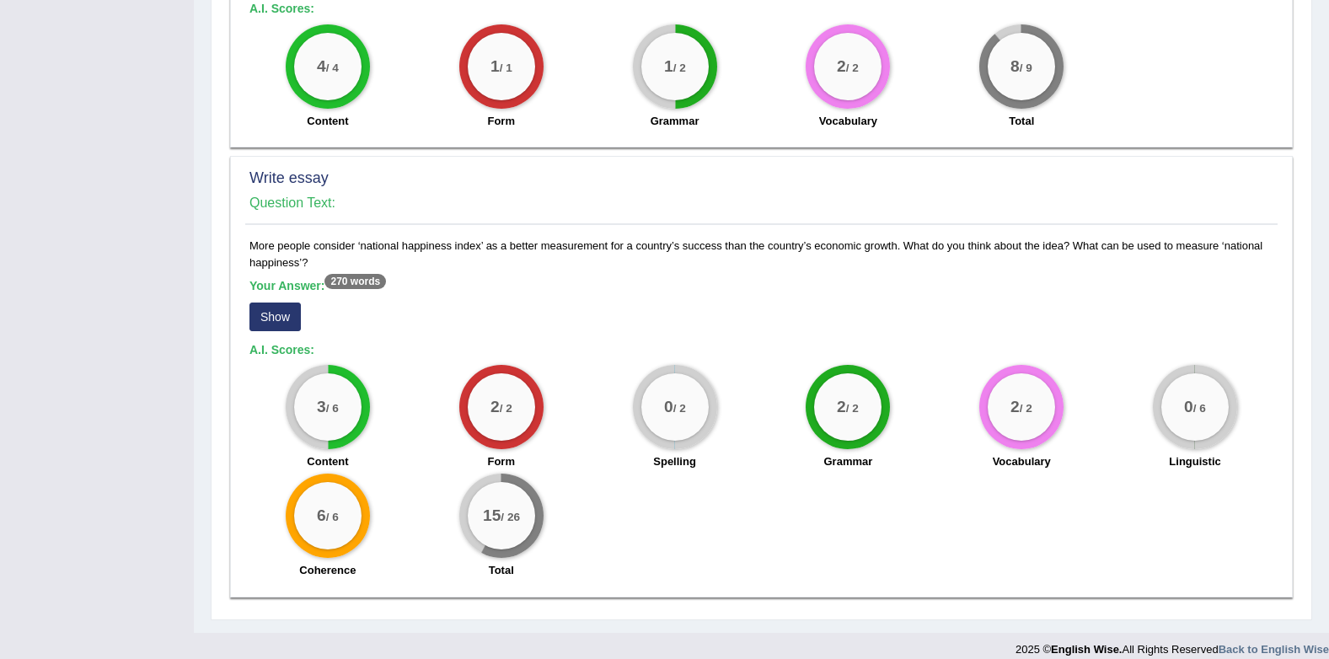
click at [281, 312] on button "Show" at bounding box center [274, 317] width 51 height 29
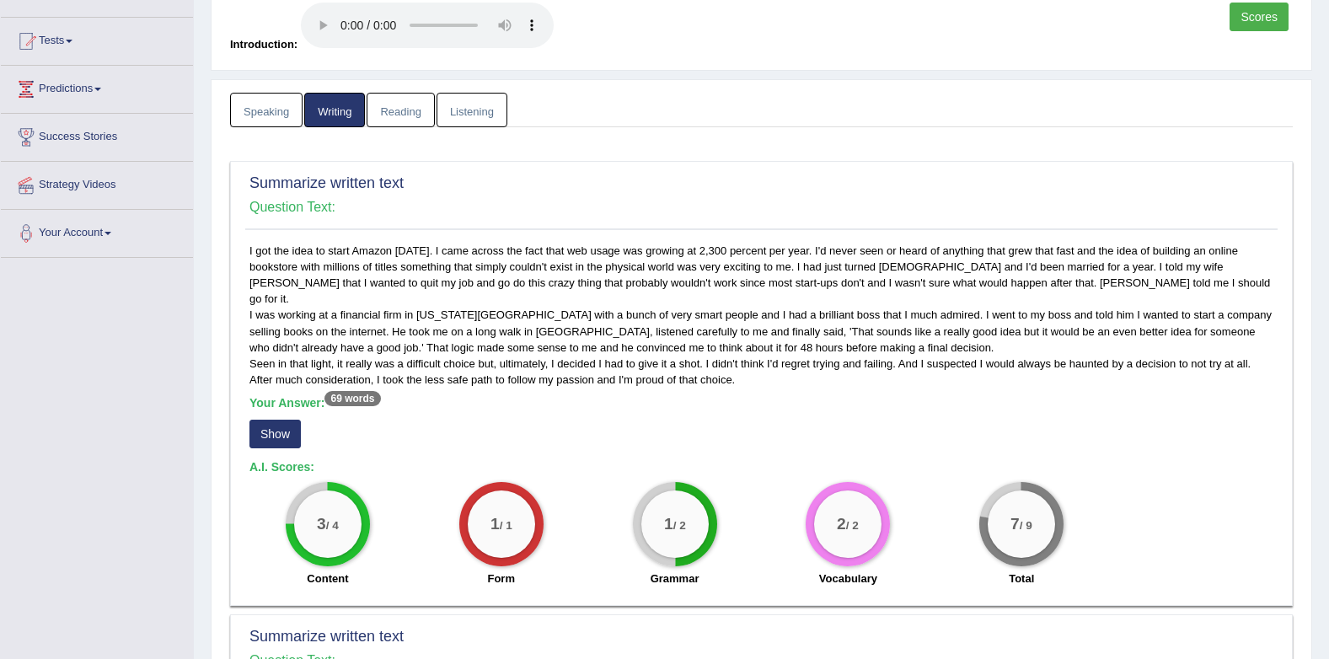
scroll to position [0, 0]
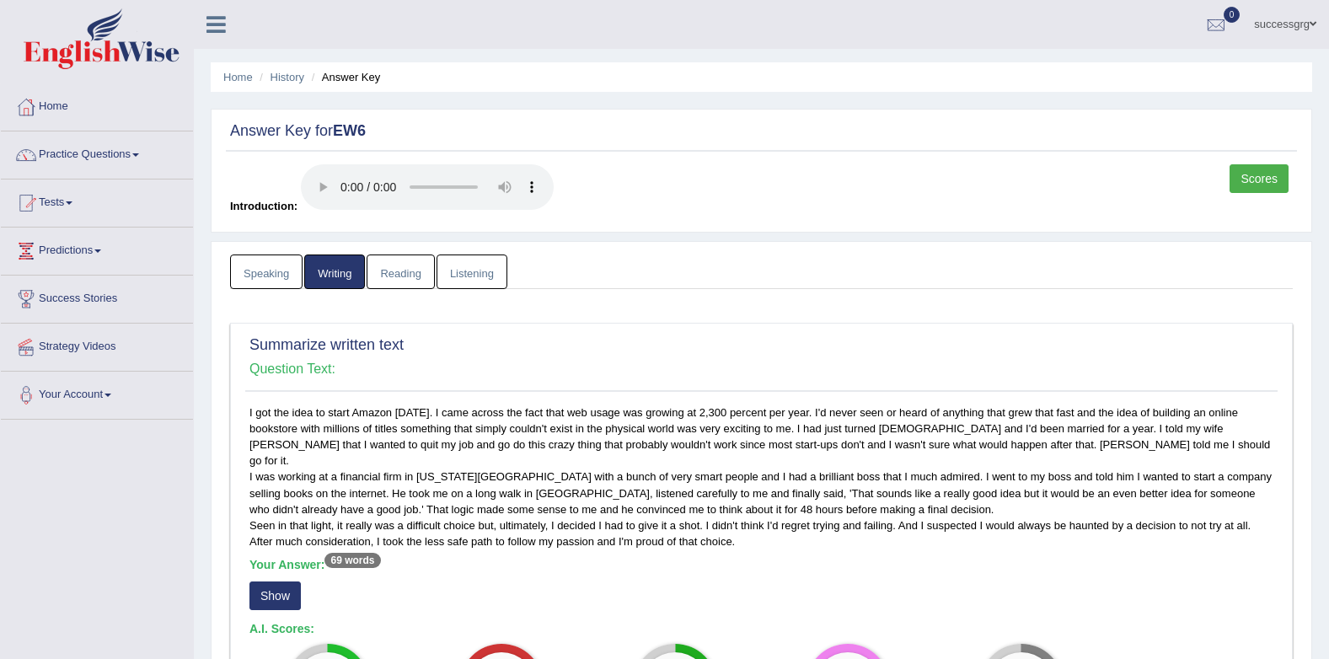
click at [397, 268] on link "Reading" at bounding box center [400, 272] width 67 height 35
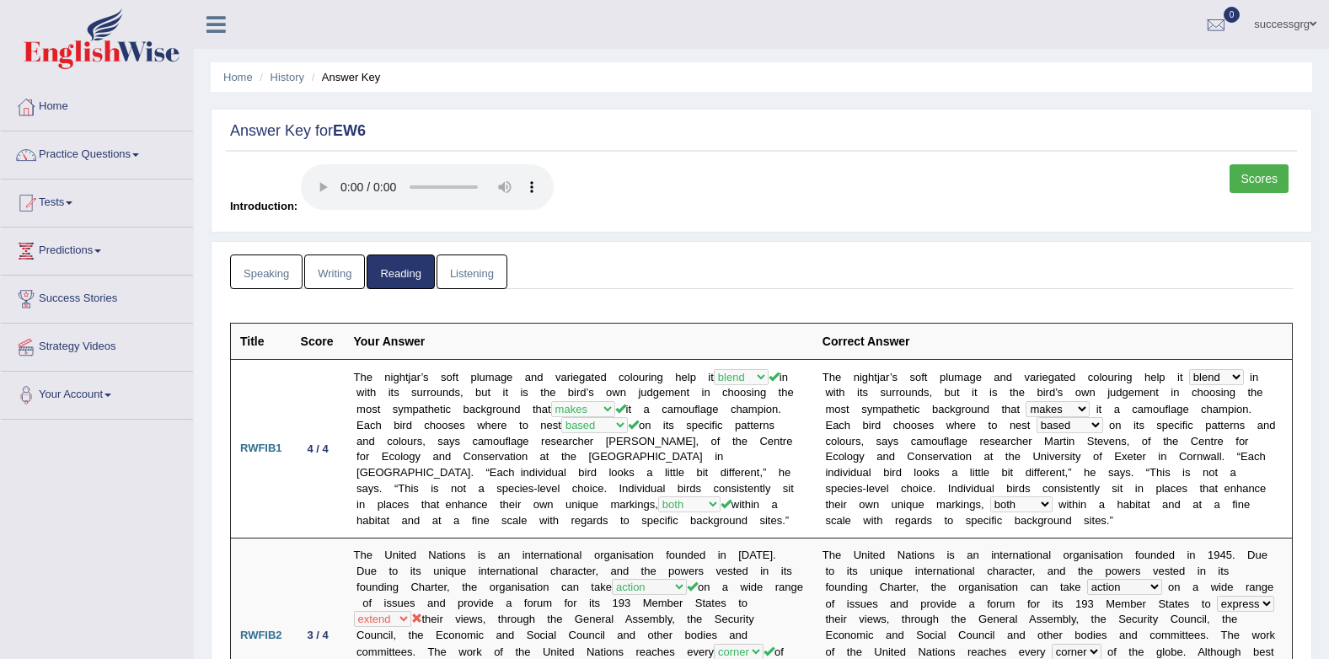
click at [259, 274] on link "Speaking" at bounding box center [266, 272] width 72 height 35
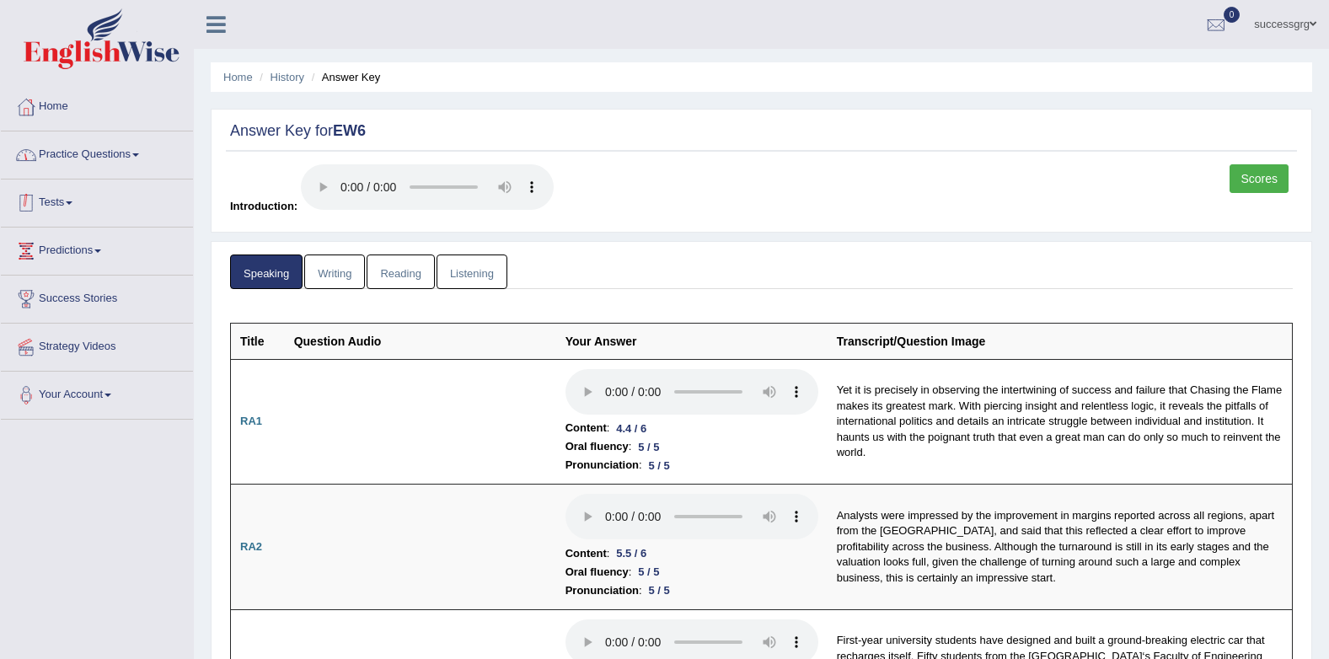
click at [108, 153] on link "Practice Questions" at bounding box center [97, 152] width 192 height 42
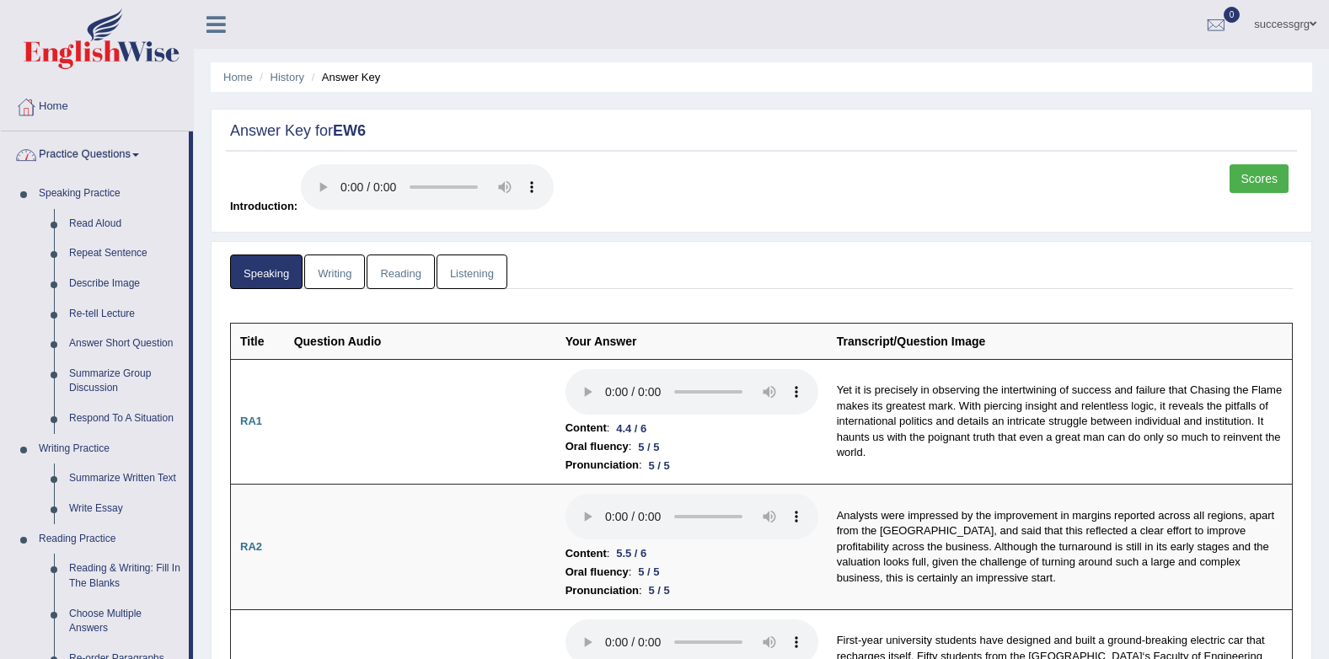
click at [97, 166] on link "Practice Questions" at bounding box center [95, 152] width 188 height 42
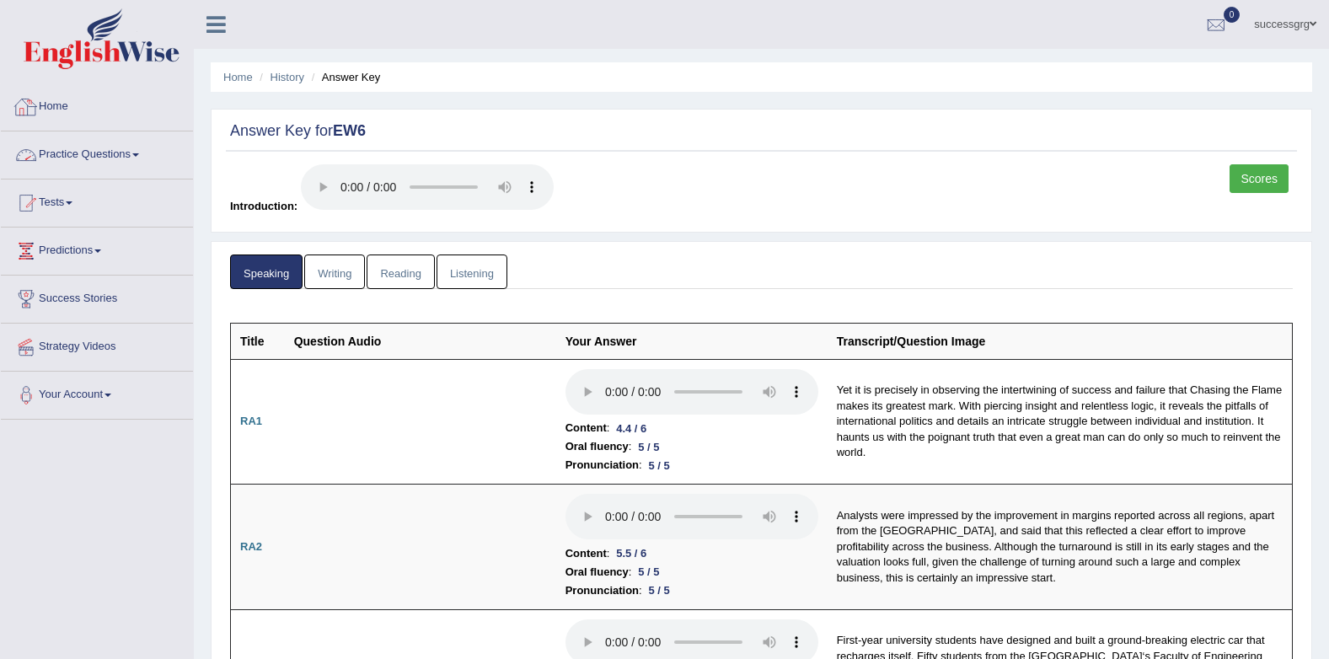
click at [94, 143] on link "Practice Questions" at bounding box center [97, 152] width 192 height 42
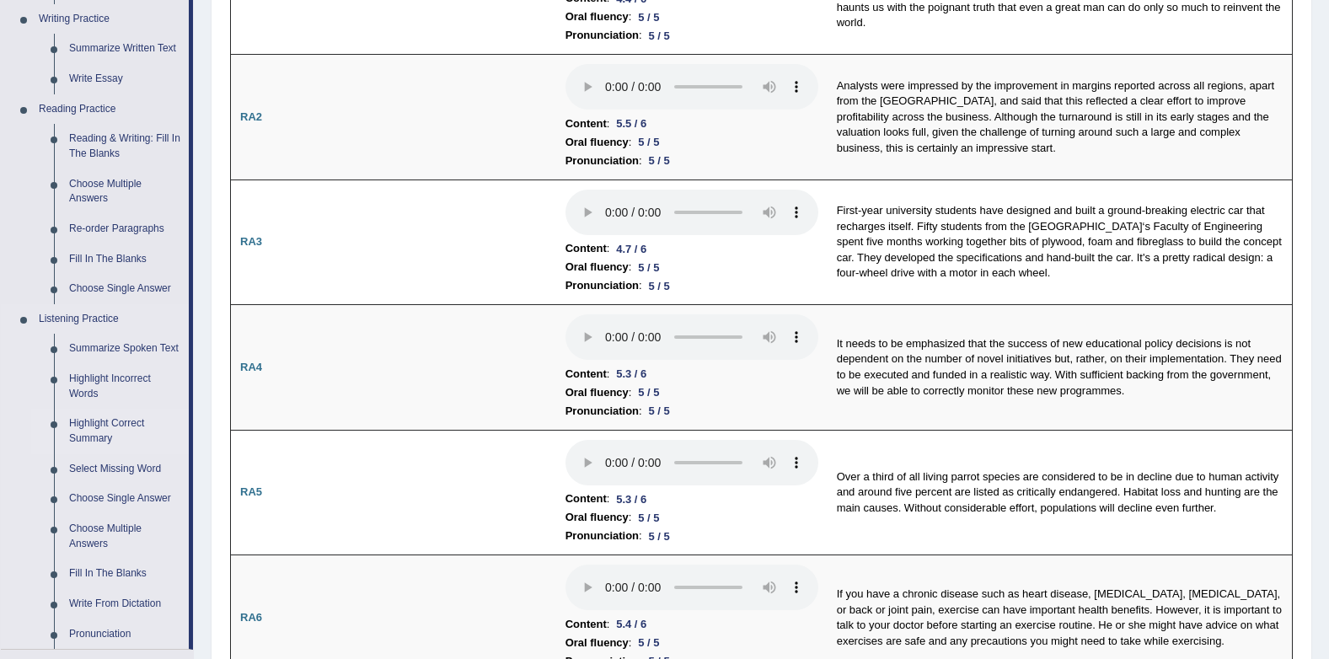
scroll to position [421, 0]
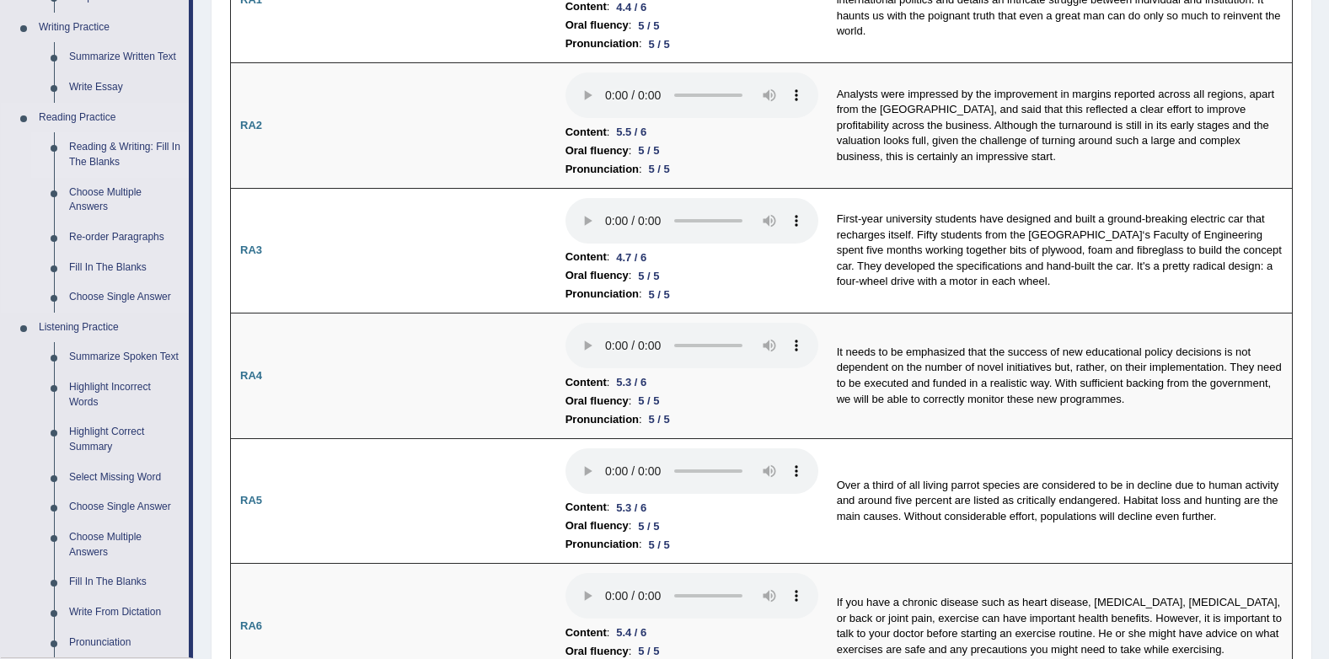
click at [98, 147] on link "Reading & Writing: Fill In The Blanks" at bounding box center [125, 154] width 127 height 45
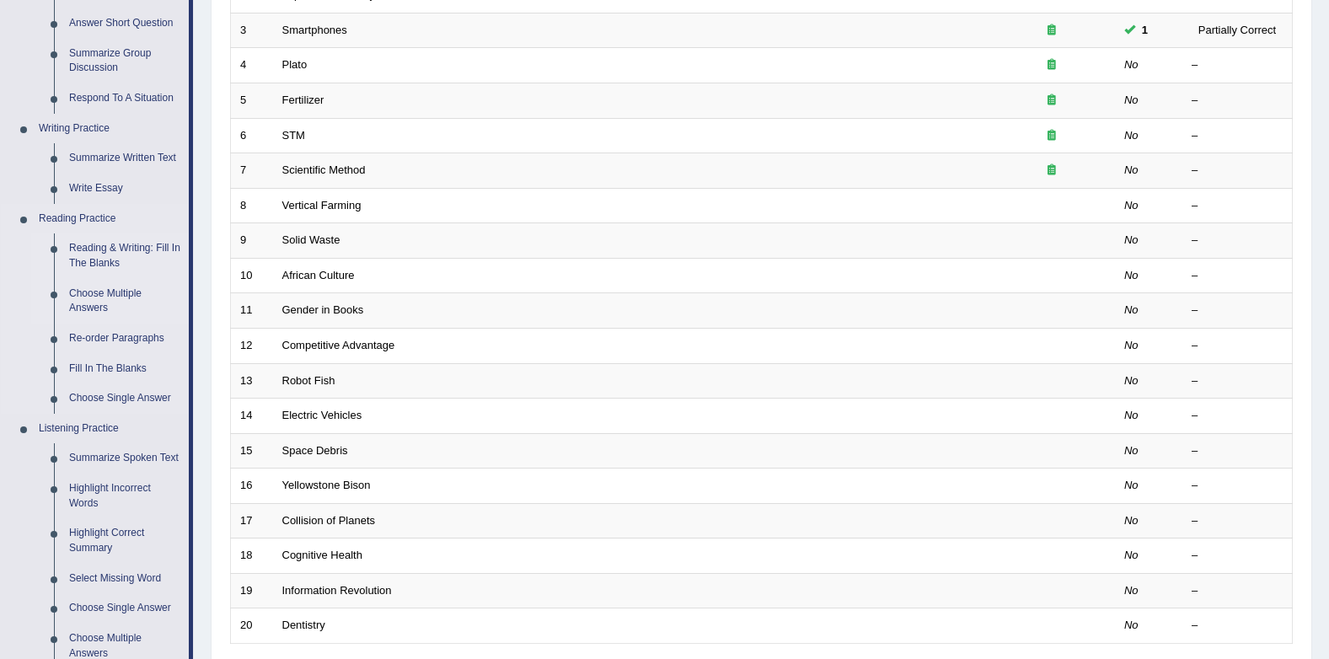
scroll to position [421, 0]
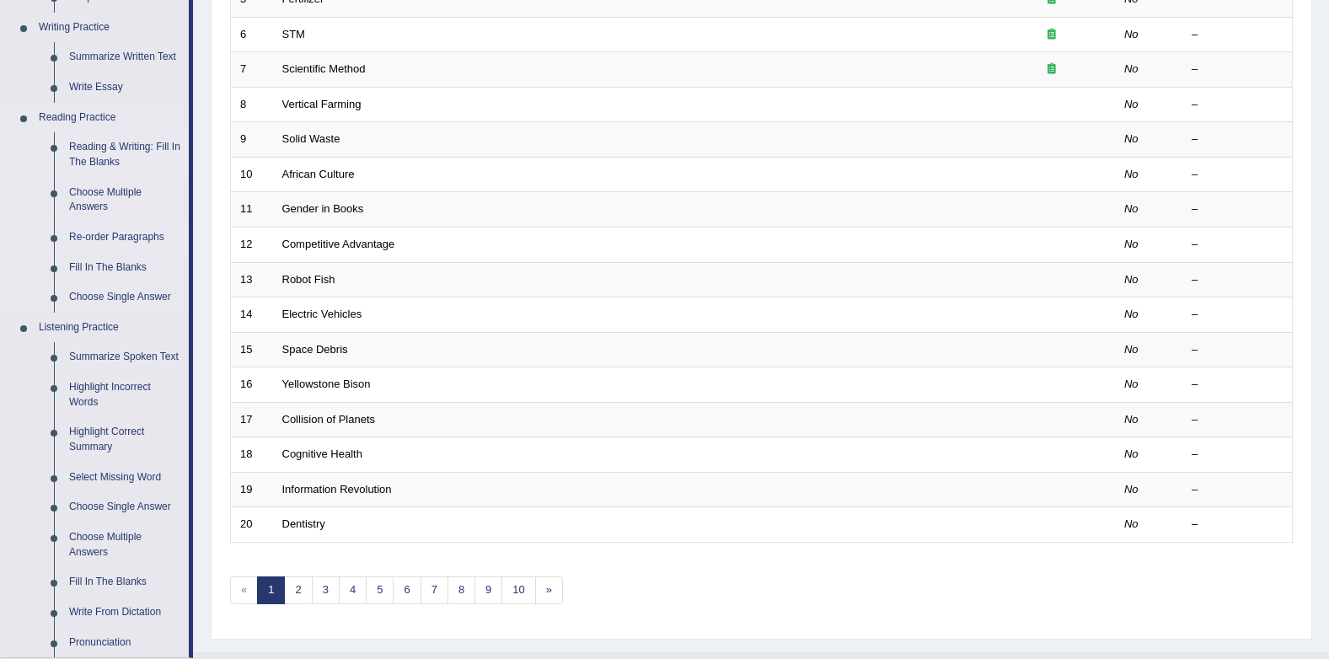
click at [130, 237] on link "Re-order Paragraphs" at bounding box center [125, 237] width 127 height 30
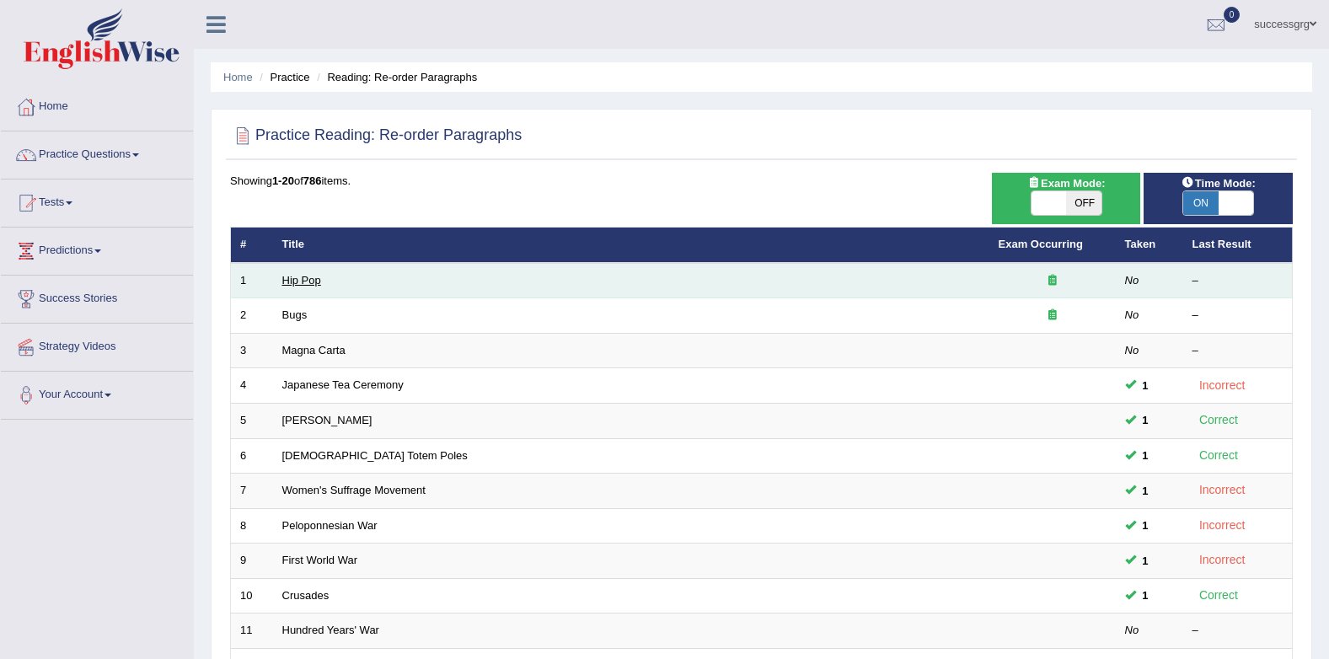
click at [299, 280] on link "Hip Pop" at bounding box center [301, 280] width 39 height 13
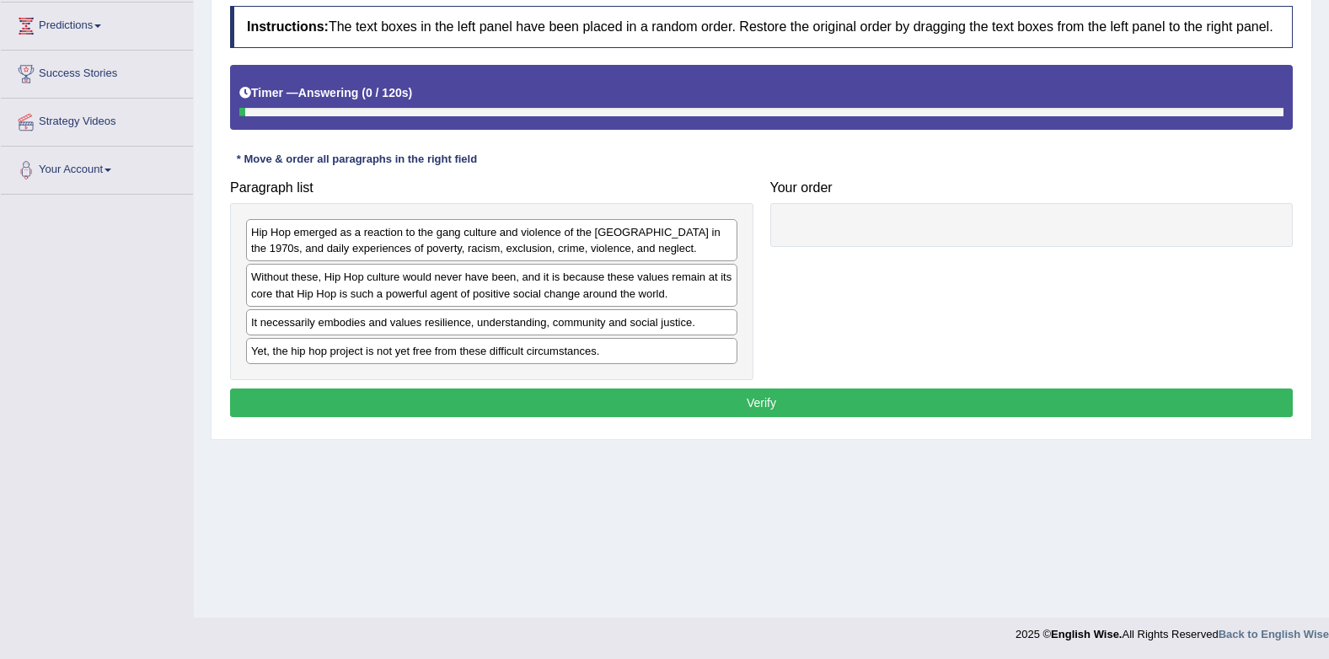
scroll to position [226, 0]
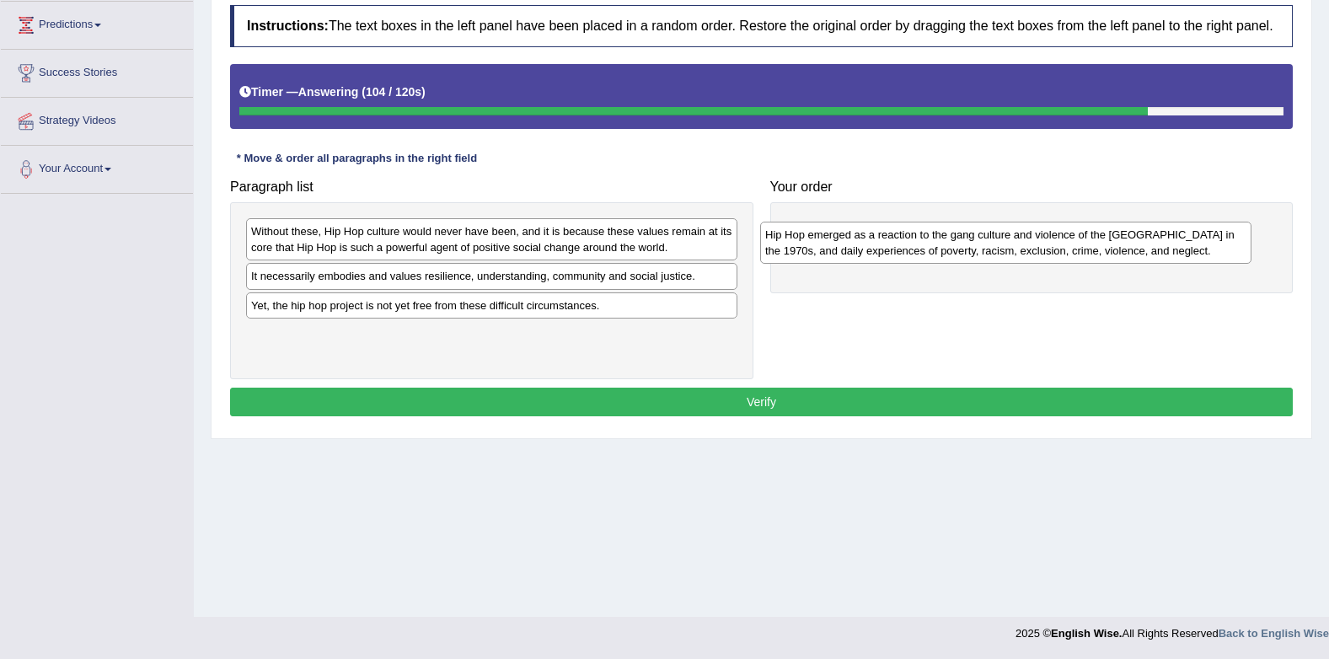
drag, startPoint x: 566, startPoint y: 251, endPoint x: 1104, endPoint y: 249, distance: 537.7
click at [1104, 249] on div "Hip Hop emerged as a reaction to the gang culture and violence of the [GEOGRAPH…" at bounding box center [1005, 243] width 491 height 42
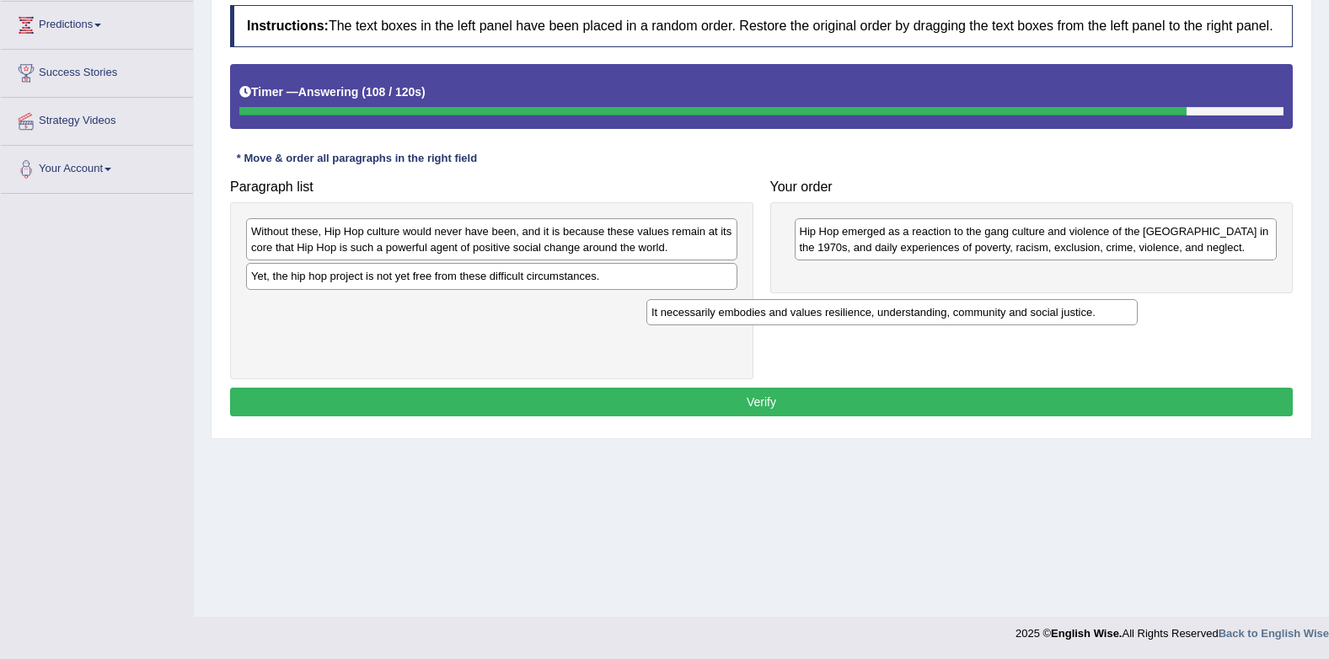
drag, startPoint x: 546, startPoint y: 281, endPoint x: 1020, endPoint y: 276, distance: 473.7
click at [1024, 299] on div "It necessarily embodies and values resilience, understanding, community and soc…" at bounding box center [891, 312] width 491 height 26
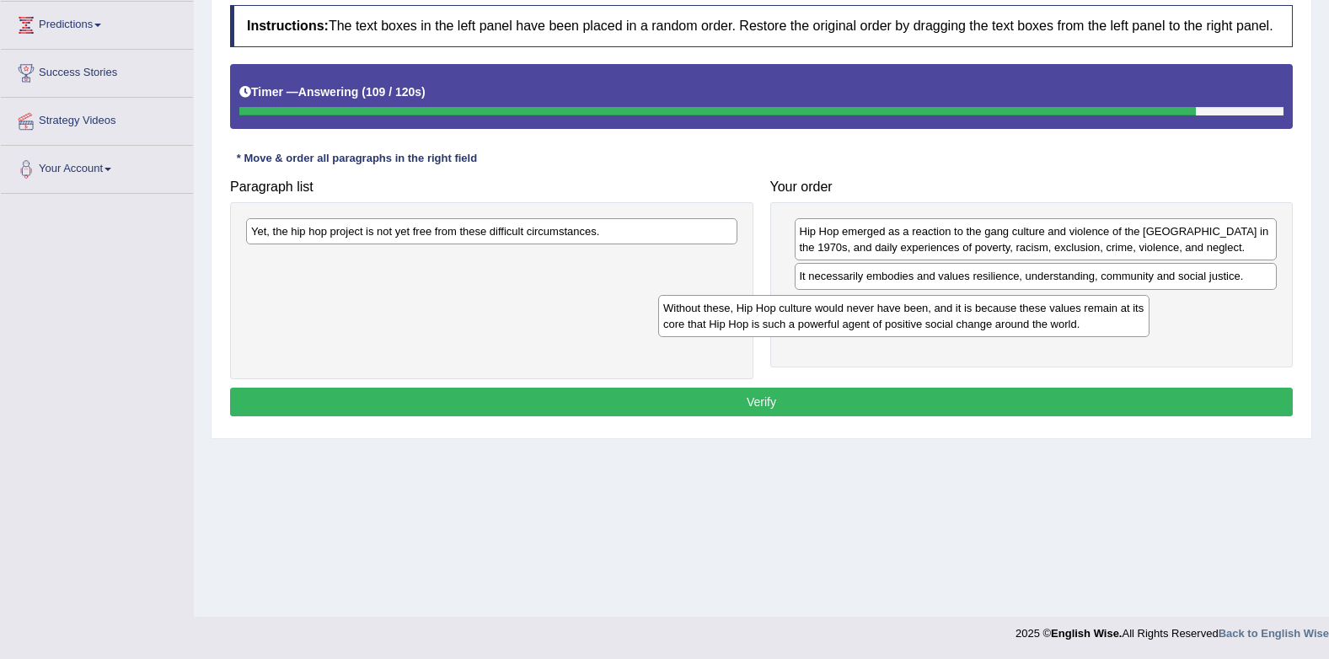
drag, startPoint x: 964, startPoint y: 319, endPoint x: 855, endPoint y: 251, distance: 128.4
click at [1073, 298] on div "Without these, Hip Hop culture would never have been, and it is because these v…" at bounding box center [903, 316] width 491 height 42
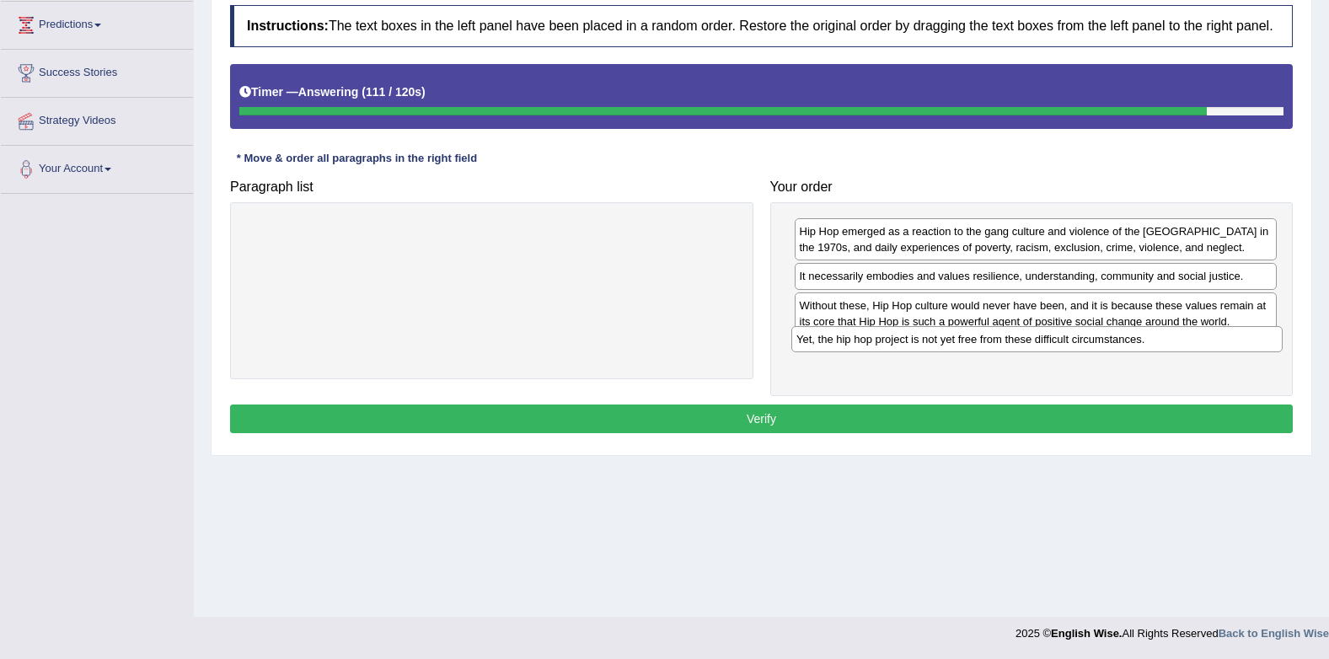
drag, startPoint x: 625, startPoint y: 238, endPoint x: 1171, endPoint y: 346, distance: 556.6
click at [1171, 346] on div "Yet, the hip hop project is not yet free from these difficult circumstances." at bounding box center [1036, 339] width 491 height 26
click at [1126, 409] on button "Verify" at bounding box center [761, 419] width 1063 height 29
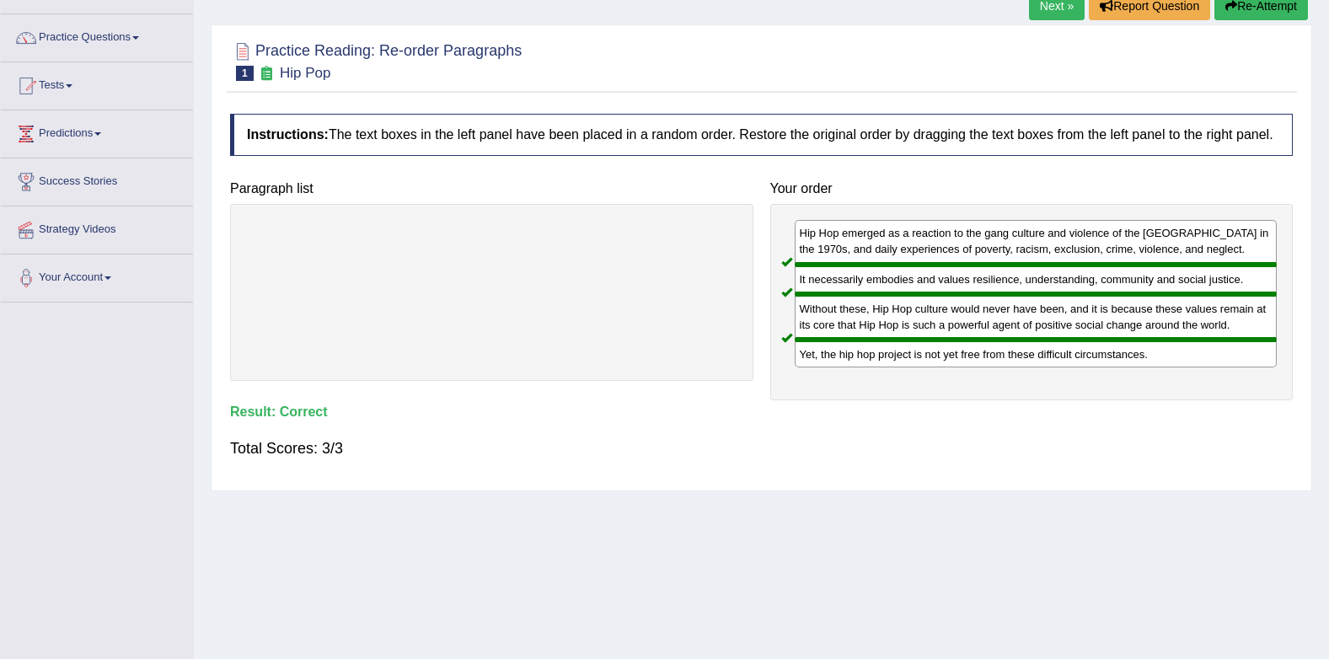
scroll to position [0, 0]
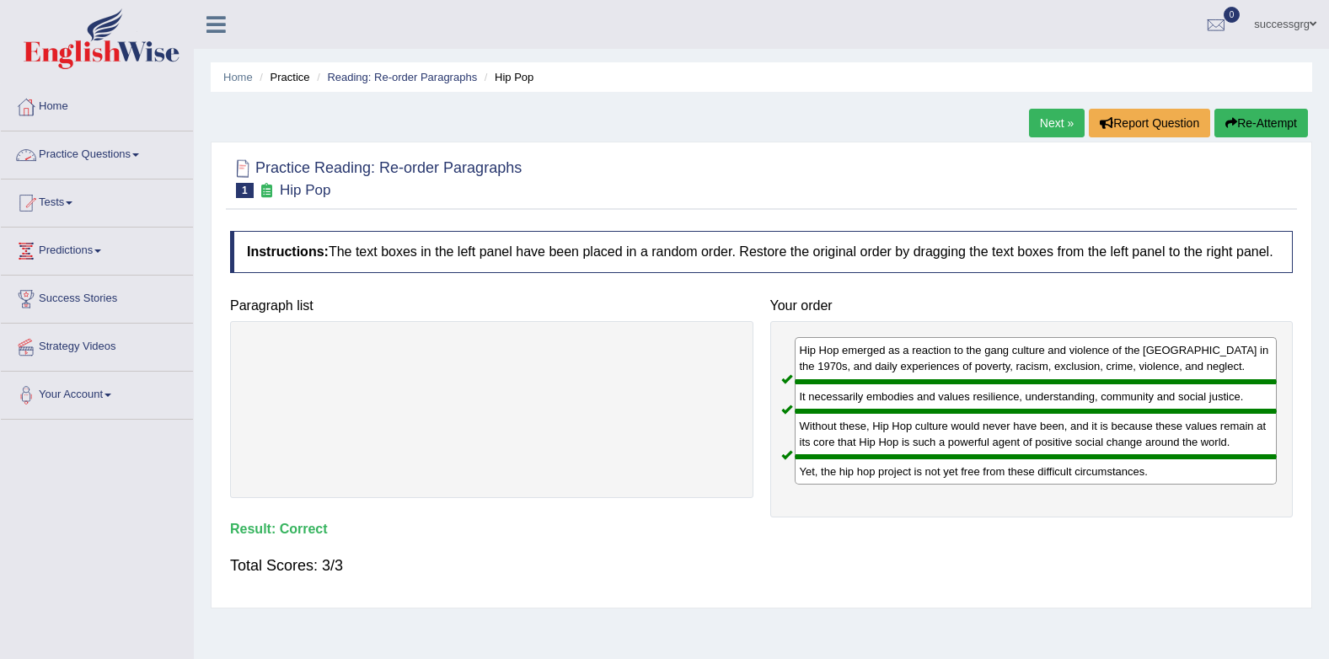
click at [78, 135] on link "Practice Questions" at bounding box center [97, 152] width 192 height 42
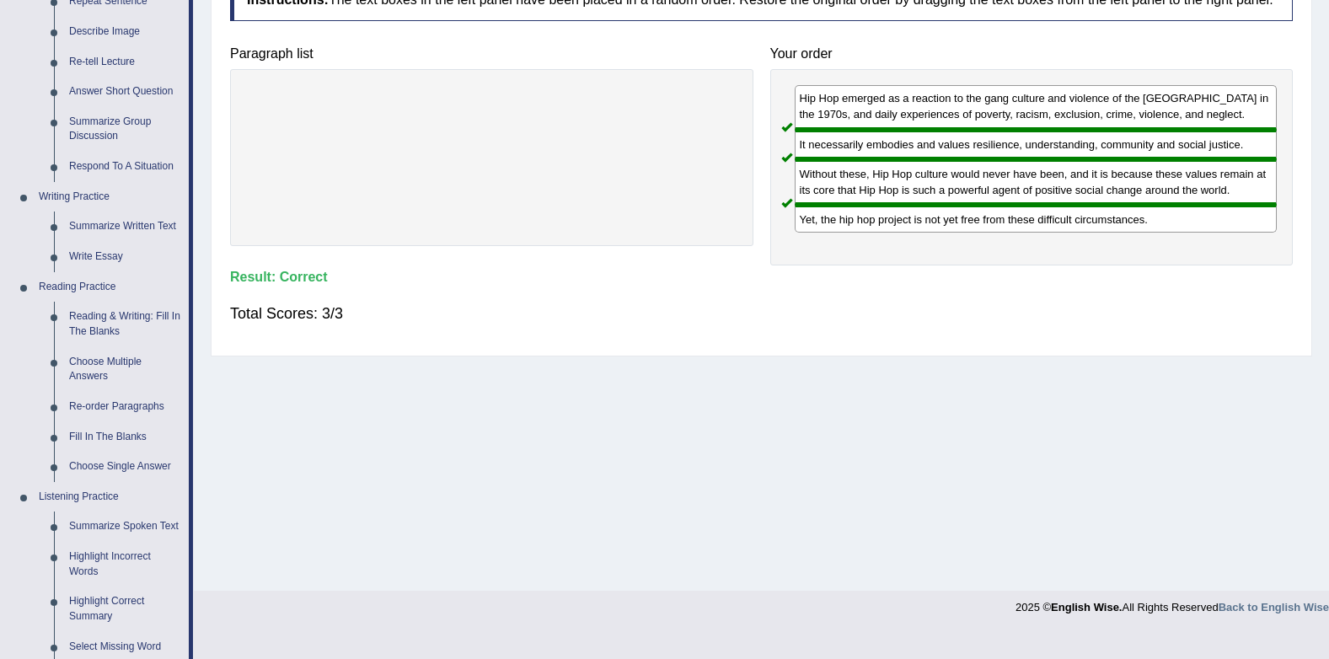
scroll to position [84, 0]
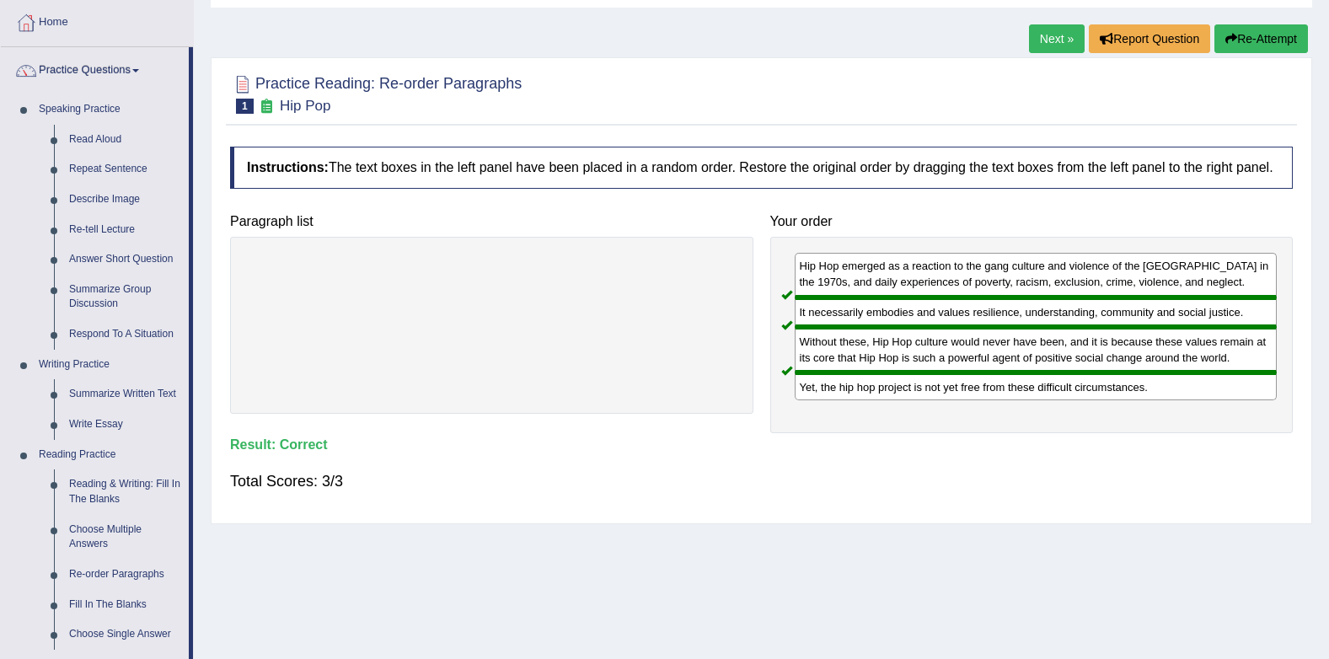
click at [1048, 39] on link "Next »" at bounding box center [1057, 38] width 56 height 29
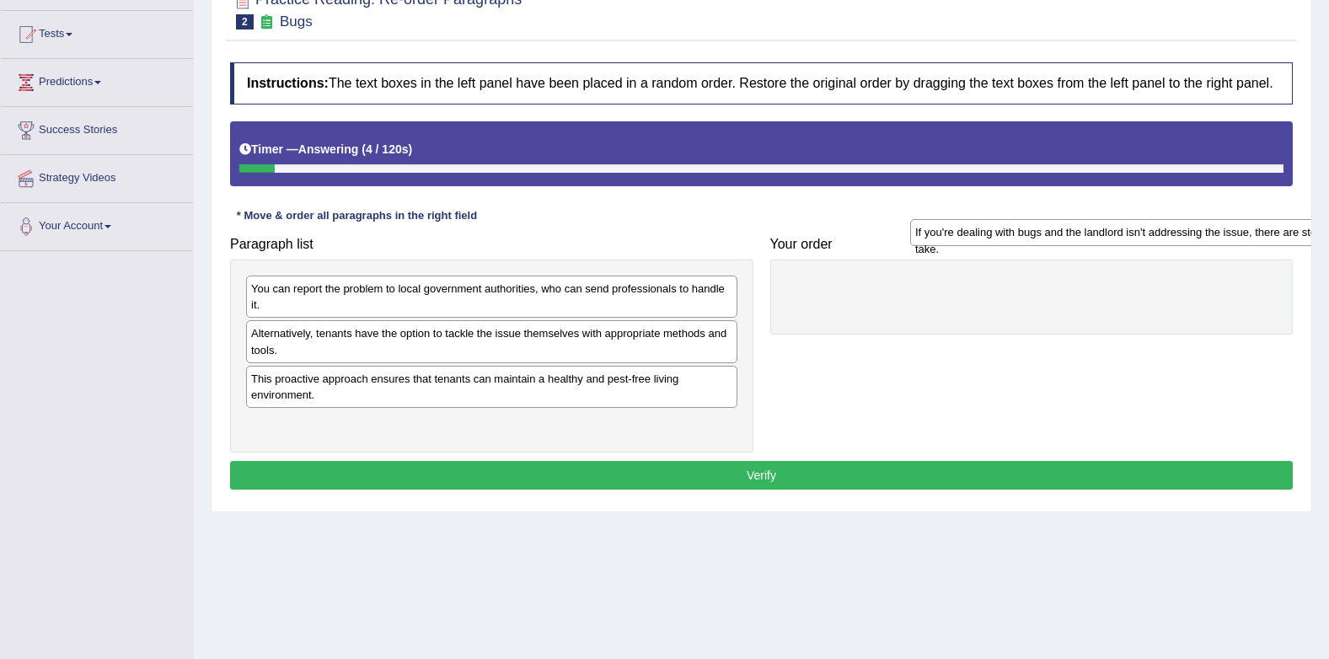
drag, startPoint x: 357, startPoint y: 344, endPoint x: 1022, endPoint y: 243, distance: 672.6
click at [1022, 243] on div "If you're dealing with bugs and the landlord isn't addressing the issue, there …" at bounding box center [1155, 232] width 491 height 26
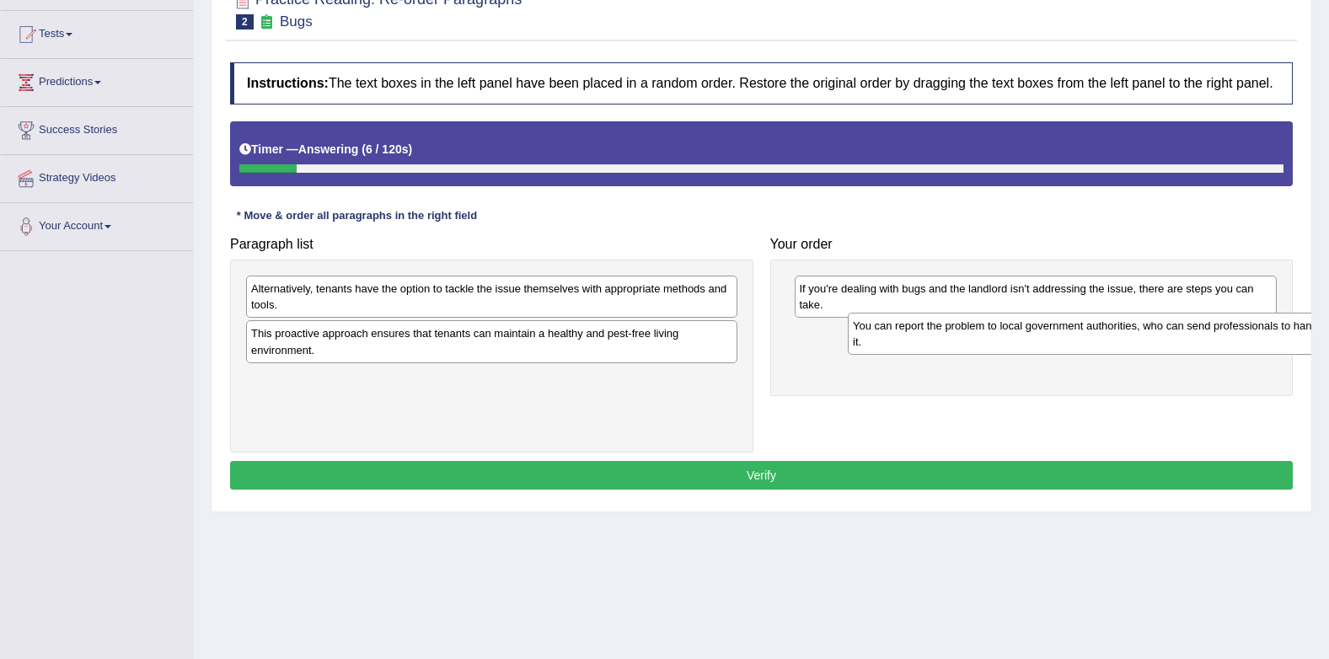
drag, startPoint x: 429, startPoint y: 297, endPoint x: 991, endPoint y: 337, distance: 563.6
click at [1035, 333] on div "You can report the problem to local government authorities, who can send profes…" at bounding box center [1093, 334] width 491 height 42
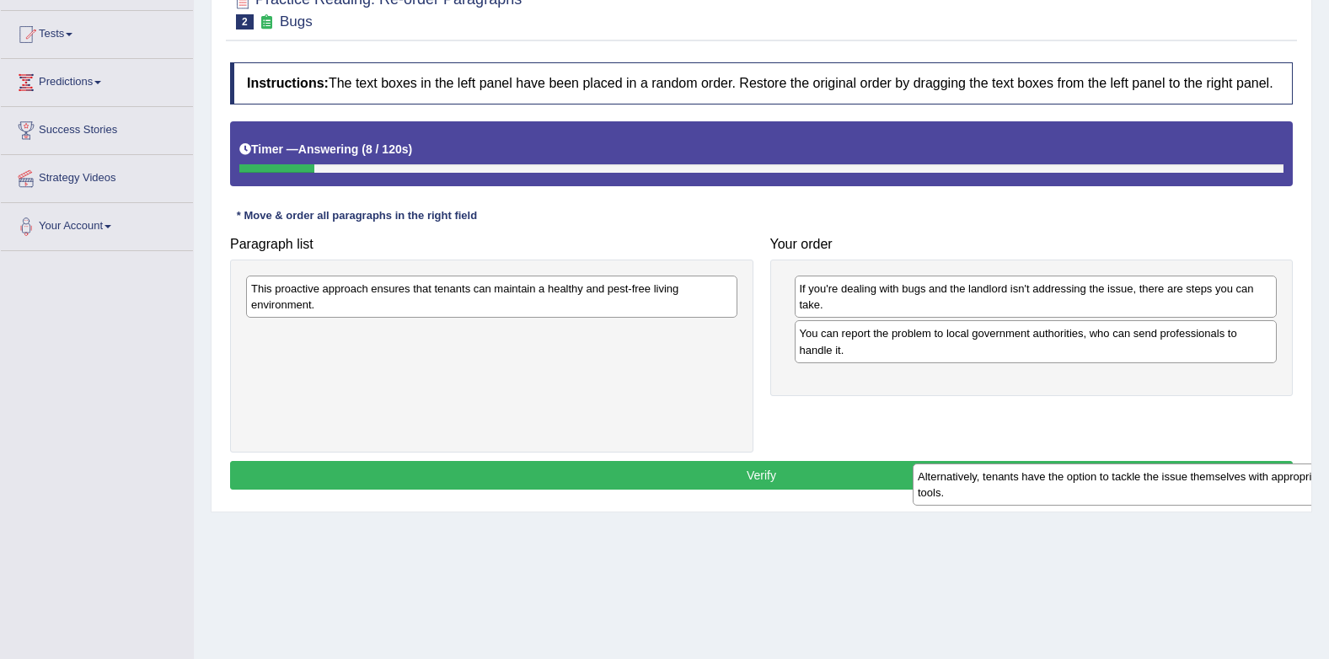
drag, startPoint x: 422, startPoint y: 297, endPoint x: 1101, endPoint y: 423, distance: 689.9
click at [1097, 464] on div "Alternatively, tenants have the option to tackle the issue themselves with appr…" at bounding box center [1158, 485] width 491 height 42
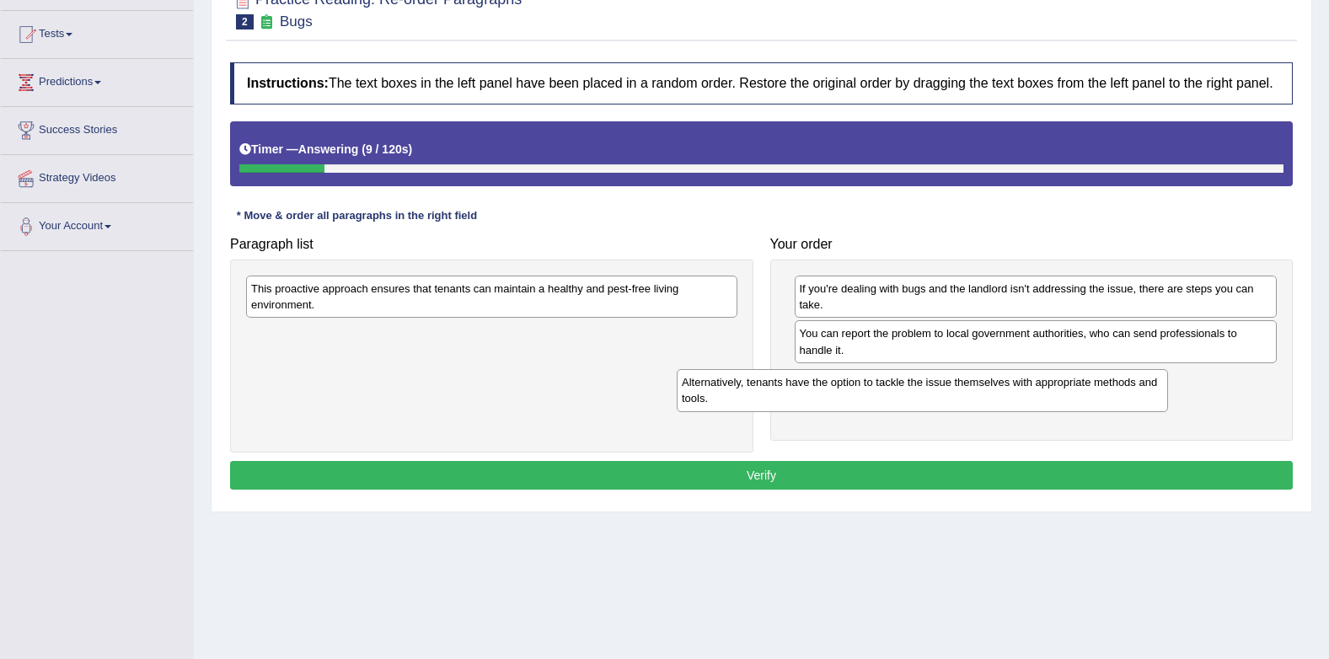
drag, startPoint x: 702, startPoint y: 346, endPoint x: 1199, endPoint y: 385, distance: 498.7
click at [1168, 385] on div "Alternatively, tenants have the option to tackle the issue themselves with appr…" at bounding box center [922, 390] width 491 height 42
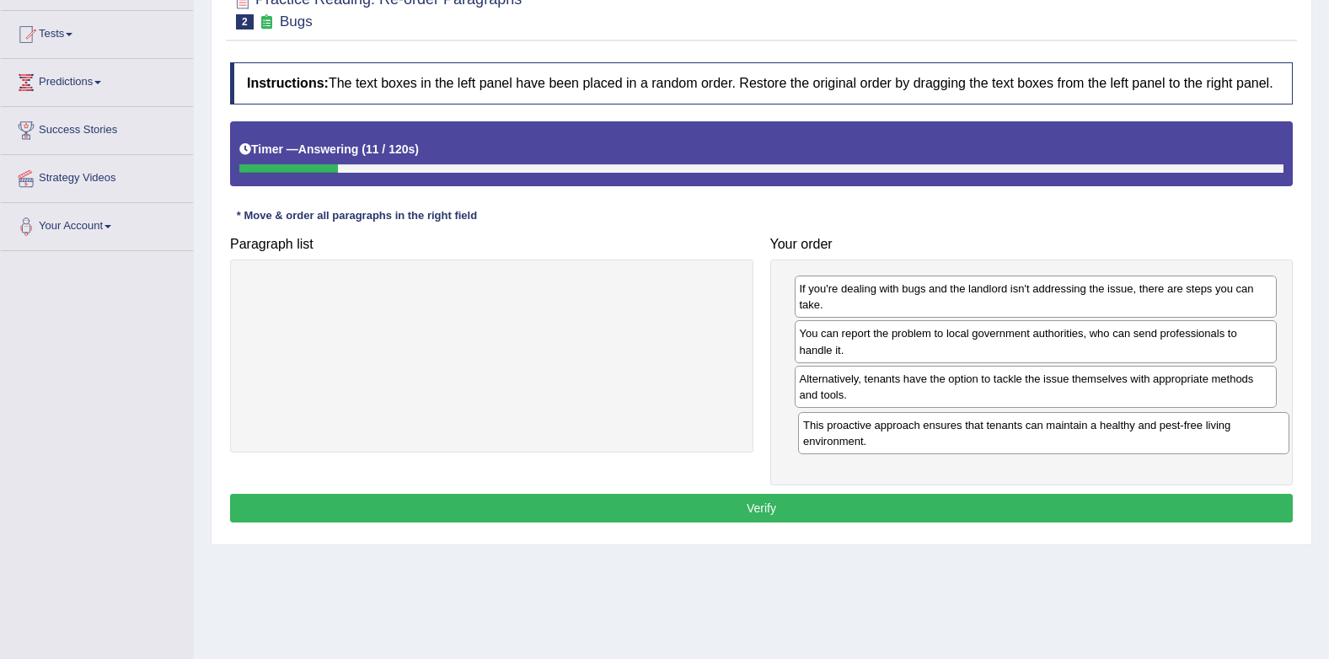
drag, startPoint x: 638, startPoint y: 301, endPoint x: 1225, endPoint y: 446, distance: 605.0
click at [1229, 445] on div "This proactive approach ensures that tenants can maintain a healthy and pest-fr…" at bounding box center [1043, 433] width 491 height 42
drag, startPoint x: 1064, startPoint y: 493, endPoint x: 1061, endPoint y: 513, distance: 20.5
click at [1064, 498] on div "Instructions: The text boxes in the left panel have been placed in a random ord…" at bounding box center [761, 295] width 1071 height 482
click at [1061, 513] on button "Verify" at bounding box center [761, 508] width 1063 height 29
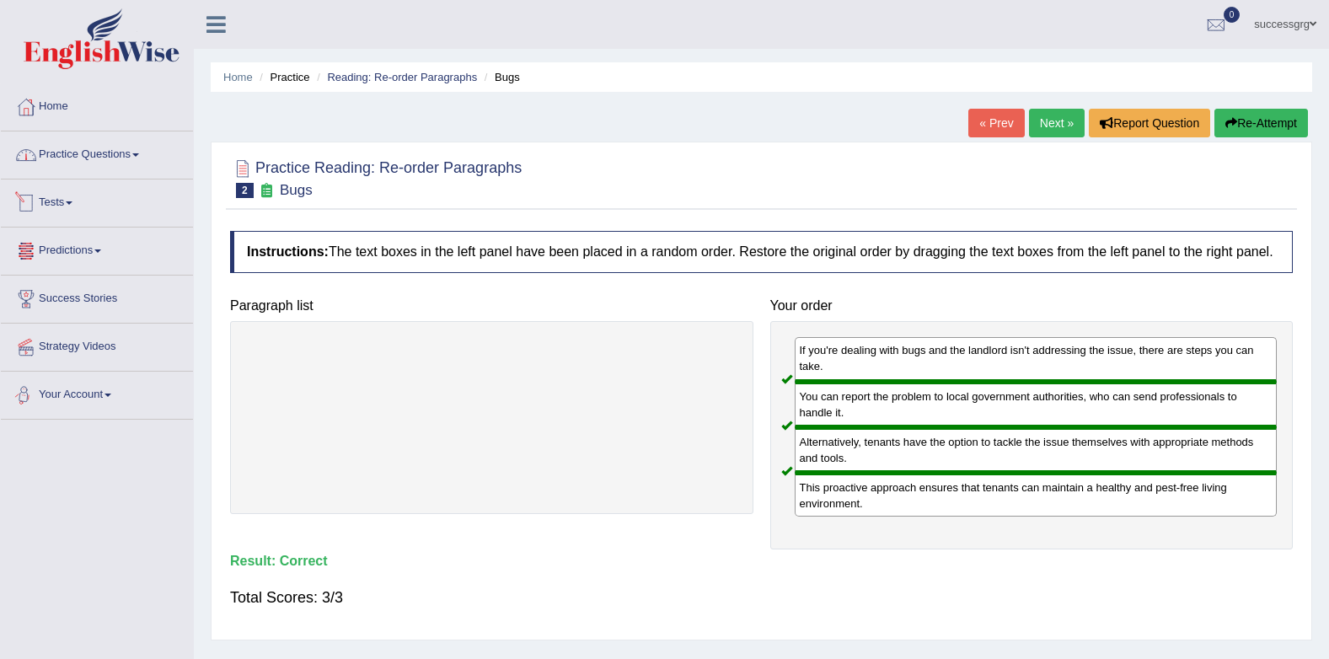
click at [94, 145] on link "Practice Questions" at bounding box center [97, 152] width 192 height 42
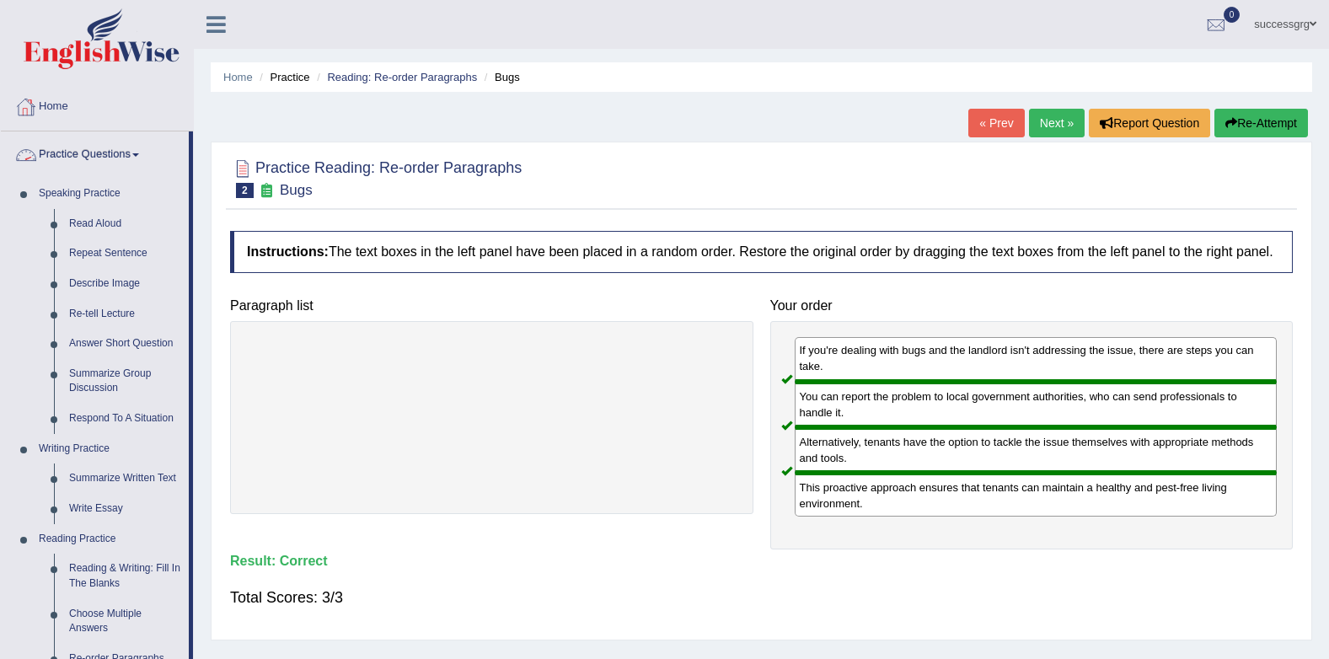
drag, startPoint x: 201, startPoint y: 33, endPoint x: 237, endPoint y: 25, distance: 36.2
click at [227, 28] on link at bounding box center [216, 22] width 45 height 25
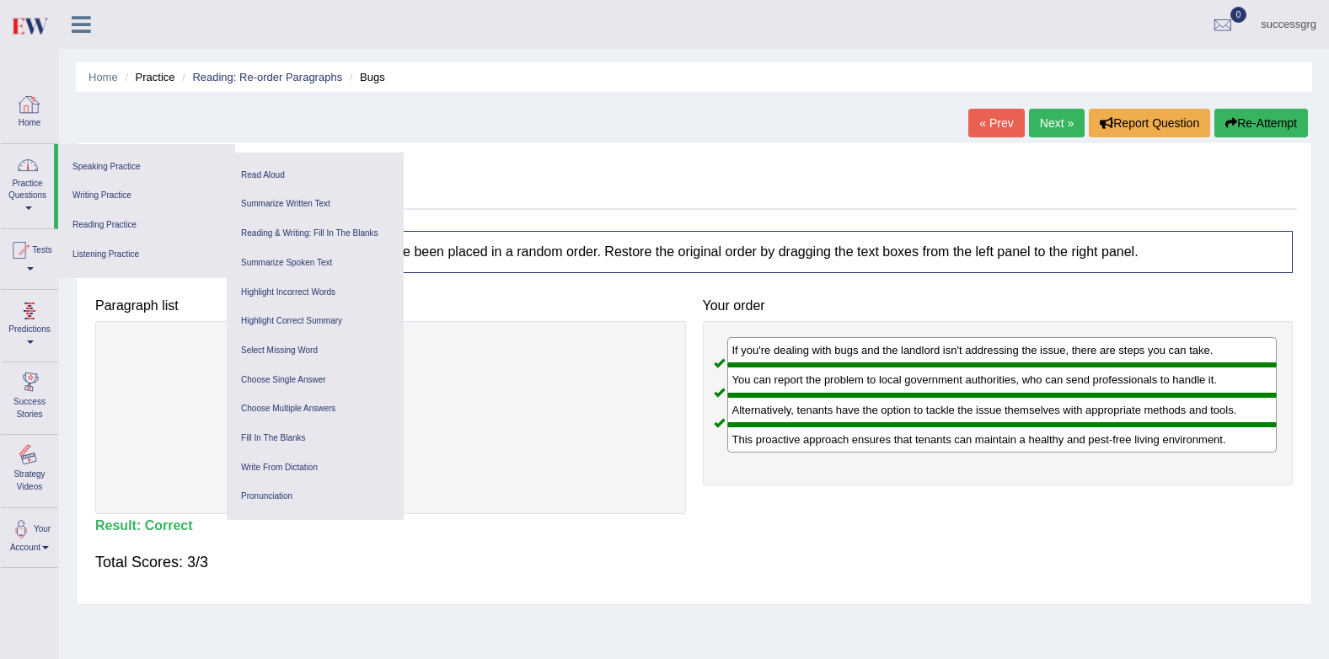
click at [57, 16] on div at bounding box center [29, 41] width 59 height 83
click at [37, 115] on div at bounding box center [29, 104] width 25 height 25
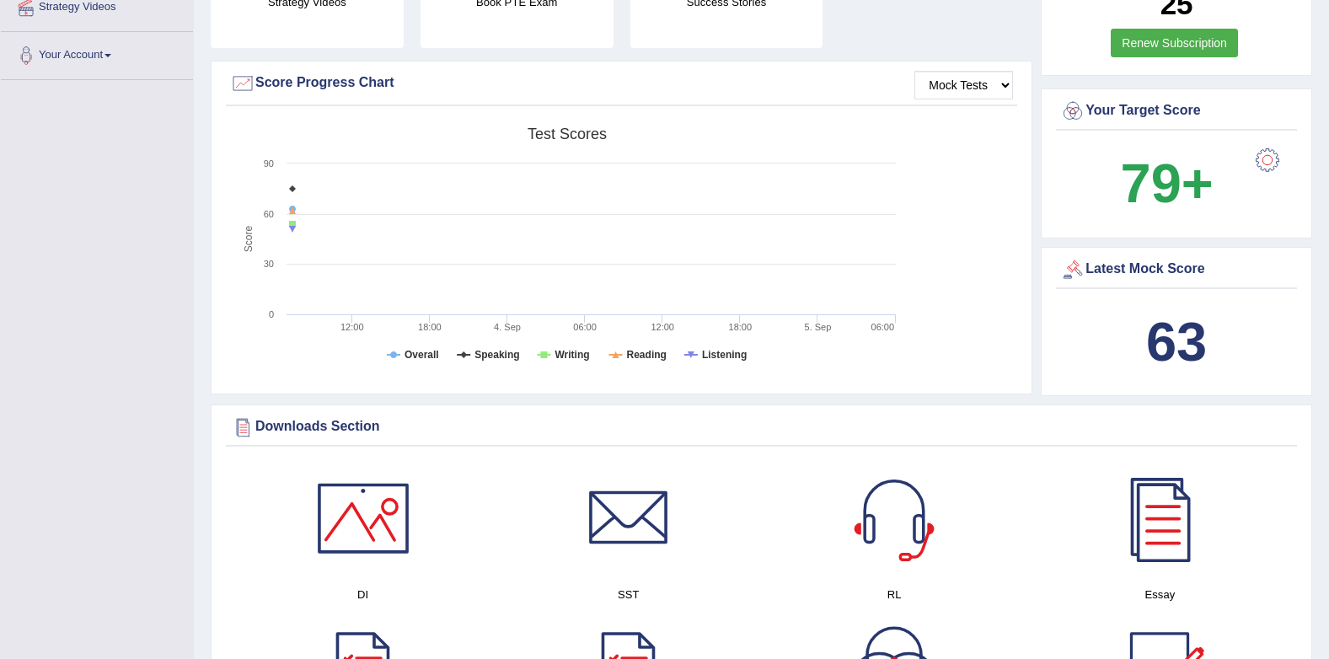
scroll to position [506, 0]
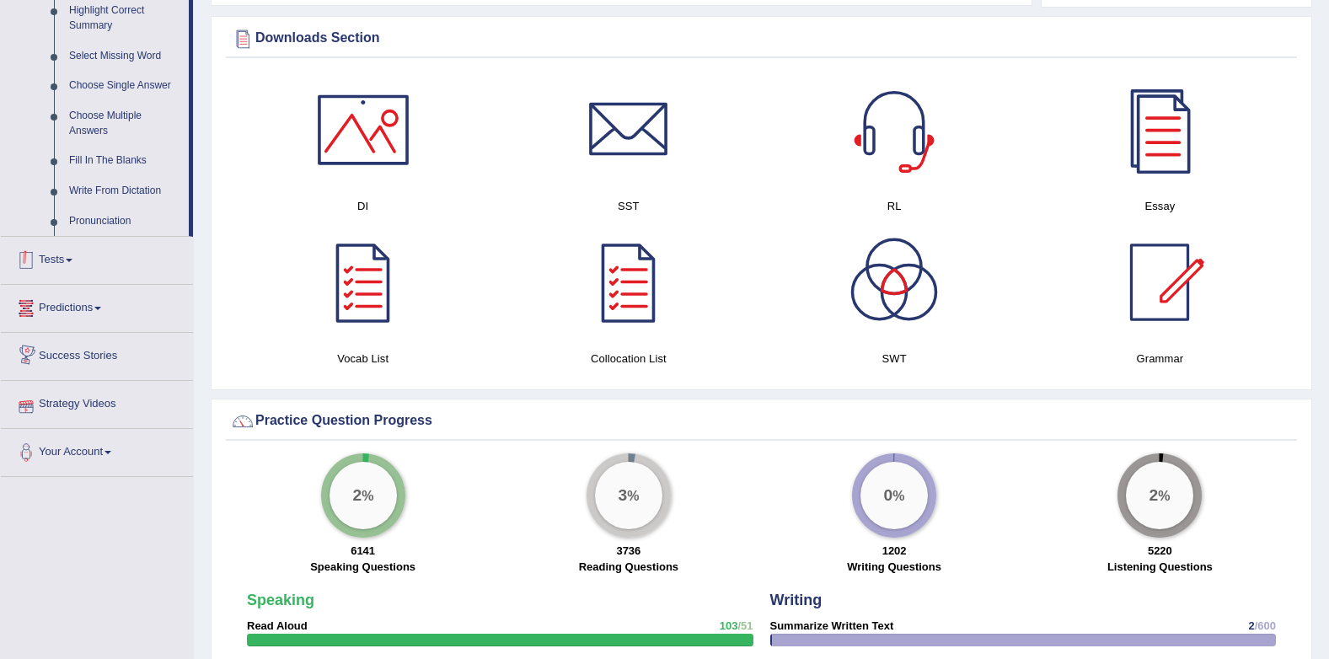
click at [57, 265] on link "Tests" at bounding box center [97, 258] width 192 height 42
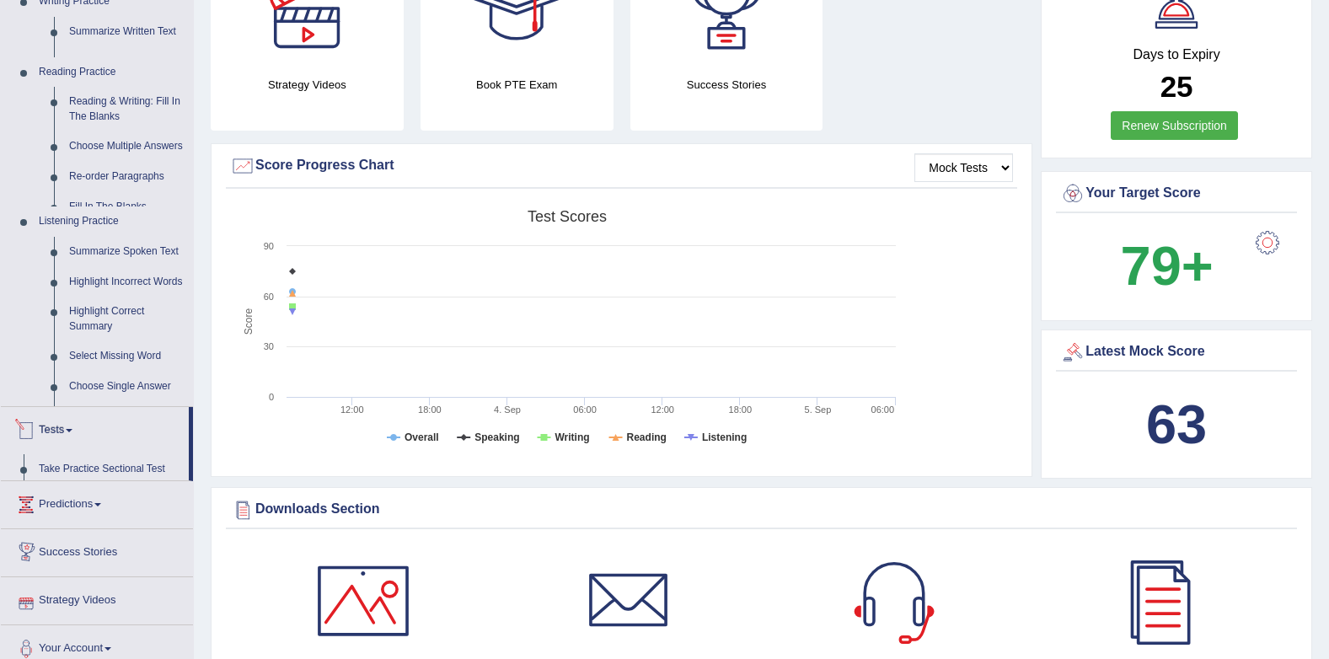
scroll to position [214, 0]
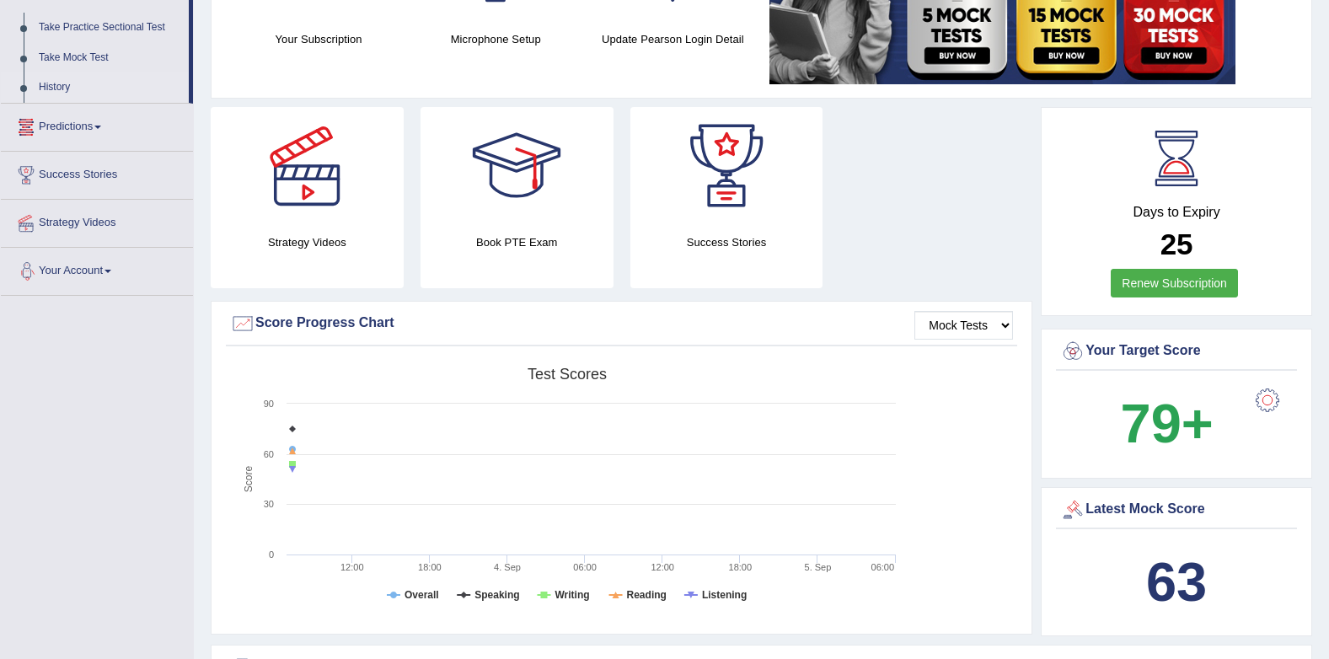
click at [49, 88] on link "History" at bounding box center [110, 87] width 158 height 30
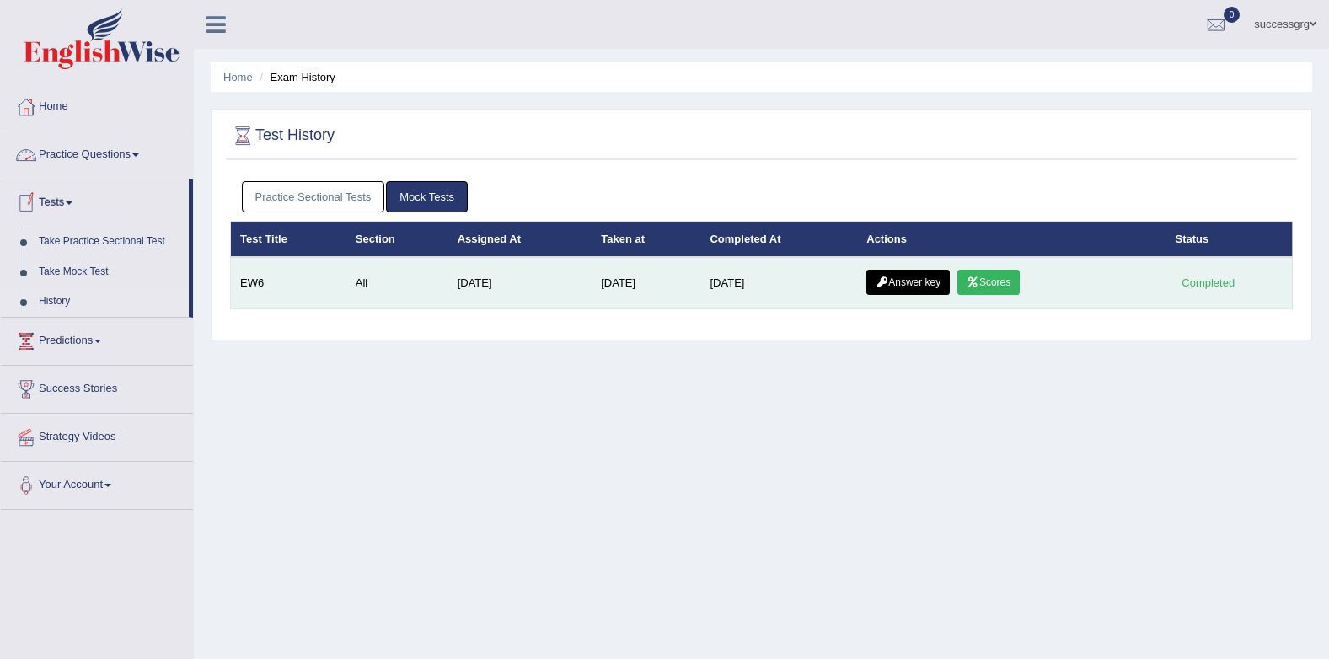
click at [919, 283] on link "Answer key" at bounding box center [907, 282] width 83 height 25
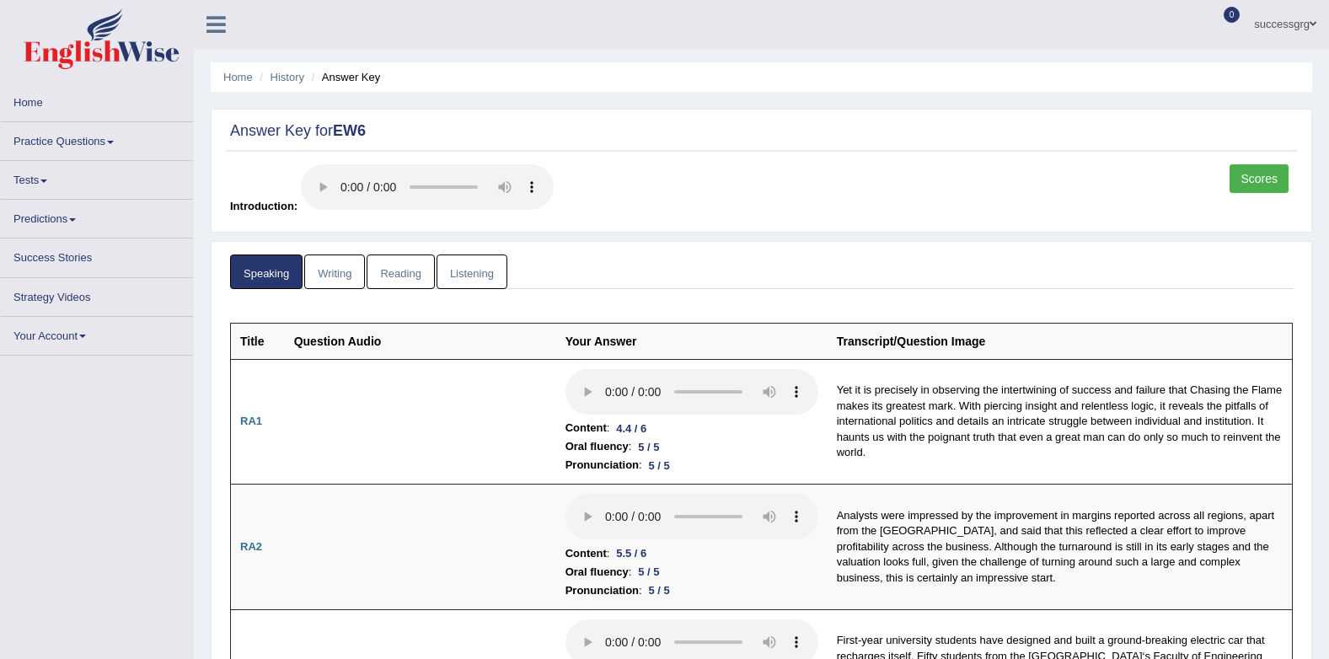
click at [329, 264] on link "Writing" at bounding box center [334, 272] width 61 height 35
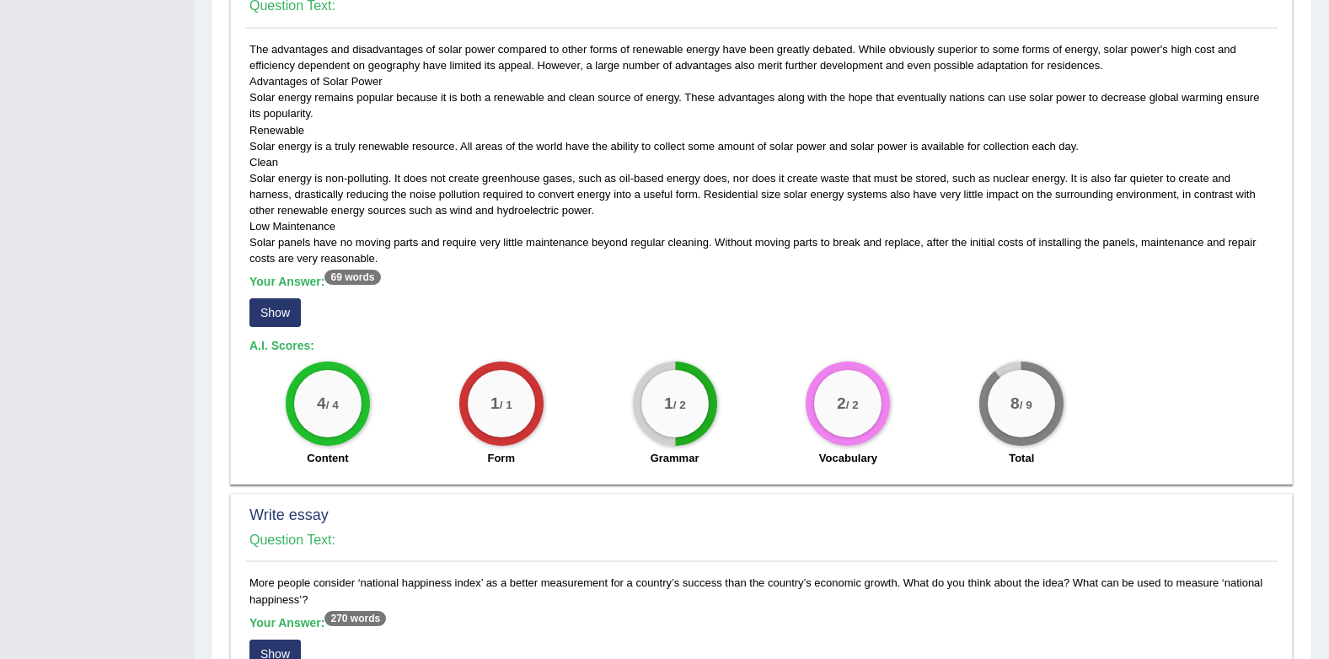
scroll to position [564, 0]
